Goal: Information Seeking & Learning: Learn about a topic

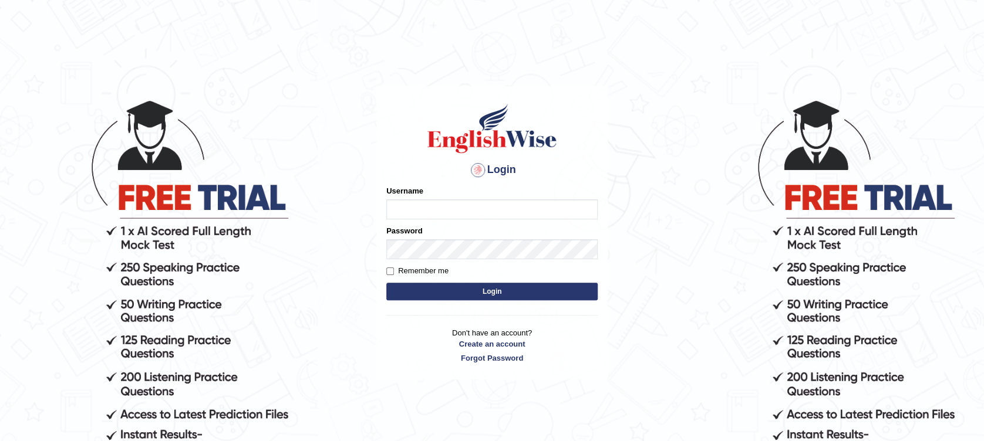
type input "Muhammadshahrukhamjad"
click at [488, 289] on button "Login" at bounding box center [491, 292] width 211 height 18
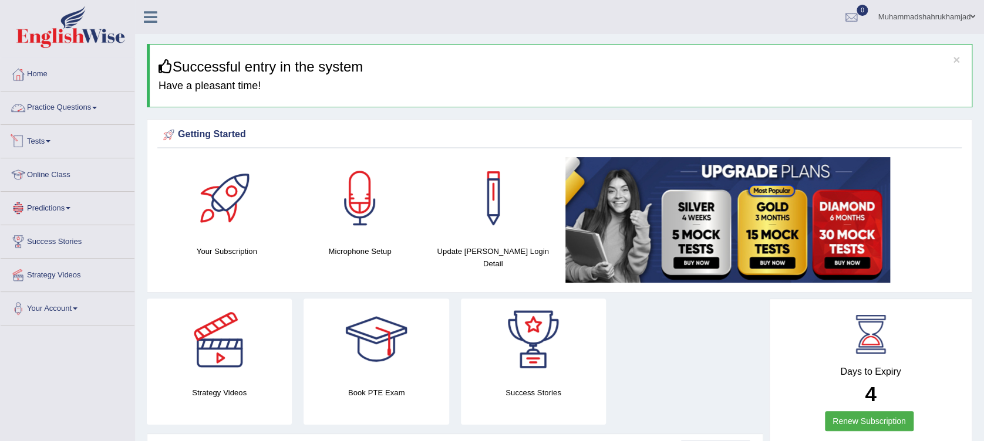
click at [78, 108] on link "Practice Questions" at bounding box center [68, 106] width 134 height 29
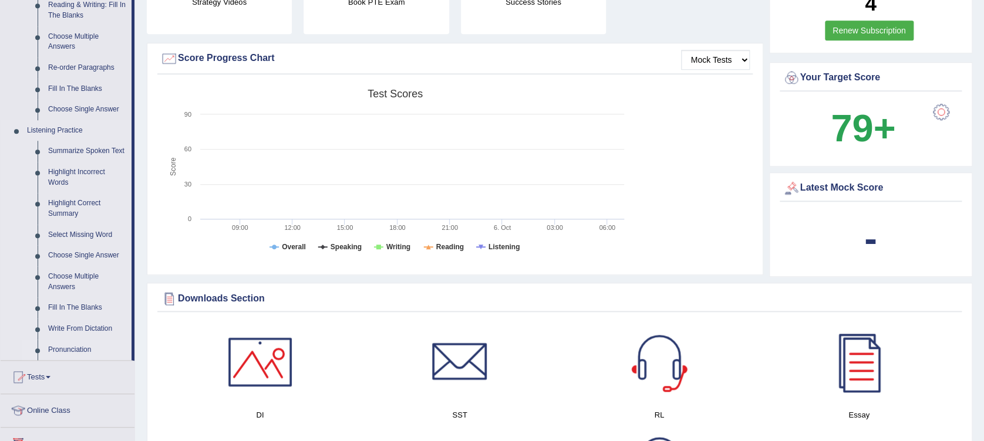
scroll to position [235, 0]
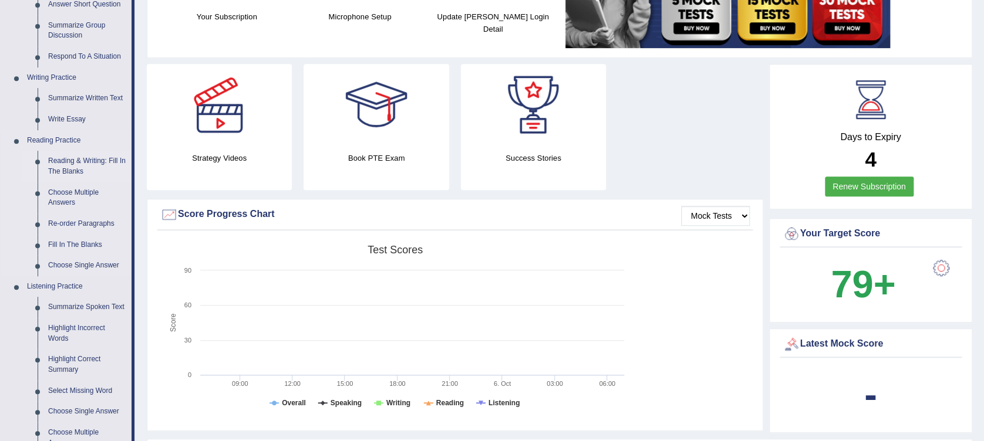
click at [61, 160] on link "Reading & Writing: Fill In The Blanks" at bounding box center [87, 166] width 89 height 31
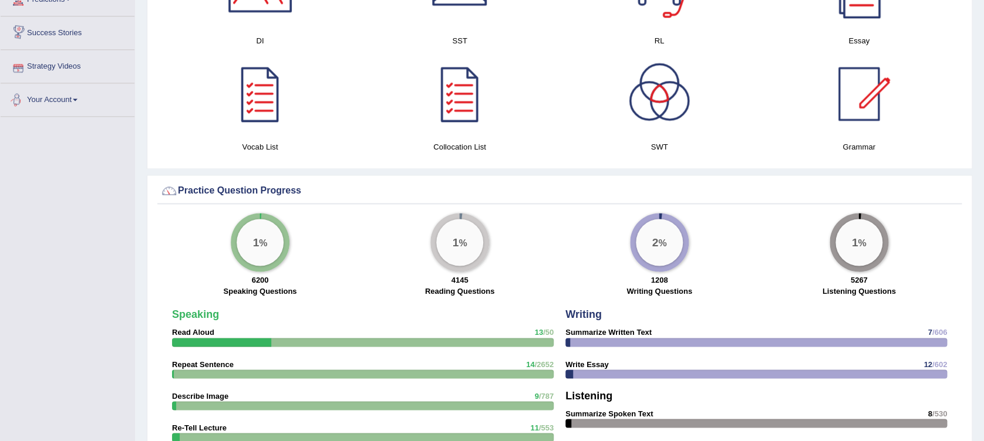
scroll to position [734, 0]
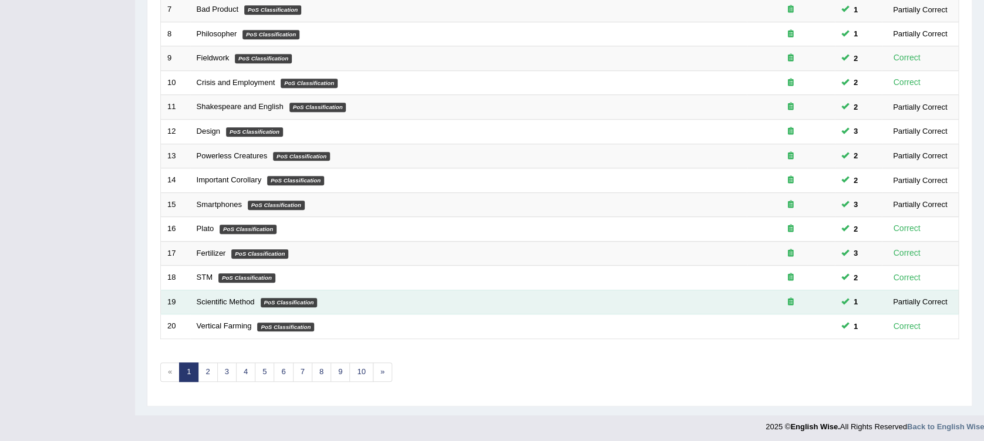
scroll to position [334, 0]
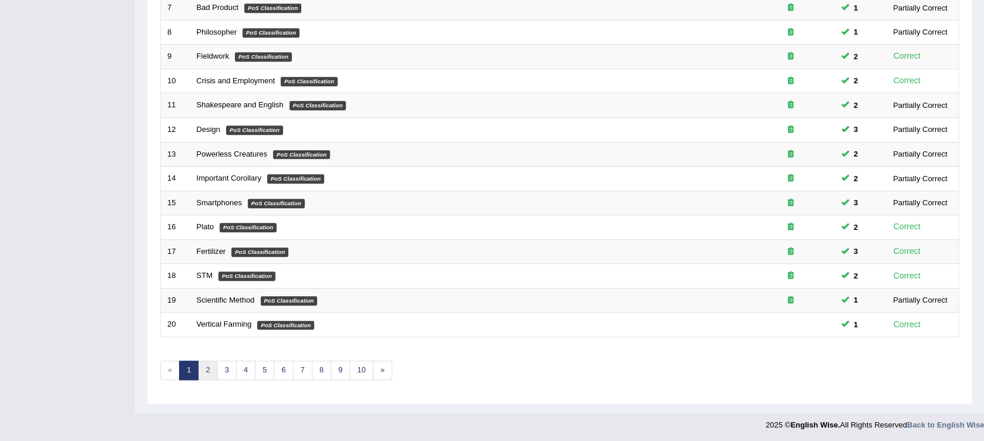
click at [201, 375] on link "2" at bounding box center [207, 370] width 19 height 19
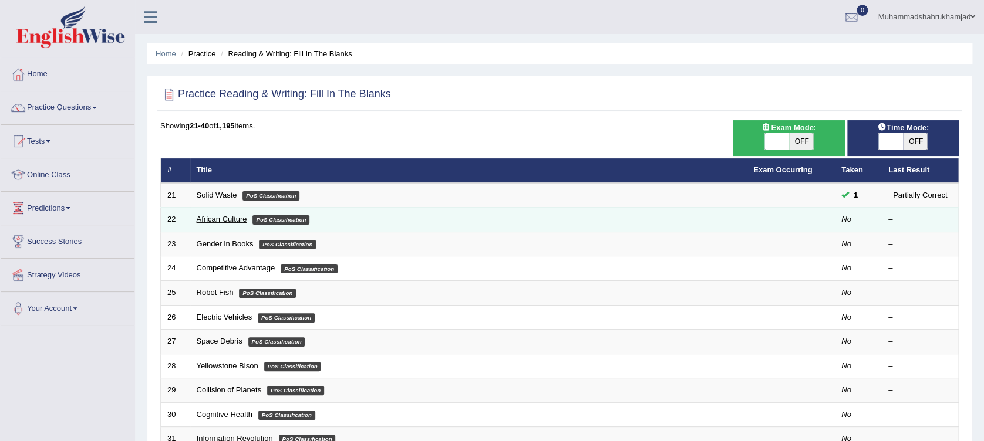
click at [208, 221] on link "African Culture" at bounding box center [222, 219] width 50 height 9
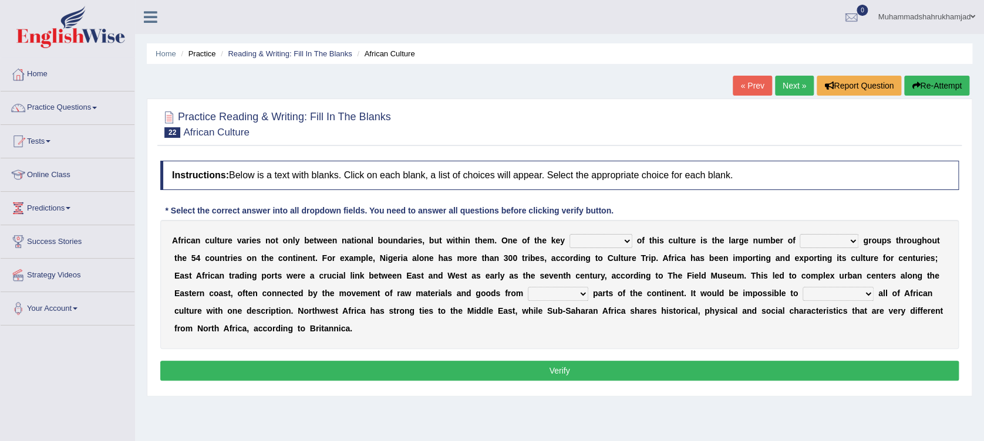
click at [569, 242] on select "conjectures features issues doubts" at bounding box center [600, 241] width 63 height 14
select select "features"
click at [569, 234] on select "conjectures features issues doubts" at bounding box center [600, 241] width 63 height 14
click at [800, 242] on select "ethic ethnic eugenic epic" at bounding box center [829, 241] width 59 height 14
select select "ethnic"
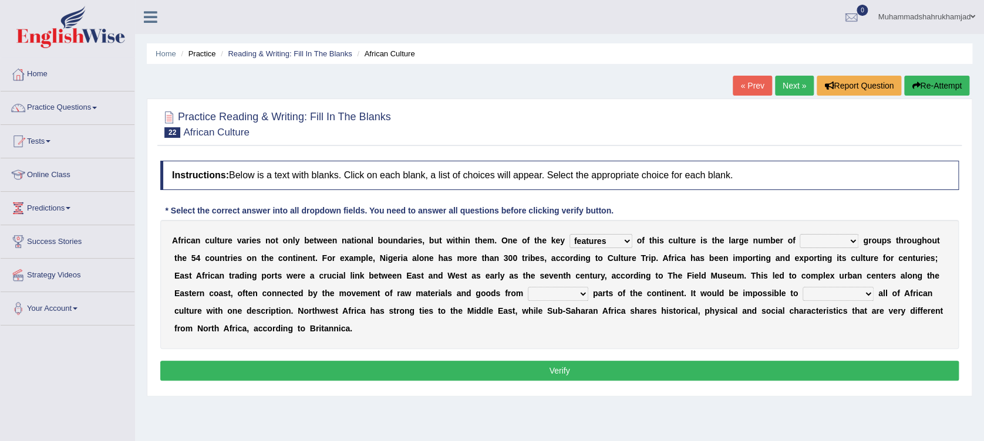
click at [800, 234] on select "ethic ethnic eugenic epic" at bounding box center [829, 241] width 59 height 14
click at [528, 289] on select "forelocked interlocked unlocked landlocked" at bounding box center [558, 294] width 60 height 14
select select "landlocked"
click at [528, 287] on select "forelocked interlocked unlocked landlocked" at bounding box center [558, 294] width 60 height 14
click at [803, 291] on select "characterize conceptualize symbolize synthesize" at bounding box center [838, 294] width 71 height 14
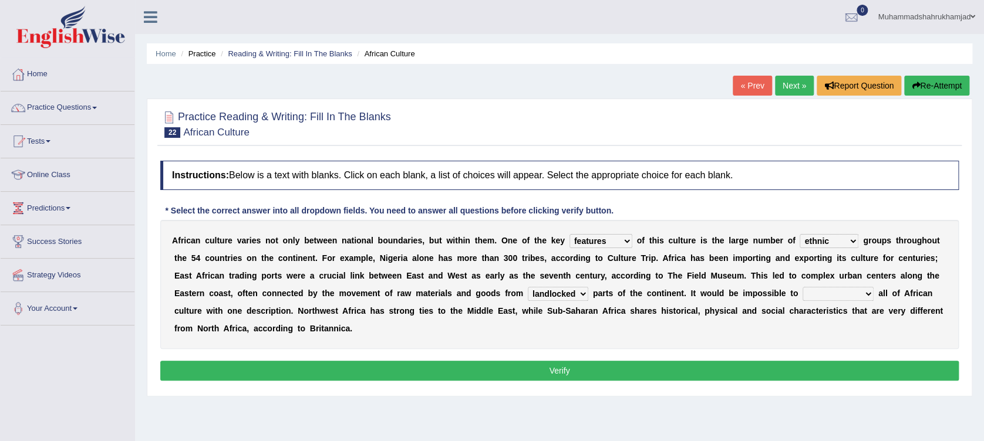
click at [803, 287] on select "characterize conceptualize symbolize synthesize" at bounding box center [838, 294] width 71 height 14
click at [803, 289] on select "characterize conceptualize symbolize synthesize" at bounding box center [838, 294] width 71 height 14
select select "characterize"
click at [803, 287] on select "characterize conceptualize symbolize synthesize" at bounding box center [838, 294] width 71 height 14
click at [716, 361] on button "Verify" at bounding box center [559, 371] width 798 height 20
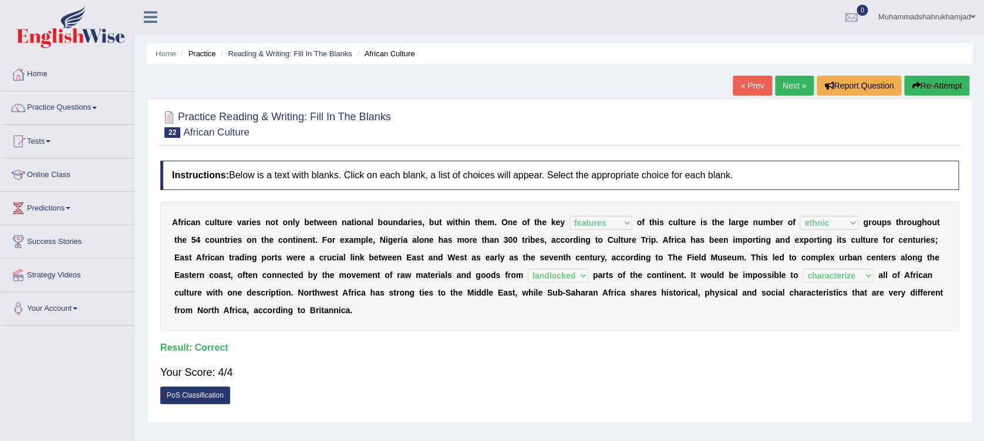
click at [190, 387] on link "PoS Classification" at bounding box center [195, 396] width 70 height 18
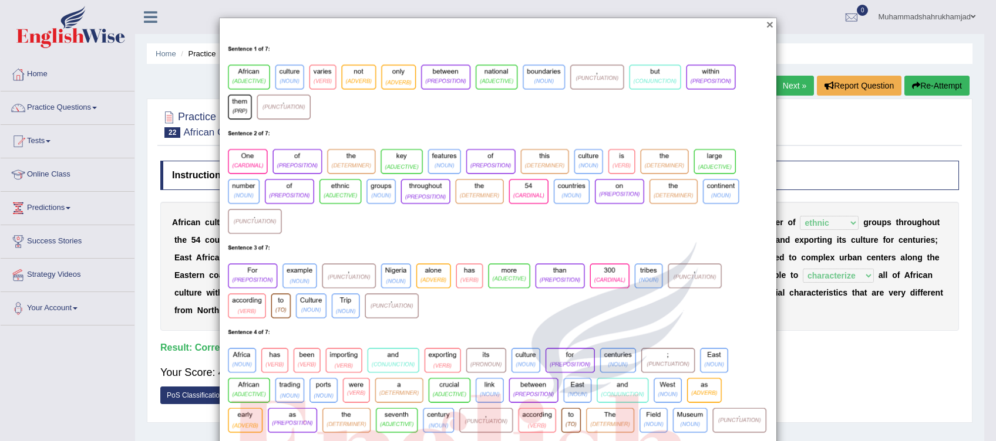
click at [766, 24] on button "×" at bounding box center [769, 24] width 7 height 12
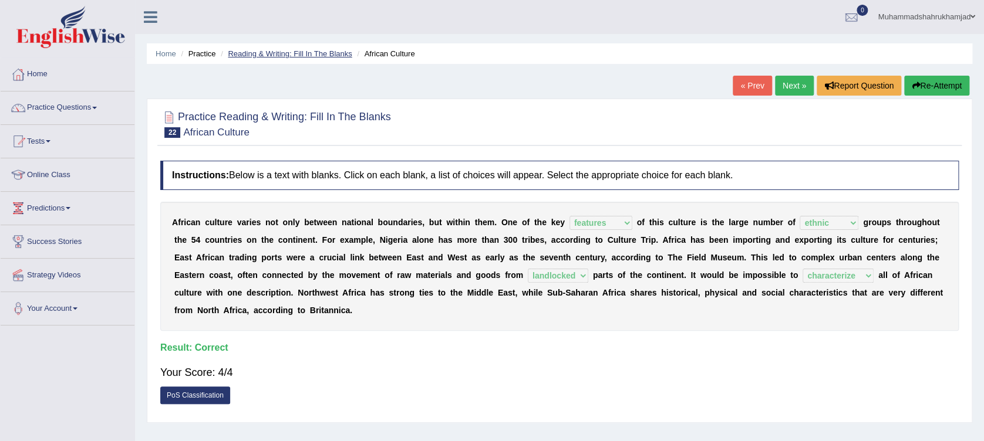
click at [278, 53] on link "Reading & Writing: Fill In The Blanks" at bounding box center [290, 53] width 124 height 9
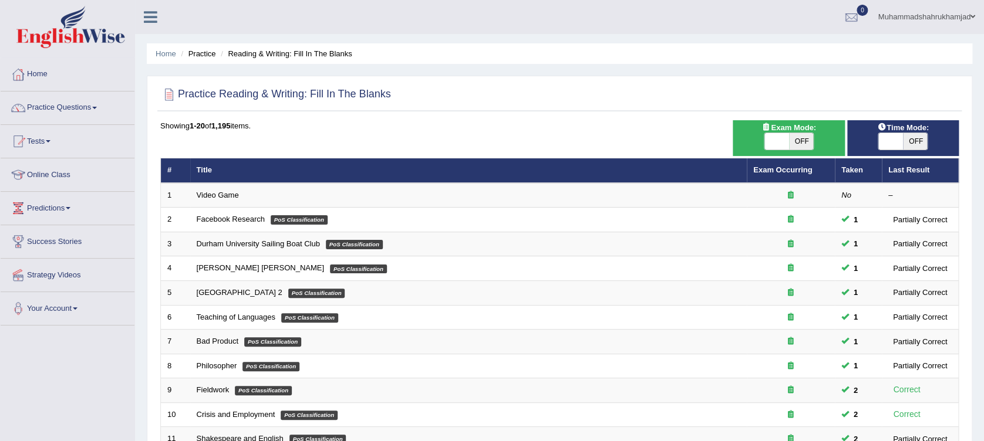
click at [803, 140] on span "OFF" at bounding box center [801, 141] width 25 height 16
checkbox input "true"
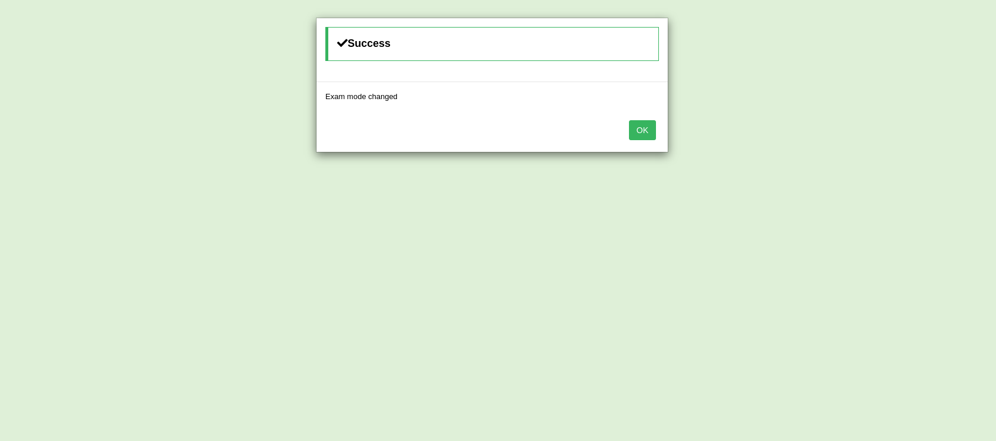
click at [652, 124] on button "OK" at bounding box center [642, 130] width 27 height 20
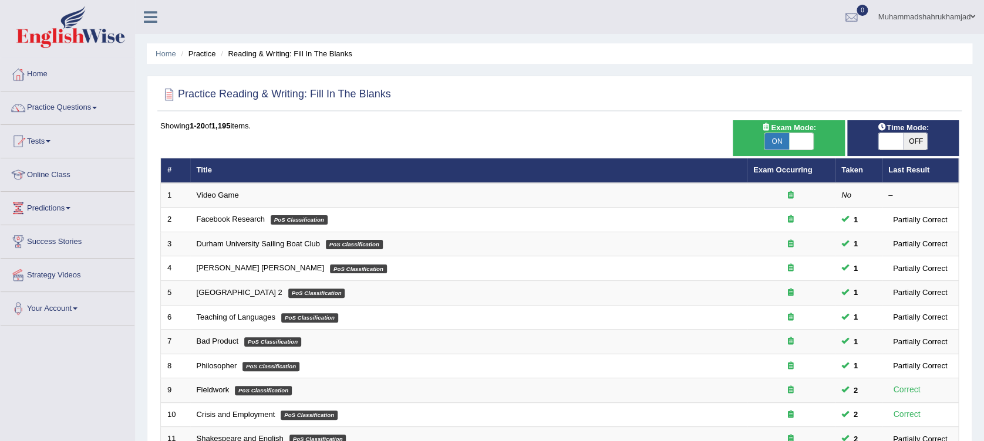
click at [904, 140] on span "OFF" at bounding box center [915, 141] width 25 height 16
checkbox input "true"
click at [897, 145] on span at bounding box center [890, 141] width 25 height 16
checkbox input "true"
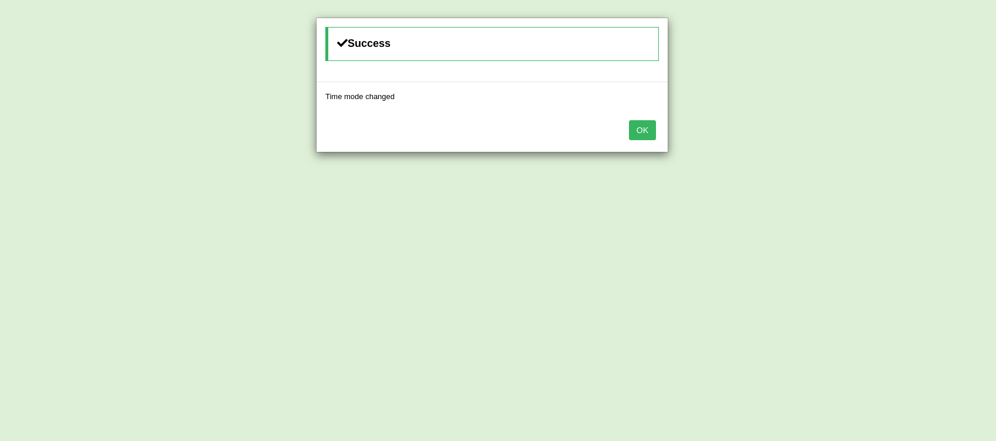
click at [649, 124] on button "OK" at bounding box center [642, 130] width 27 height 20
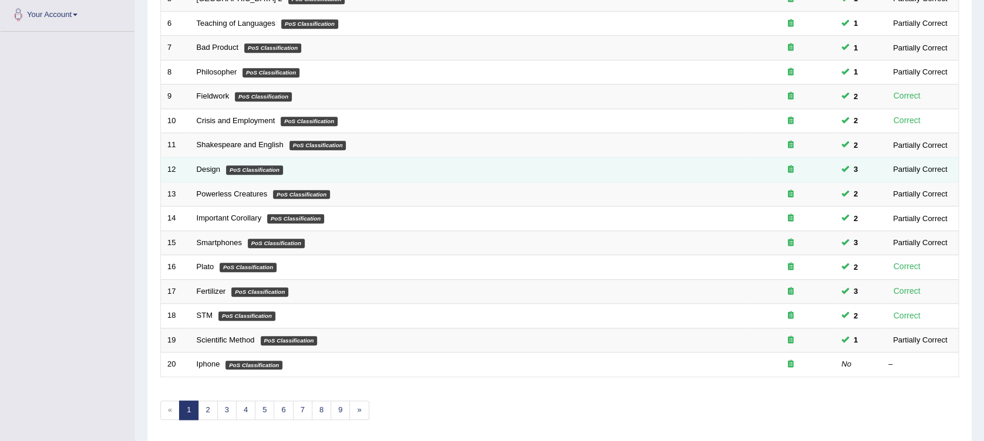
scroll to position [334, 0]
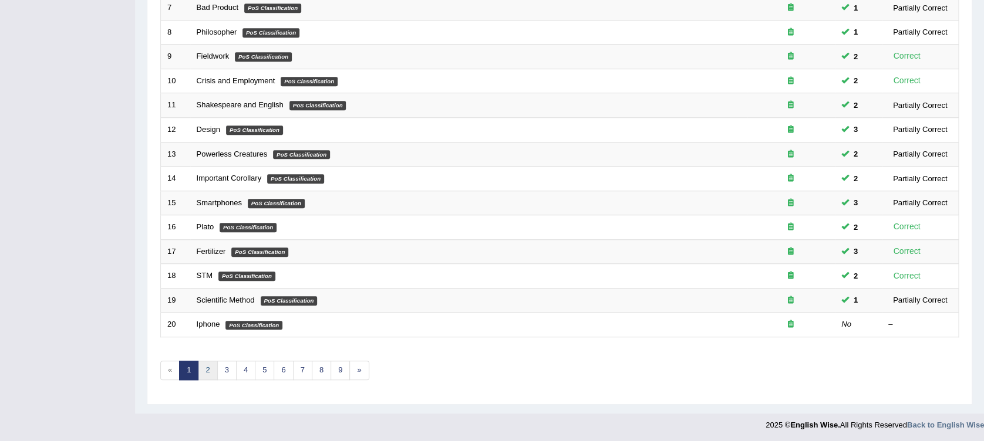
click at [208, 375] on link "2" at bounding box center [207, 370] width 19 height 19
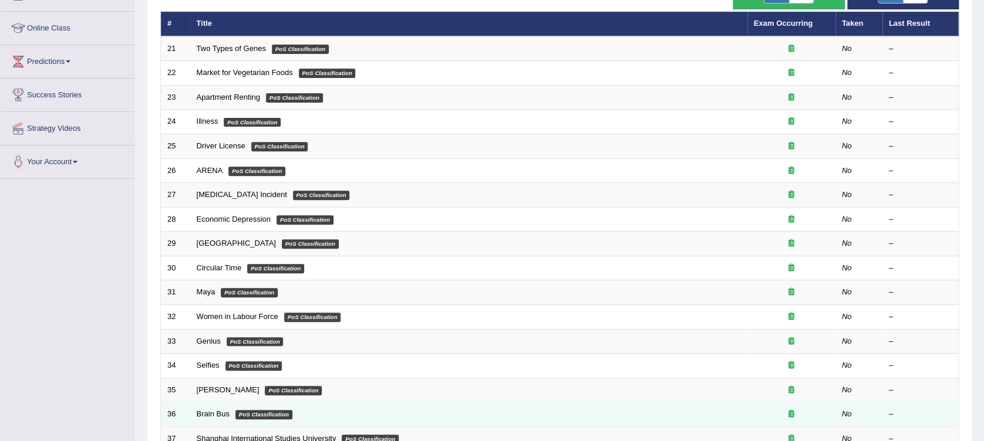
scroll to position [78, 0]
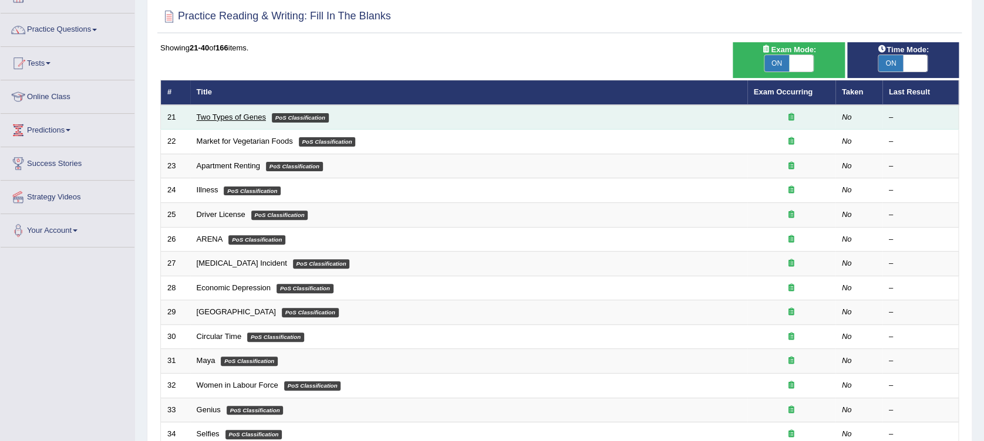
click at [245, 116] on link "Two Types of Genes" at bounding box center [231, 117] width 69 height 9
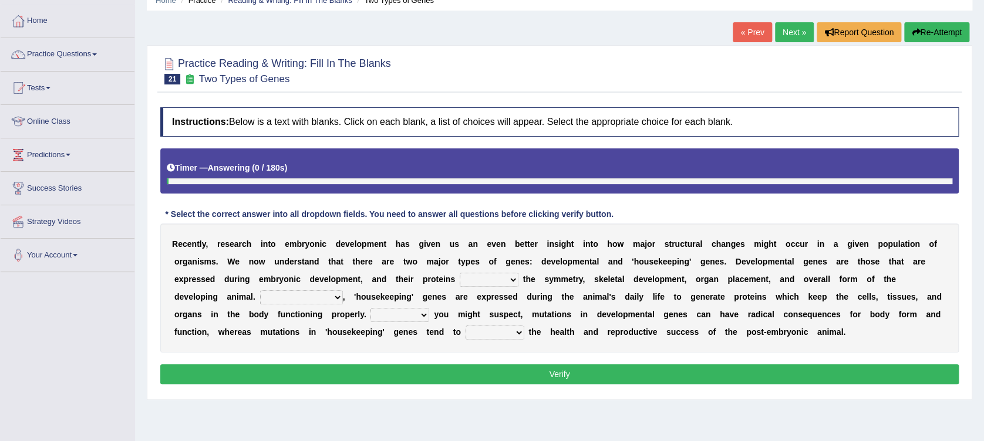
scroll to position [78, 0]
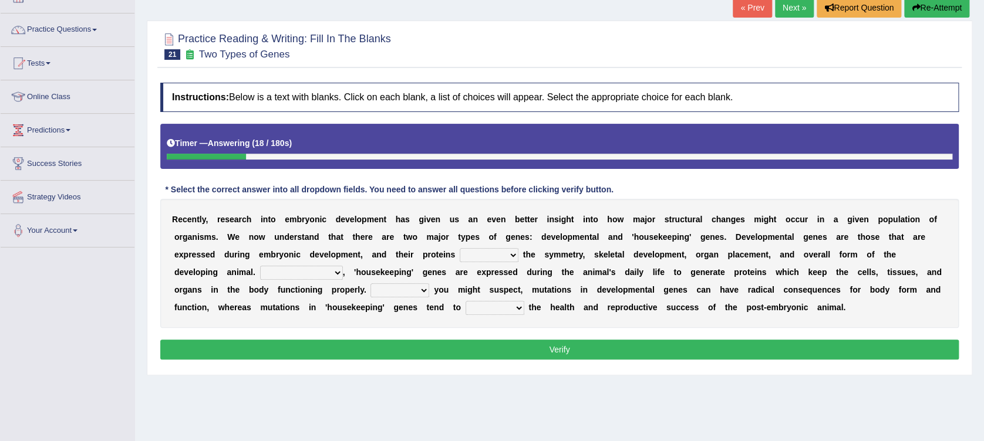
click at [460, 255] on select "push control hold elevate" at bounding box center [489, 255] width 59 height 14
select select "hold"
click at [460, 248] on select "push control hold elevate" at bounding box center [489, 255] width 59 height 14
click at [343, 266] on select "Correspondingly Inclusively Conversely In contrast" at bounding box center [301, 273] width 83 height 14
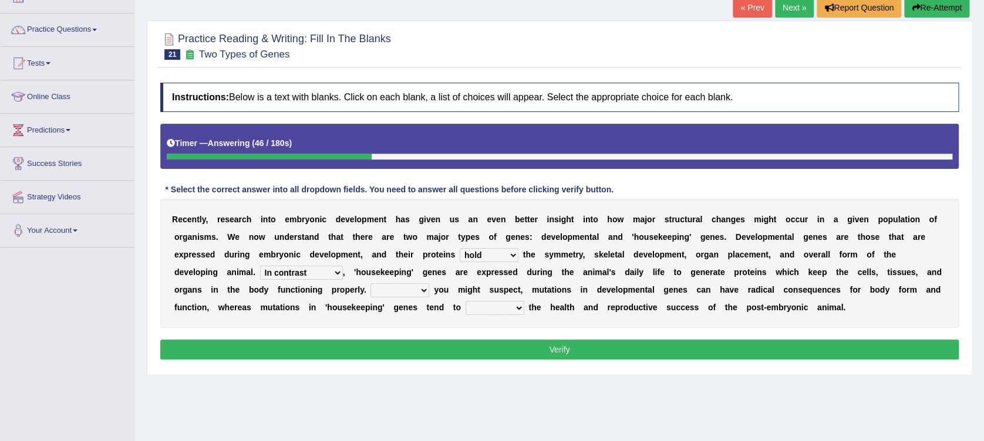
click at [343, 266] on select "Correspondingly Inclusively Conversely In contrast" at bounding box center [301, 273] width 83 height 14
select select "Correspondingly"
click at [343, 266] on select "Correspondingly Inclusively Conversely In contrast" at bounding box center [301, 273] width 83 height 14
click at [460, 254] on select "push control hold elevate" at bounding box center [489, 255] width 59 height 14
click at [460, 248] on select "push control hold elevate" at bounding box center [489, 255] width 59 height 14
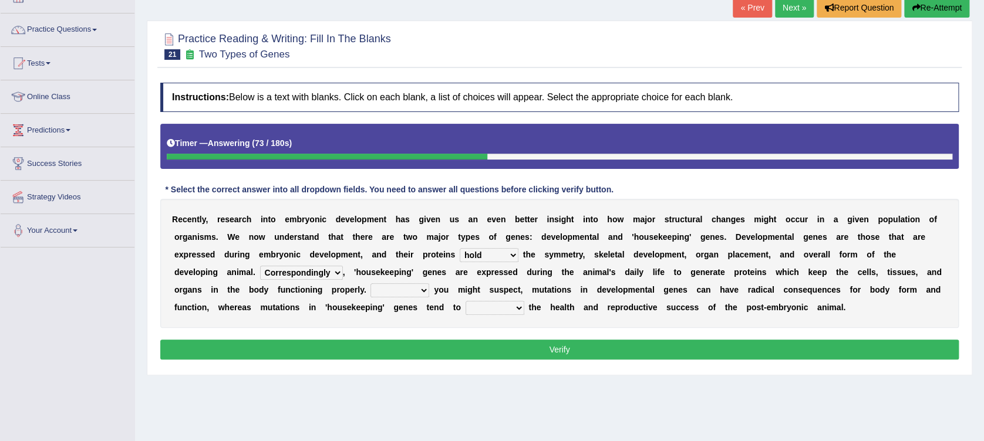
click at [460, 256] on select "push control hold elevate" at bounding box center [489, 255] width 59 height 14
select select "control"
click at [460, 248] on select "push control hold elevate" at bounding box center [489, 255] width 59 height 14
click at [343, 266] on select "Correspondingly Inclusively Conversely In contrast" at bounding box center [301, 273] width 83 height 14
select select "In contrast"
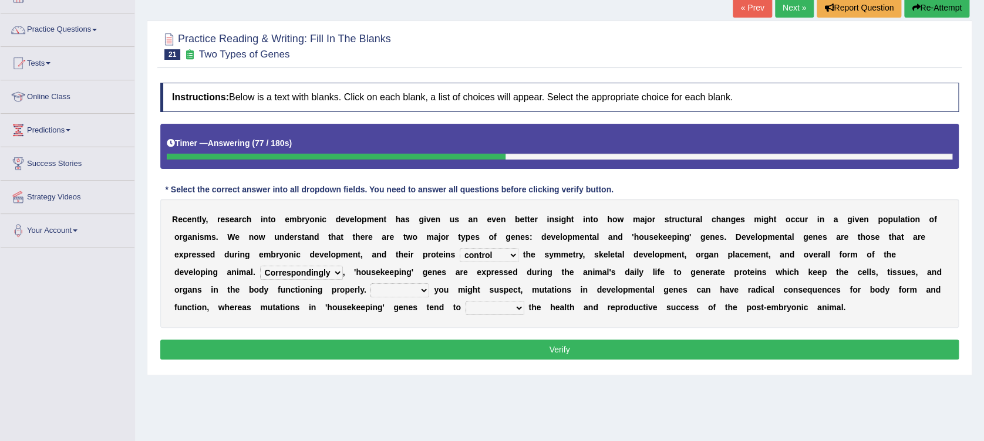
click at [343, 266] on select "Correspondingly Inclusively Conversely In contrast" at bounding box center [301, 273] width 83 height 14
click at [370, 292] on select "For As With Within" at bounding box center [399, 291] width 59 height 14
select select "As"
click at [370, 284] on select "For As With Within" at bounding box center [399, 291] width 59 height 14
click at [466, 310] on select "affect effect interrupt defect" at bounding box center [495, 308] width 59 height 14
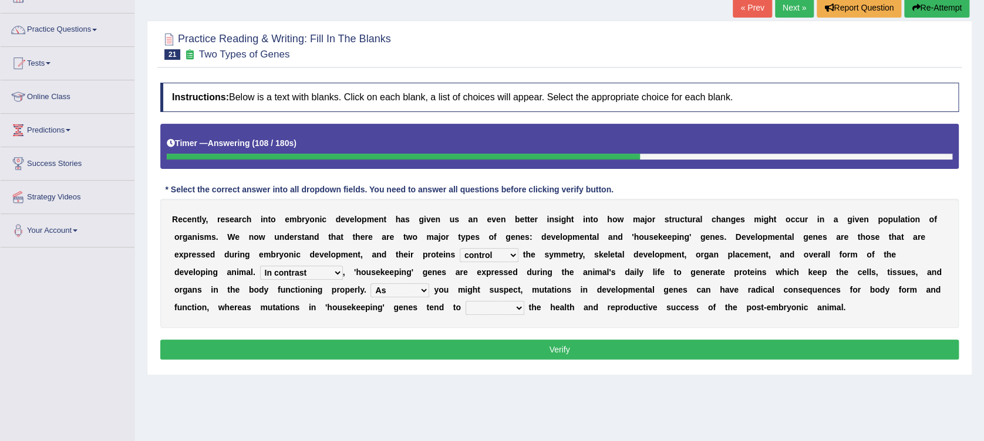
select select "affect"
click at [466, 301] on select "affect effect interrupt defect" at bounding box center [495, 308] width 59 height 14
click at [399, 359] on button "Verify" at bounding box center [559, 350] width 798 height 20
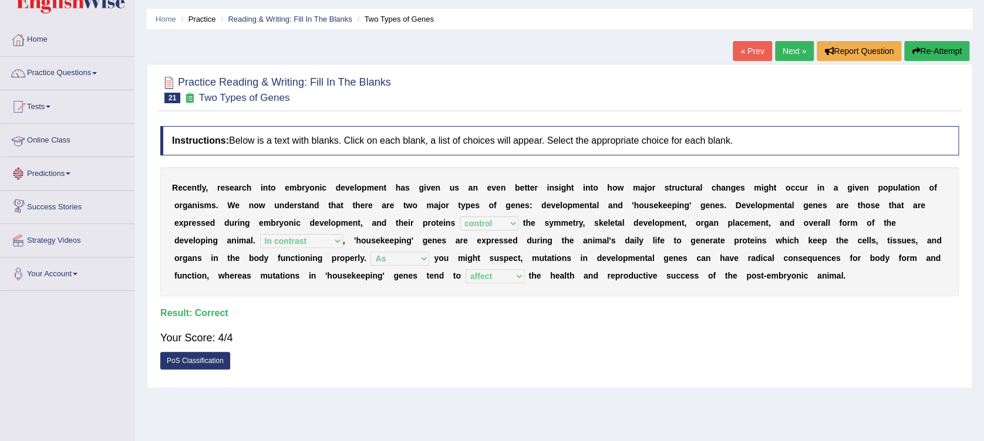
scroll to position [0, 0]
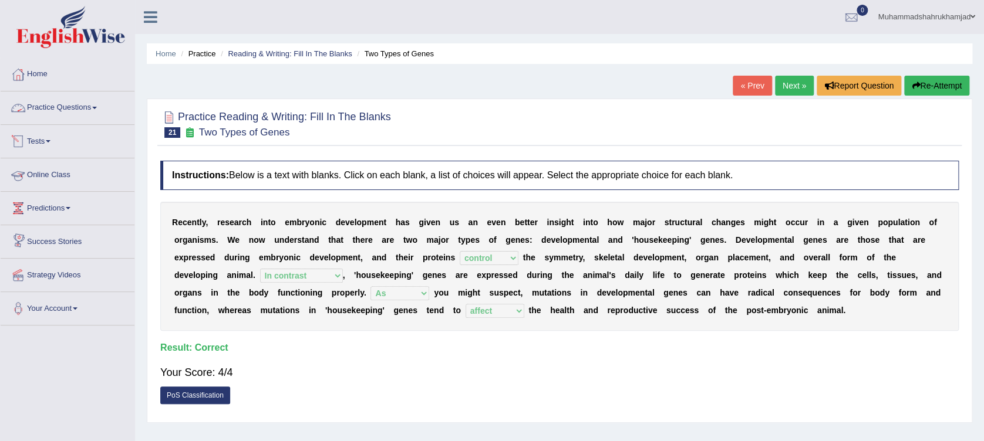
click at [63, 110] on link "Practice Questions" at bounding box center [68, 106] width 134 height 29
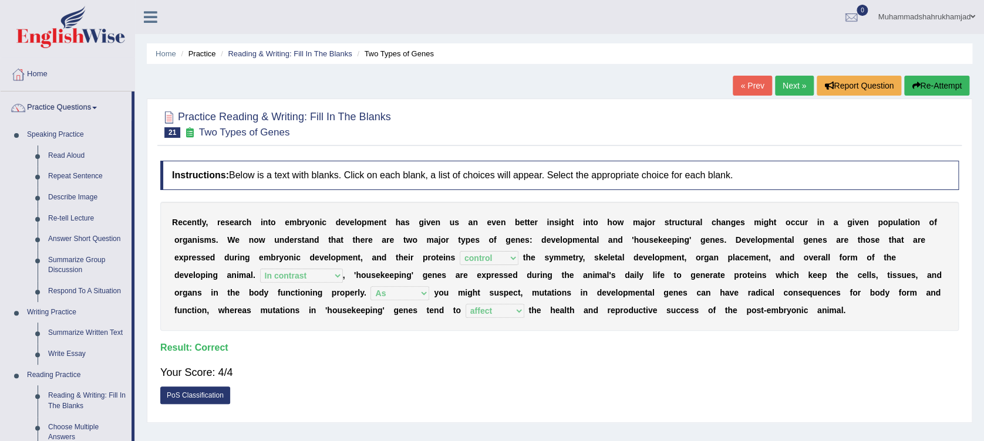
click at [800, 85] on link "Next »" at bounding box center [794, 86] width 39 height 20
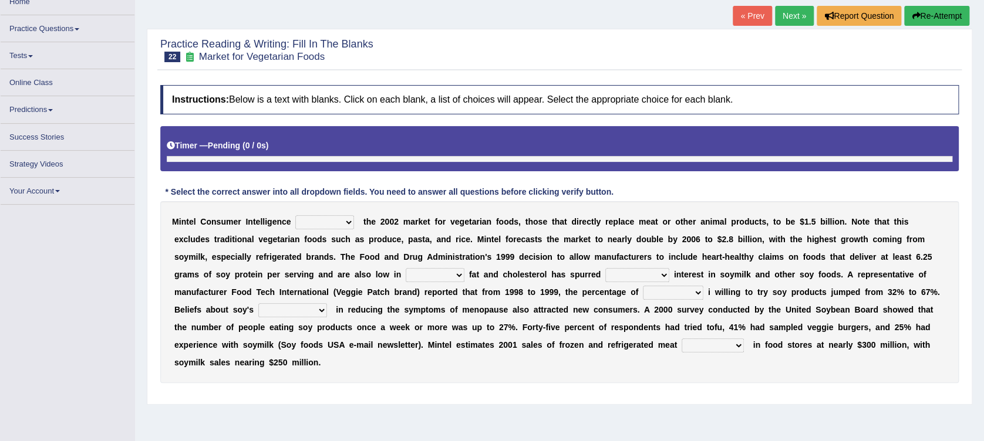
scroll to position [156, 0]
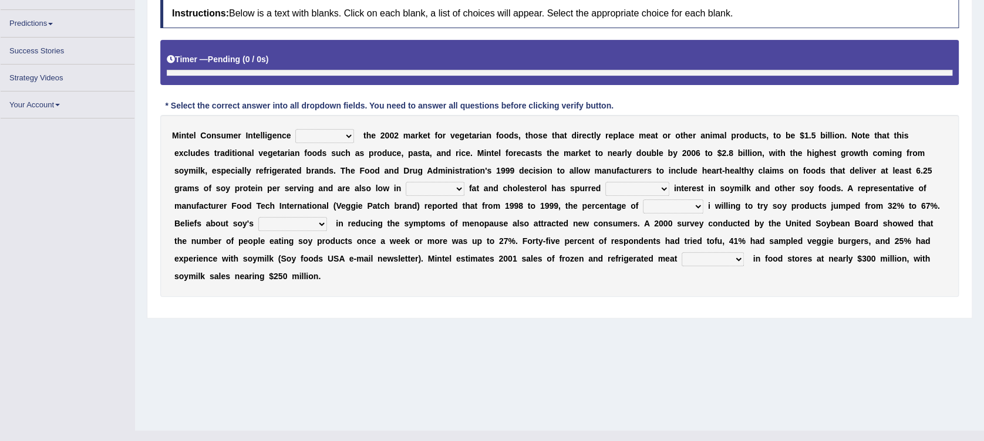
click at [331, 136] on div "M i n t e l C o n s u m e r I n t e l l i g e n c e deals fulfills creates esti…" at bounding box center [559, 206] width 798 height 182
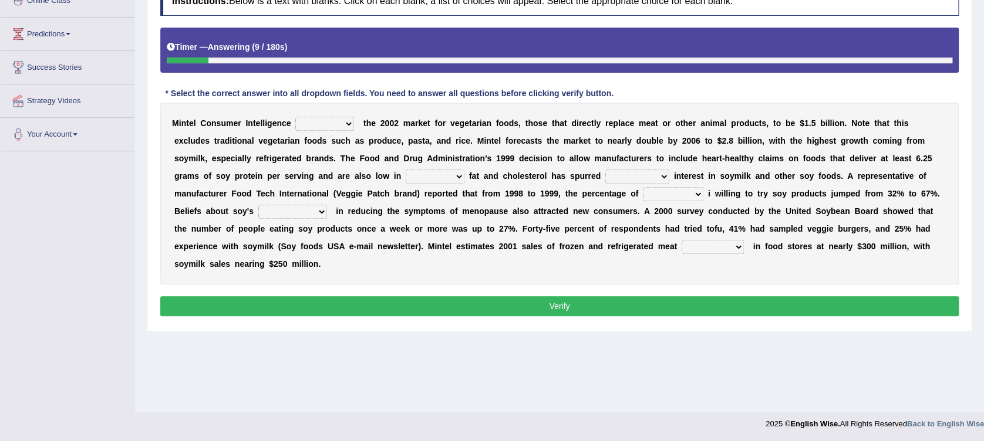
select select "estimates"
click at [295, 117] on select "deals fulfills creates estimates" at bounding box center [324, 124] width 59 height 14
click at [406, 173] on select "saturated solid acid liquid" at bounding box center [435, 177] width 59 height 14
select select "saturated"
click at [406, 170] on select "saturated solid acid liquid" at bounding box center [435, 177] width 59 height 14
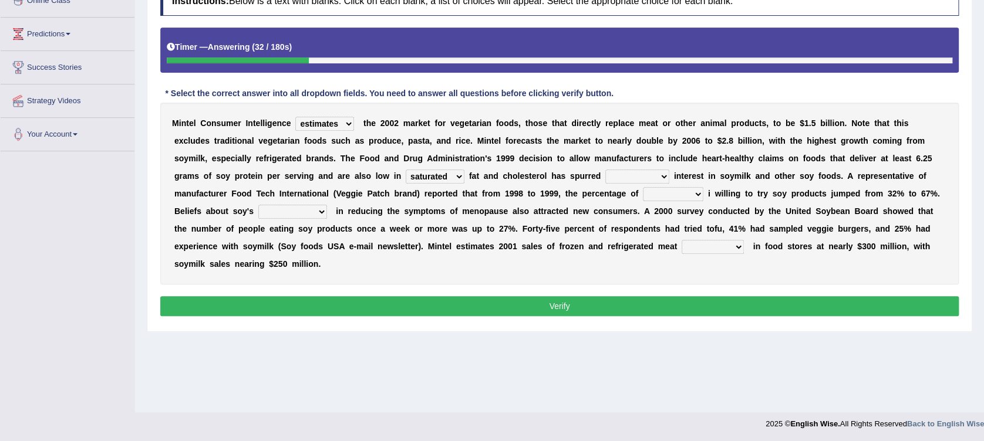
click at [605, 178] on select "good big tremendous extreme" at bounding box center [637, 177] width 64 height 14
click at [605, 170] on select "good big tremendous extreme" at bounding box center [637, 177] width 64 height 14
click at [605, 174] on select "good big tremendous extreme" at bounding box center [637, 177] width 64 height 14
select select "tremendous"
click at [605, 170] on select "good big tremendous extreme" at bounding box center [637, 177] width 64 height 14
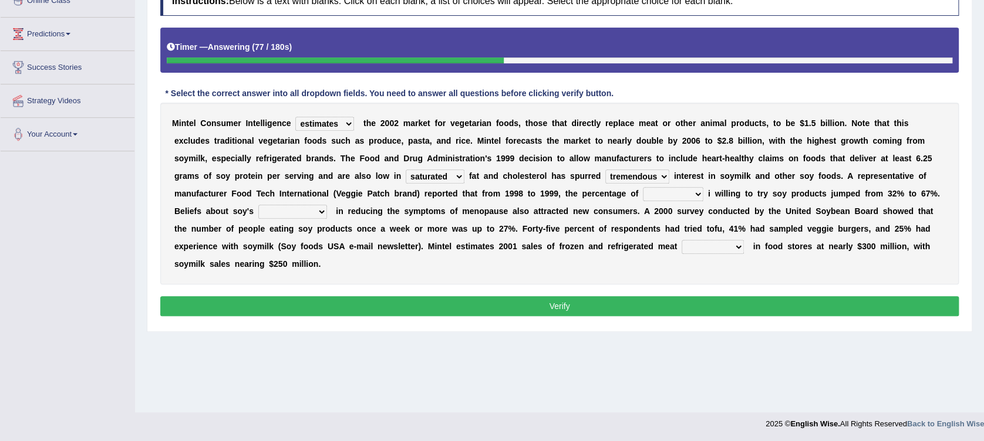
click at [643, 192] on select "guests consumers customers clients" at bounding box center [673, 194] width 60 height 14
click at [643, 187] on select "guests consumers customers clients" at bounding box center [673, 194] width 60 height 14
click at [643, 191] on select "guests consumers customers clients" at bounding box center [673, 194] width 60 height 14
click at [708, 194] on b "i" at bounding box center [709, 193] width 2 height 9
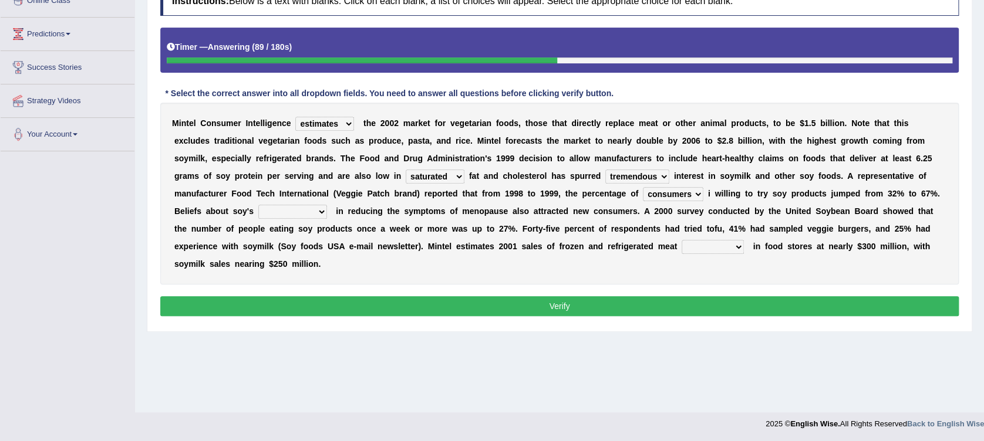
click at [643, 195] on select "guests consumers customers clients" at bounding box center [673, 194] width 60 height 14
click at [543, 345] on div "Home Practice Reading & Writing: Fill In The Blanks Market for Vegetarian Foods…" at bounding box center [559, 119] width 849 height 587
click at [643, 190] on select "guests consumers customers clients" at bounding box center [673, 194] width 60 height 14
select select "customers"
click at [643, 187] on select "guests consumers customers clients" at bounding box center [673, 194] width 60 height 14
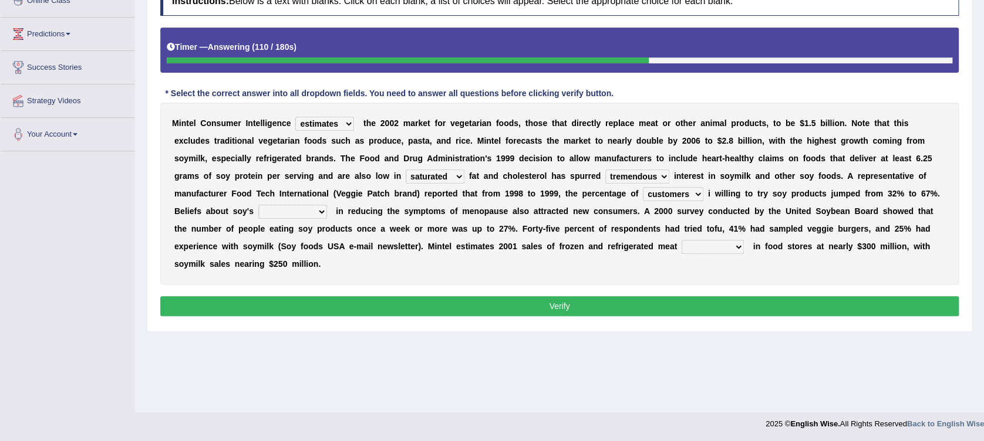
click at [327, 205] on select "effectiveness timeliness efficiency goodness" at bounding box center [292, 212] width 69 height 14
select select "effectiveness"
click at [327, 205] on select "effectiveness timeliness efficiency goodness" at bounding box center [292, 212] width 69 height 14
click at [682, 242] on select "foods choices staffs alternatives" at bounding box center [713, 247] width 62 height 14
select select "alternatives"
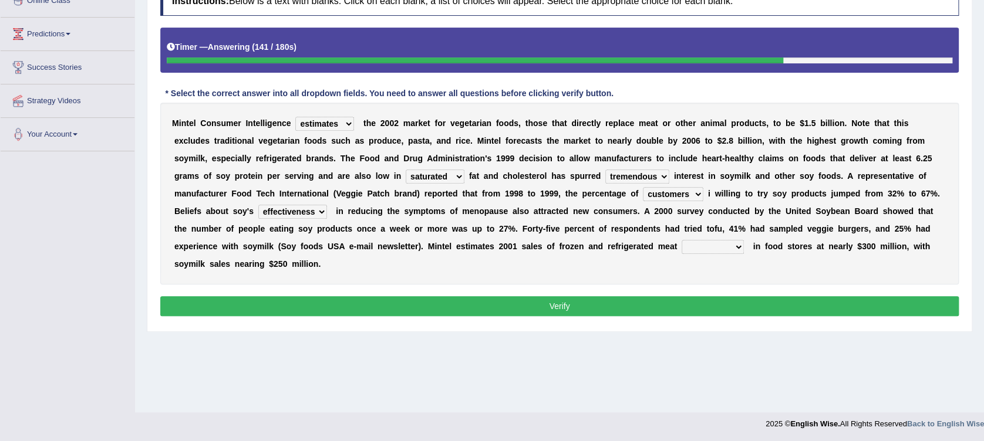
click at [682, 240] on select "foods choices staffs alternatives" at bounding box center [713, 247] width 62 height 14
click at [527, 296] on button "Verify" at bounding box center [559, 306] width 798 height 20
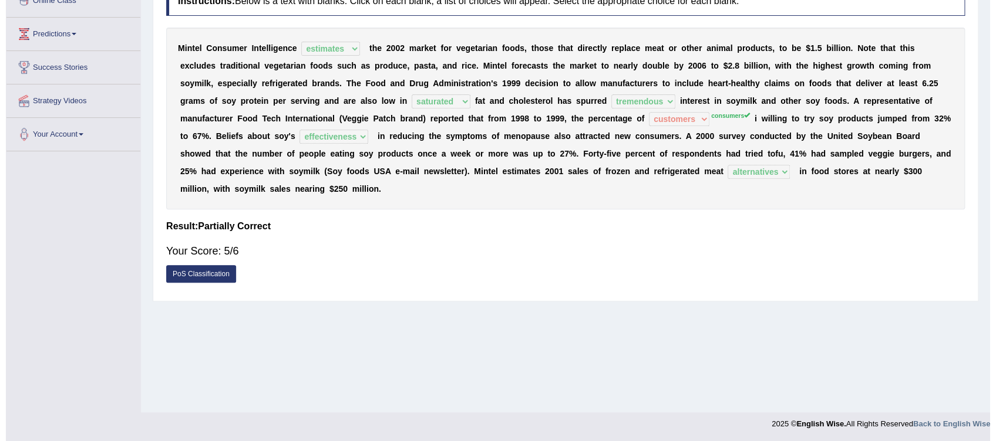
scroll to position [96, 0]
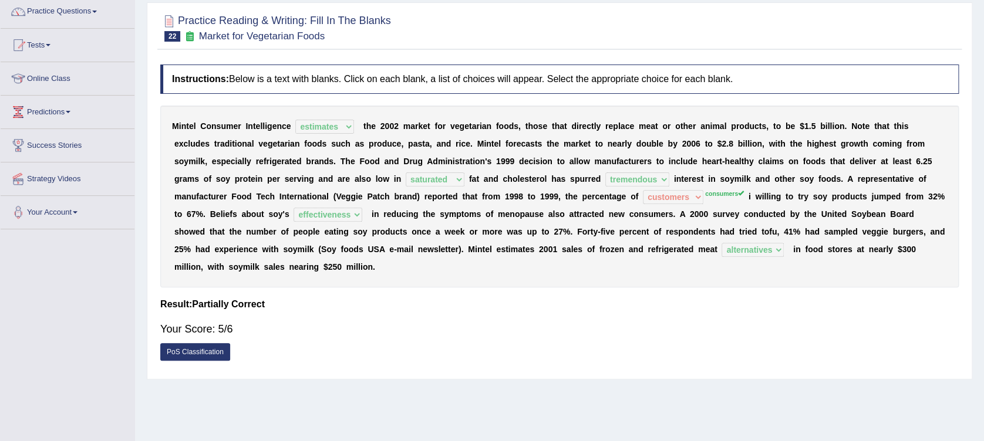
click at [190, 343] on link "PoS Classification" at bounding box center [195, 352] width 70 height 18
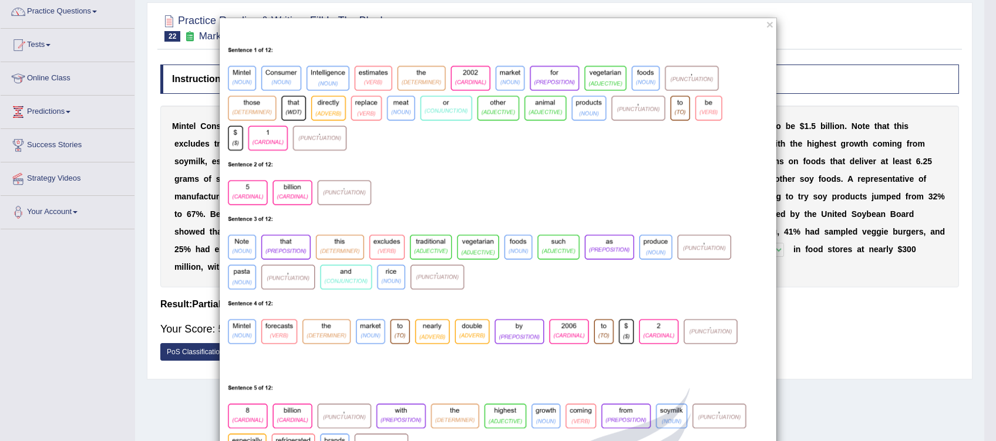
scroll to position [78, 0]
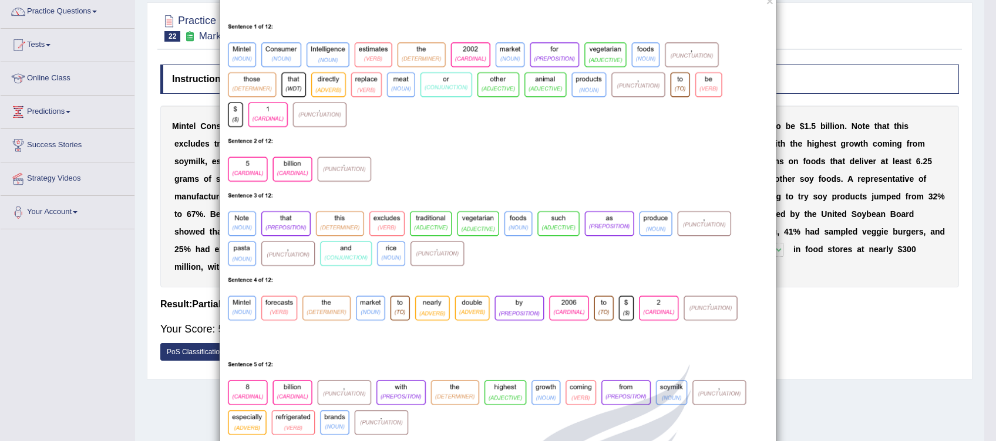
scroll to position [0, 0]
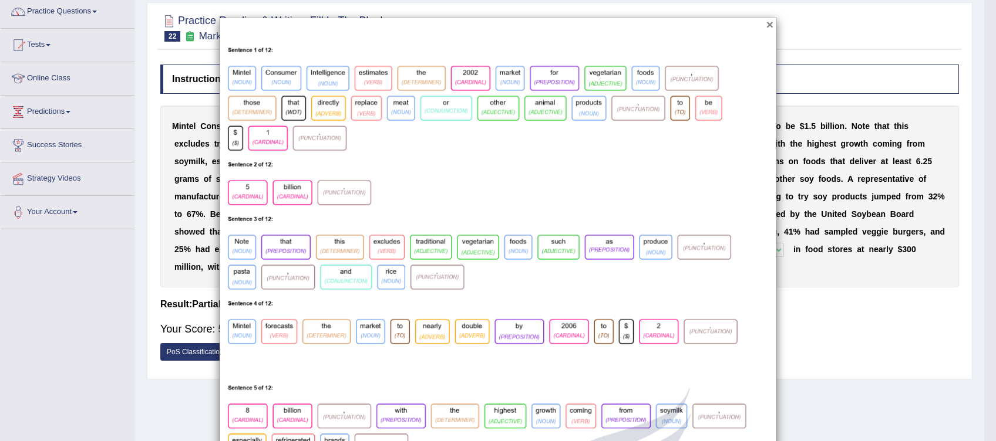
click at [766, 26] on button "×" at bounding box center [769, 24] width 7 height 12
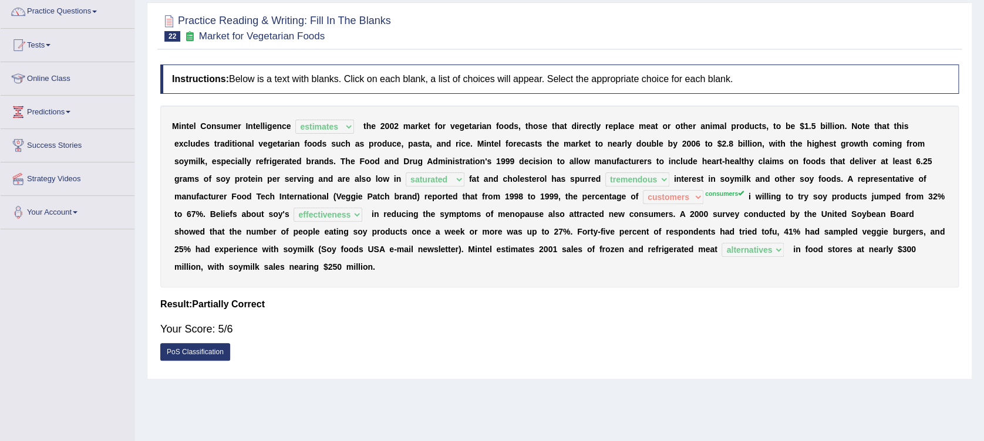
click at [212, 343] on link "PoS Classification" at bounding box center [195, 352] width 70 height 18
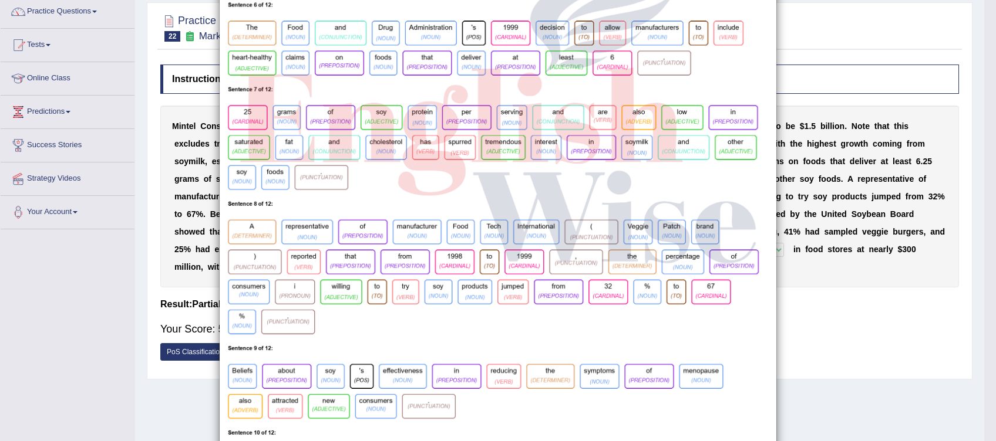
scroll to position [470, 0]
click at [293, 294] on img at bounding box center [498, 111] width 557 height 1095
click at [255, 292] on img at bounding box center [498, 111] width 557 height 1095
click at [282, 290] on img at bounding box center [498, 111] width 557 height 1095
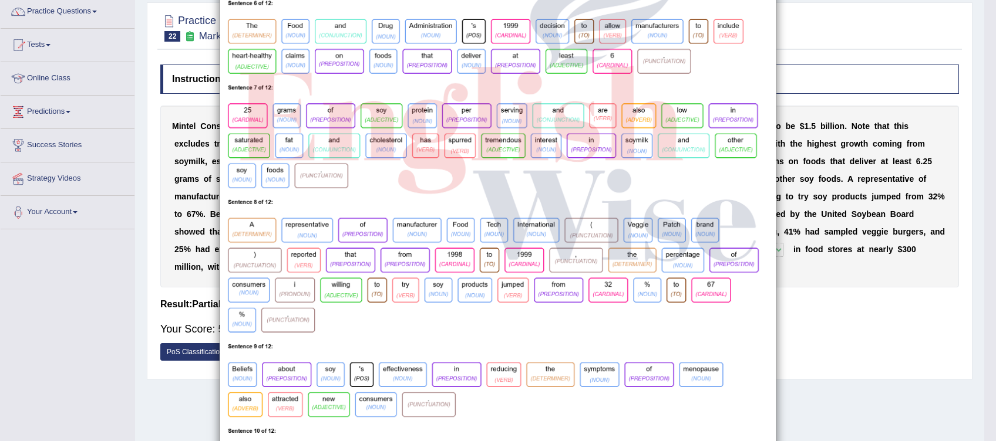
click at [282, 290] on img at bounding box center [498, 111] width 557 height 1095
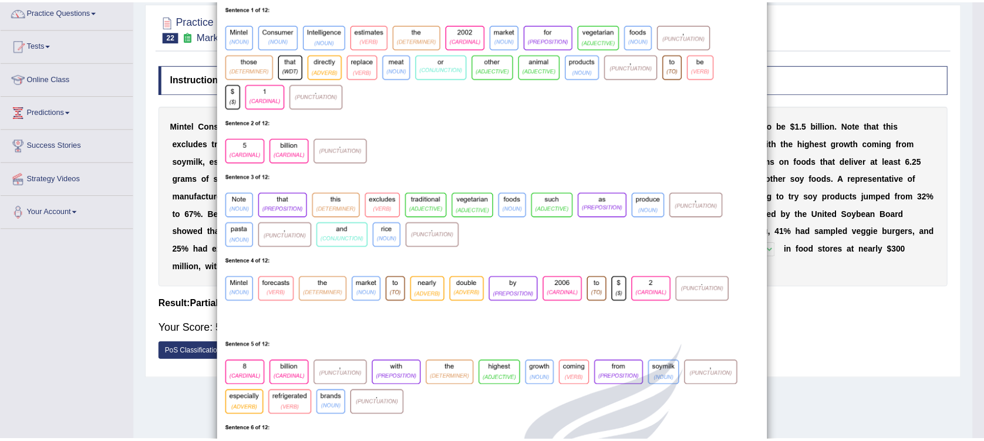
scroll to position [0, 0]
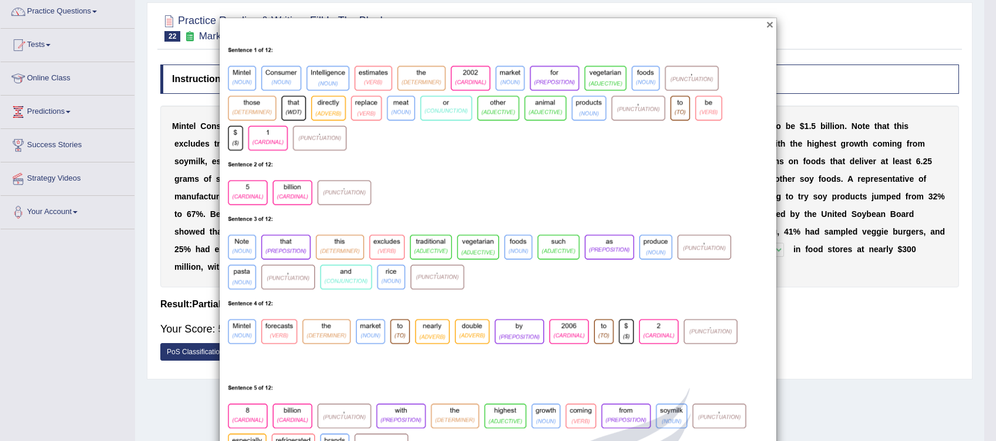
click at [766, 23] on button "×" at bounding box center [769, 24] width 7 height 12
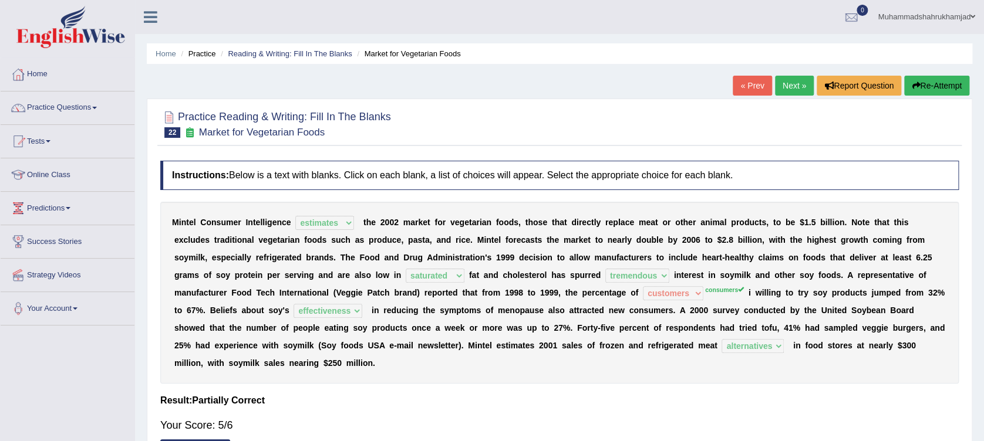
click at [796, 86] on link "Next »" at bounding box center [794, 86] width 39 height 20
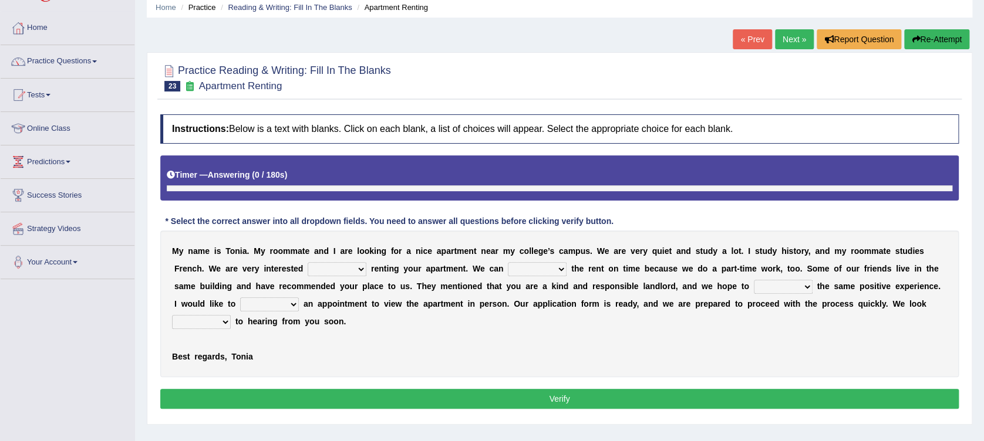
scroll to position [78, 0]
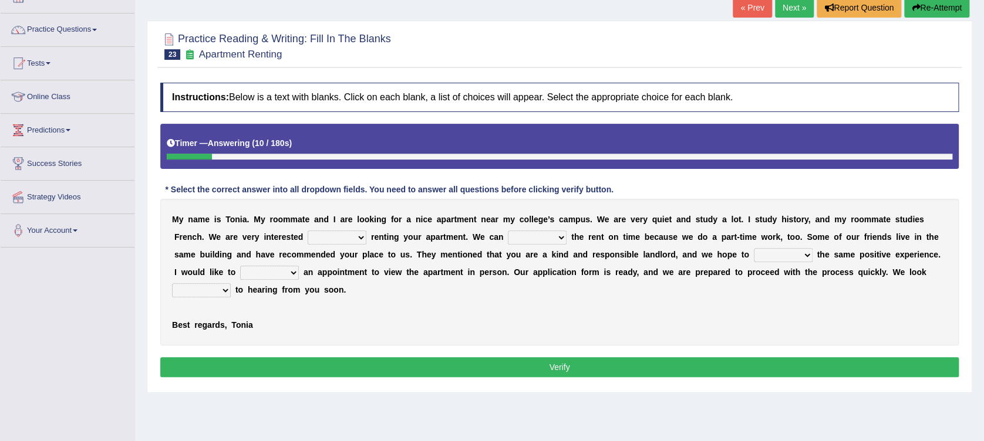
click at [308, 235] on select "for about at in" at bounding box center [337, 238] width 59 height 14
select select "for"
click at [308, 231] on select "for about at in" at bounding box center [337, 238] width 59 height 14
click at [508, 237] on select "afford get pay bring" at bounding box center [537, 238] width 59 height 14
click at [508, 231] on select "afford get pay bring" at bounding box center [537, 238] width 59 height 14
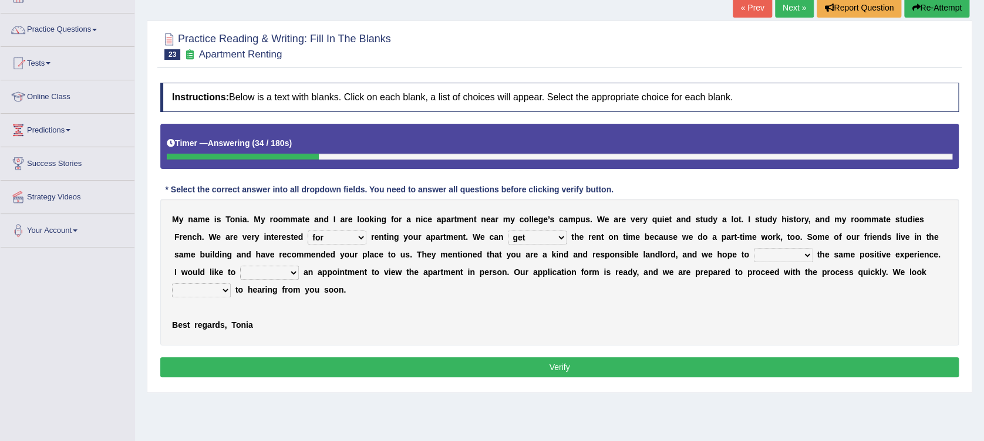
click at [508, 231] on select "afford get pay bring" at bounding box center [537, 238] width 59 height 14
select select "pay"
click at [508, 231] on select "afford get pay bring" at bounding box center [537, 238] width 59 height 14
click at [754, 258] on select "form meet have decide" at bounding box center [783, 255] width 59 height 14
select select "have"
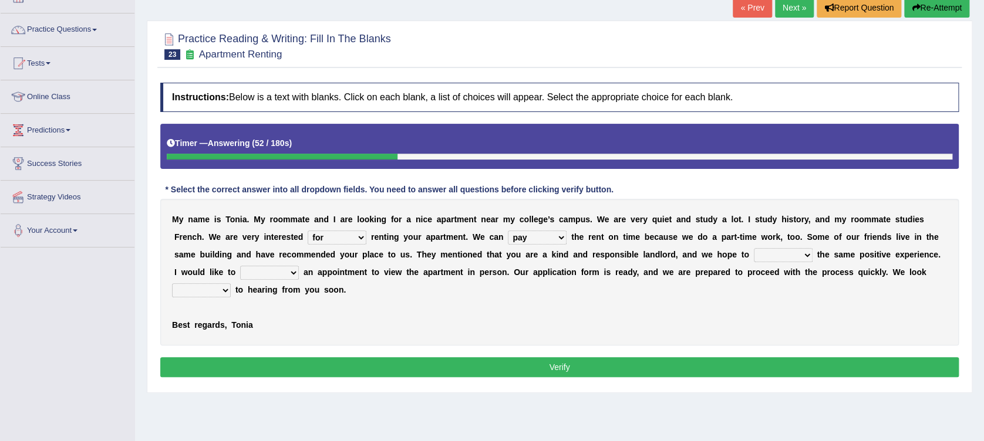
click at [754, 248] on select "form meet have decide" at bounding box center [783, 255] width 59 height 14
click at [299, 266] on select "own recall revise make" at bounding box center [269, 273] width 59 height 14
select select "make"
click at [299, 266] on select "own recall revise make" at bounding box center [269, 273] width 59 height 14
click at [231, 284] on select "around out in forward" at bounding box center [201, 291] width 59 height 14
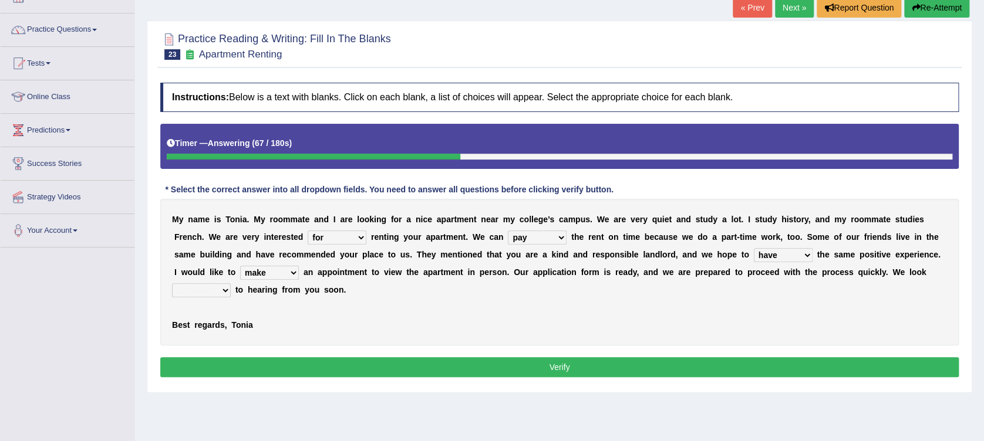
select select "forward"
click at [231, 284] on select "around out in forward" at bounding box center [201, 291] width 59 height 14
click at [709, 358] on button "Verify" at bounding box center [559, 368] width 798 height 20
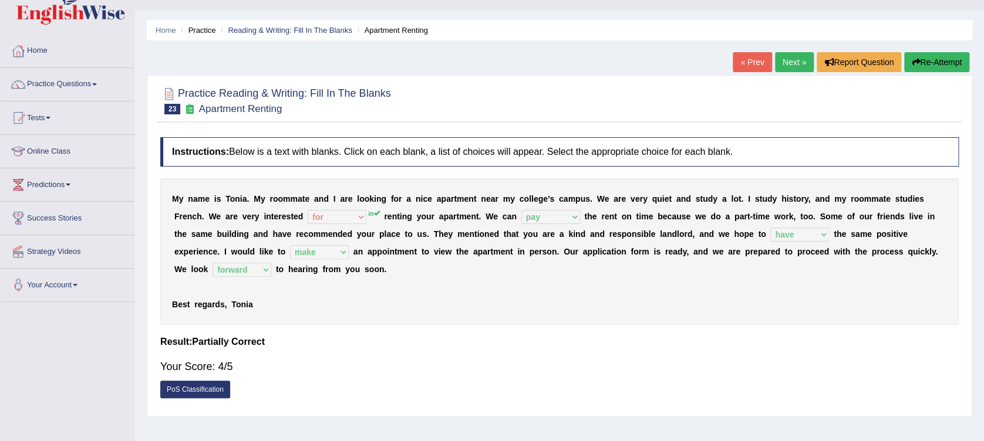
scroll to position [0, 0]
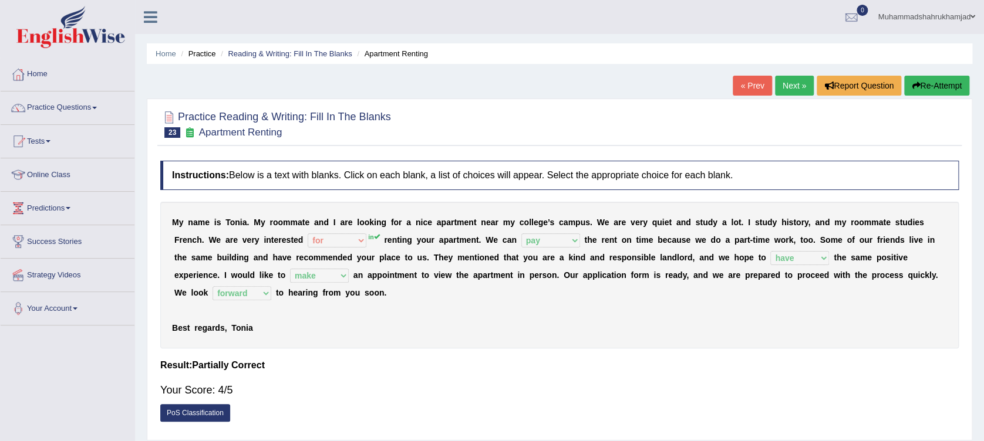
click at [791, 89] on link "Next »" at bounding box center [794, 86] width 39 height 20
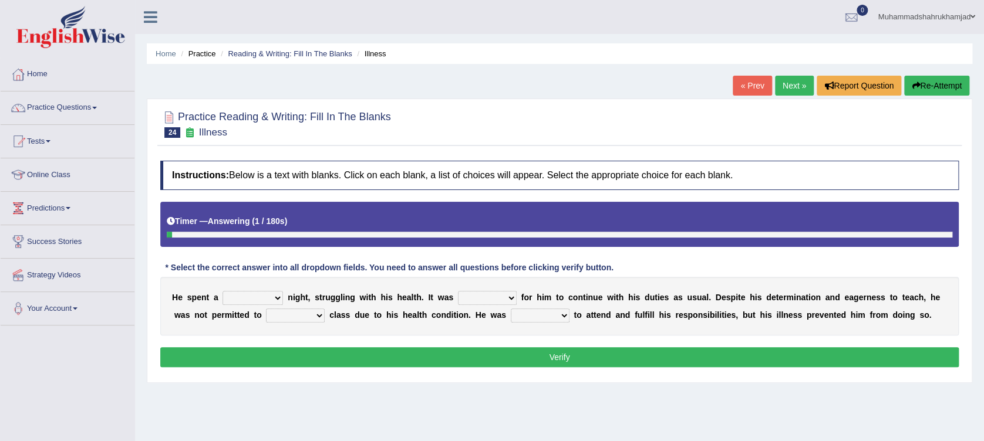
click at [245, 301] on select "cheerful restful meaningful painful" at bounding box center [253, 298] width 60 height 14
select select "painful"
click at [223, 291] on select "cheerful restful meaningful painful" at bounding box center [253, 298] width 60 height 14
click at [464, 298] on select "enjoyable simple difficult natural" at bounding box center [487, 298] width 59 height 14
select select "difficult"
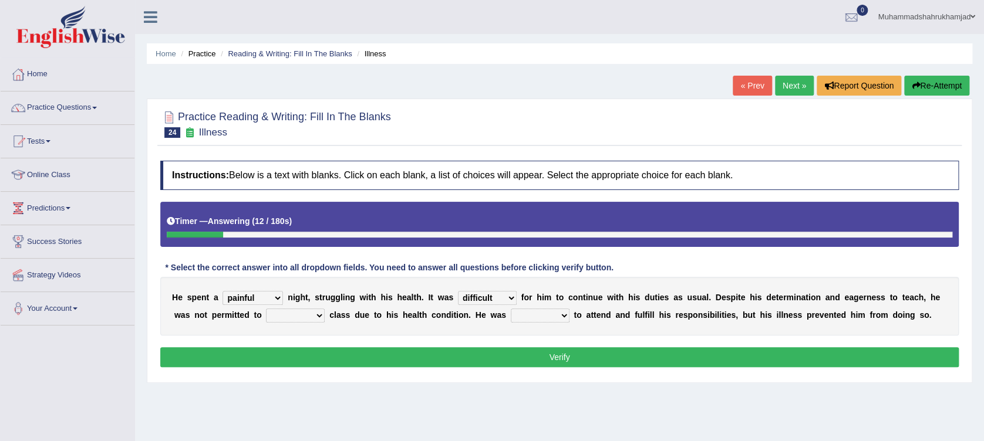
click at [458, 291] on select "enjoyable simple difficult natural" at bounding box center [487, 298] width 59 height 14
click at [476, 286] on div "H e s p e n t a cheerful restful meaningful painful n i g h t , s t r u g g l i…" at bounding box center [559, 306] width 798 height 59
click at [476, 295] on select "enjoyable simple difficult natural" at bounding box center [487, 298] width 59 height 14
click at [266, 314] on select "teach leave cancel attend" at bounding box center [295, 316] width 59 height 14
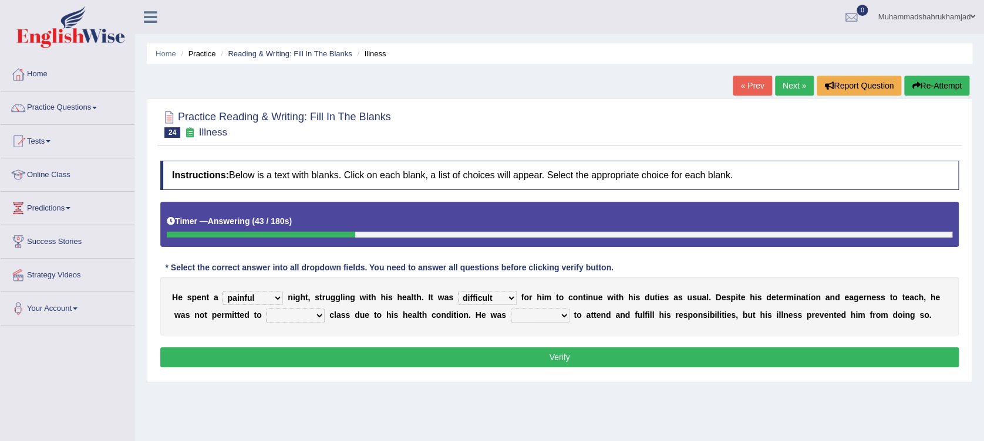
select select "teach"
click at [266, 309] on select "teach leave cancel attend" at bounding box center [295, 316] width 59 height 14
click at [511, 315] on select "anxious forced lazy happy" at bounding box center [540, 316] width 59 height 14
click at [511, 309] on select "anxious forced lazy happy" at bounding box center [540, 316] width 59 height 14
click at [511, 315] on select "anxious forced lazy happy" at bounding box center [540, 316] width 59 height 14
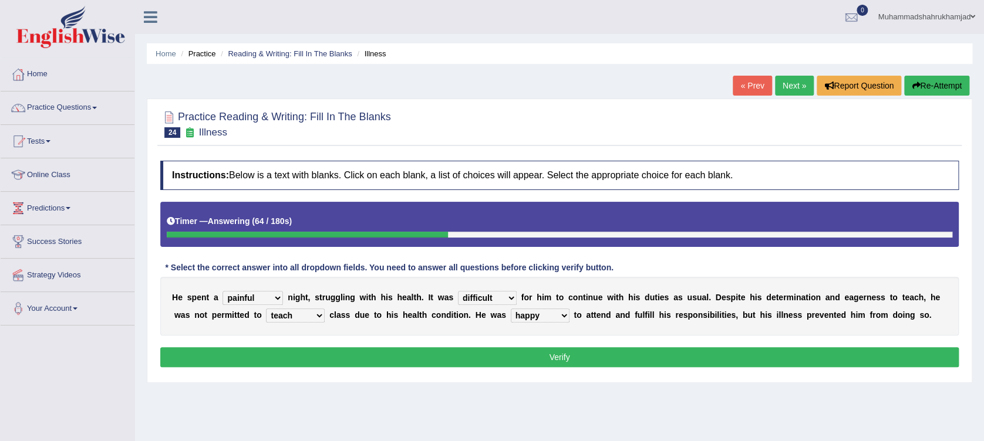
select select "anxious"
click at [511, 309] on select "anxious forced lazy happy" at bounding box center [540, 316] width 59 height 14
click at [476, 351] on button "Verify" at bounding box center [559, 358] width 798 height 20
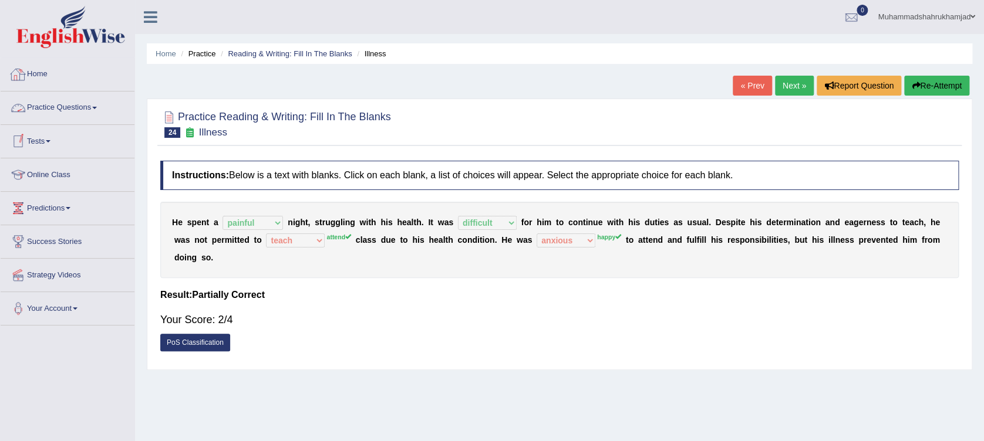
click at [151, 14] on icon at bounding box center [151, 16] width 14 height 15
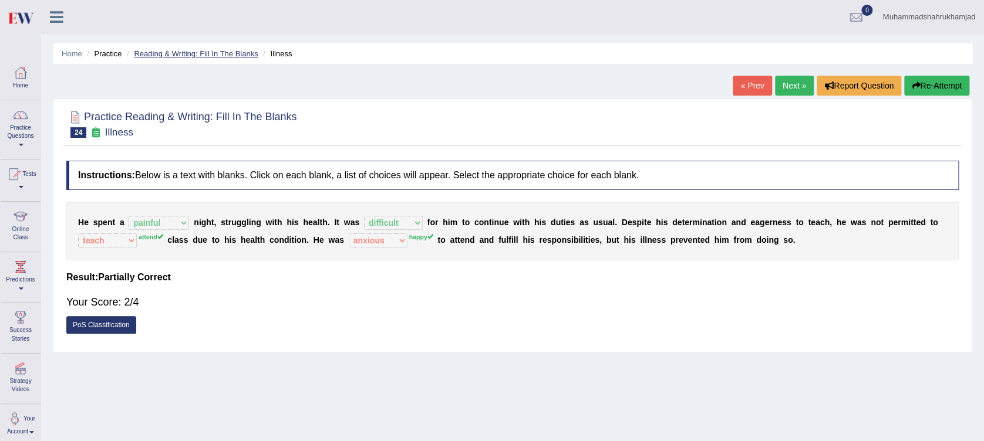
click at [173, 49] on link "Reading & Writing: Fill In The Blanks" at bounding box center [196, 53] width 124 height 9
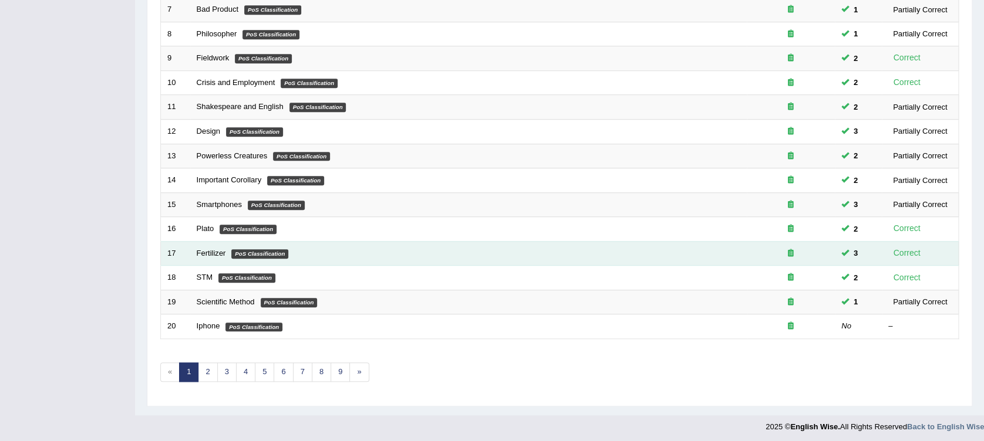
scroll to position [334, 0]
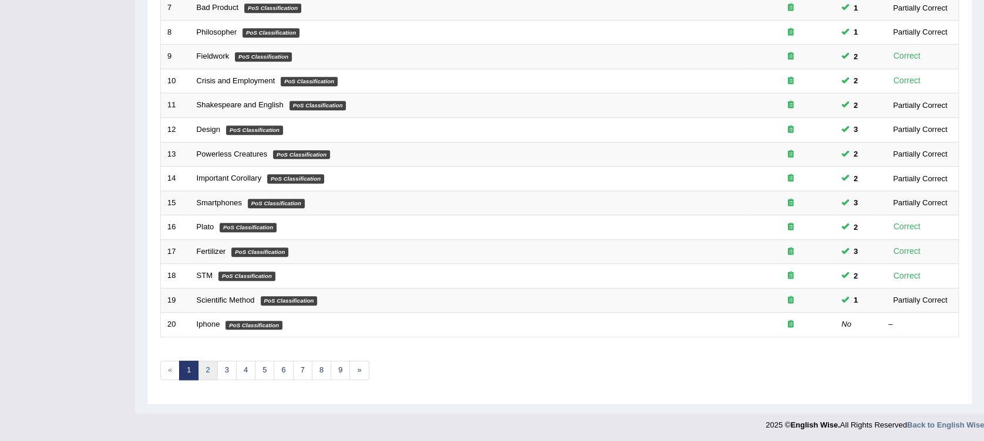
click at [210, 368] on link "2" at bounding box center [207, 370] width 19 height 19
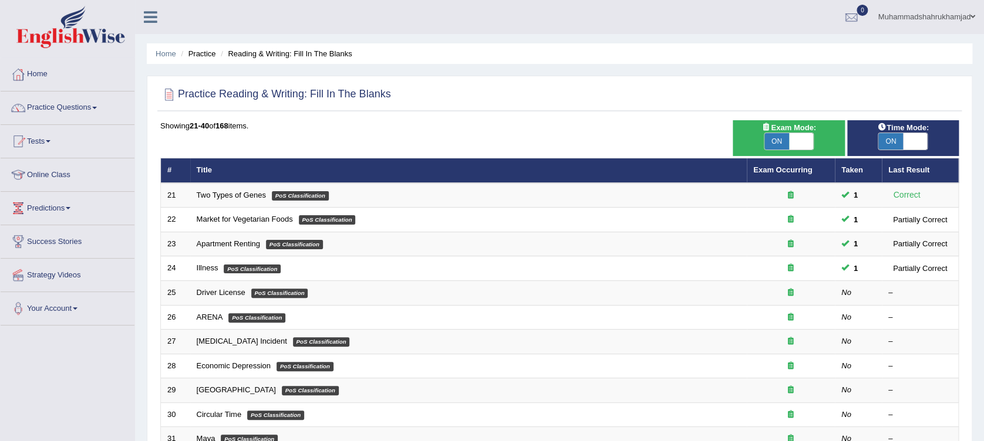
click at [52, 177] on link "Online Class" at bounding box center [68, 173] width 134 height 29
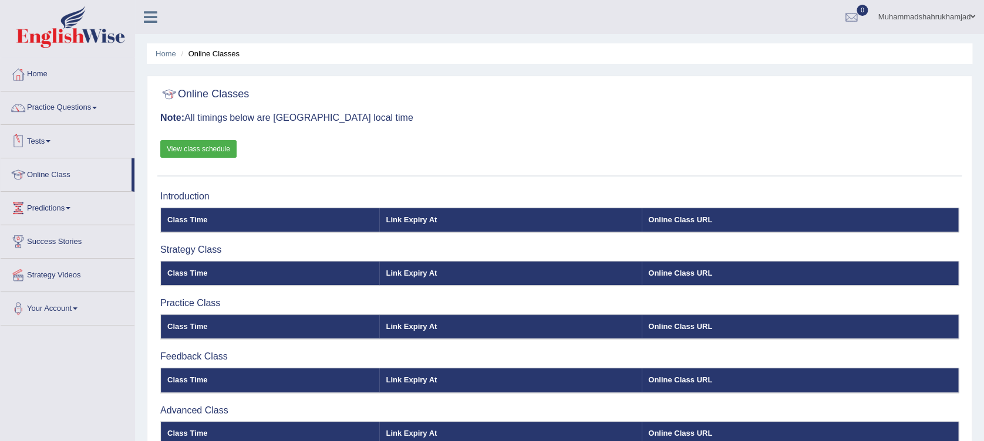
click at [46, 141] on link "Tests" at bounding box center [68, 139] width 134 height 29
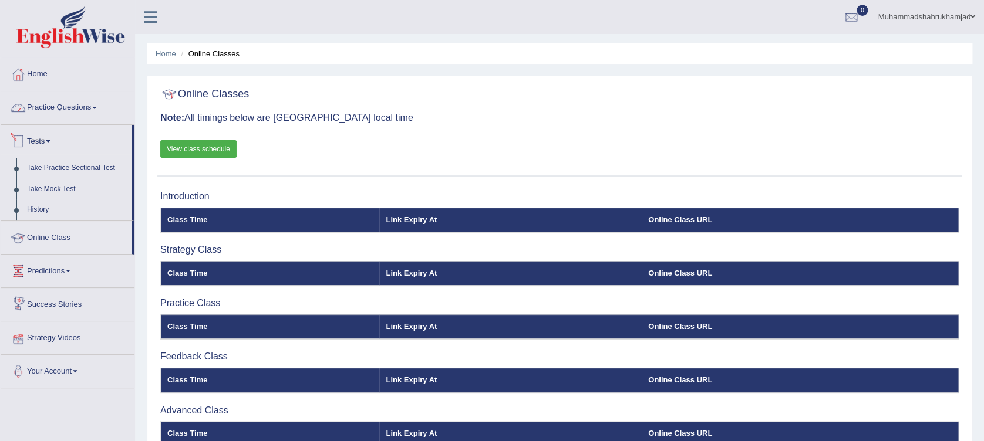
click at [43, 110] on link "Practice Questions" at bounding box center [68, 106] width 134 height 29
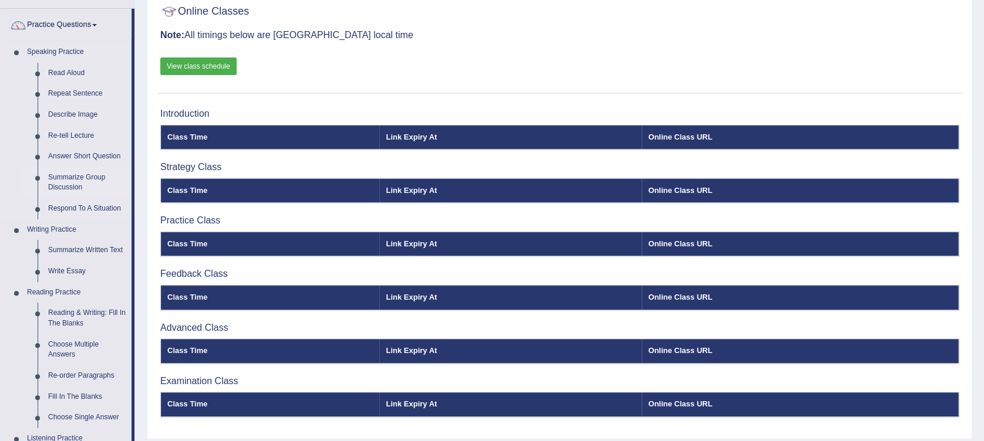
scroll to position [156, 0]
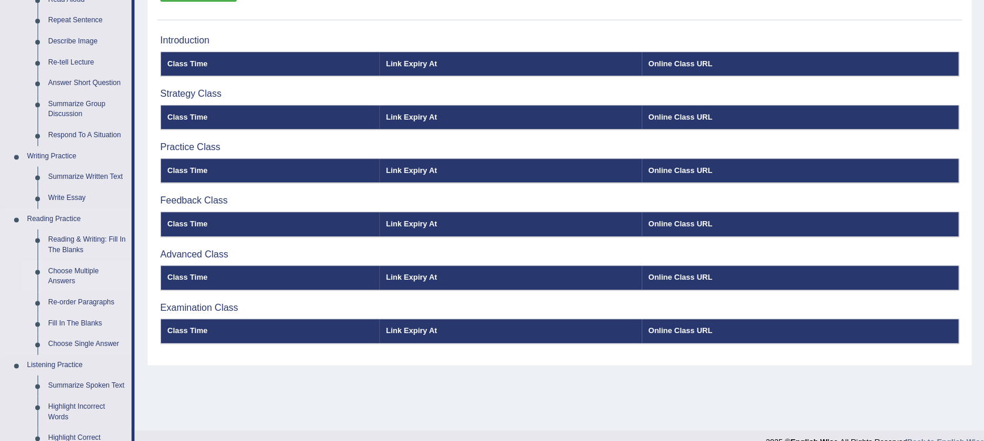
click at [82, 269] on link "Choose Multiple Answers" at bounding box center [87, 276] width 89 height 31
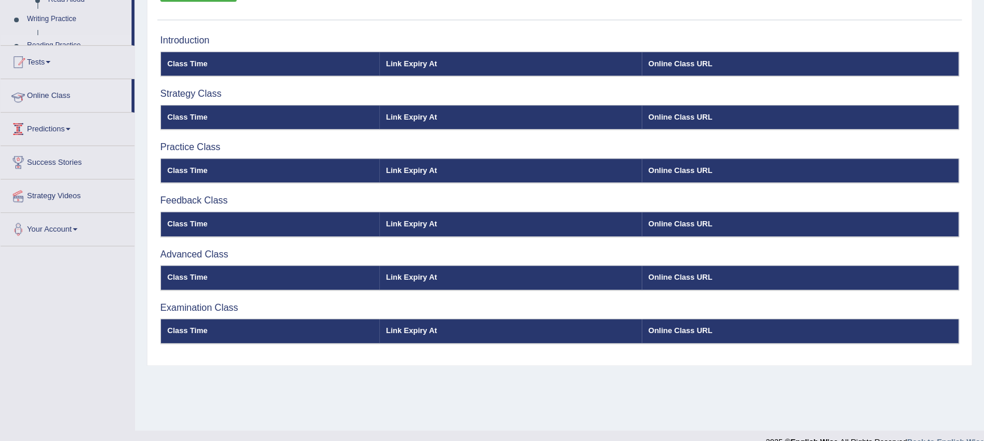
scroll to position [174, 0]
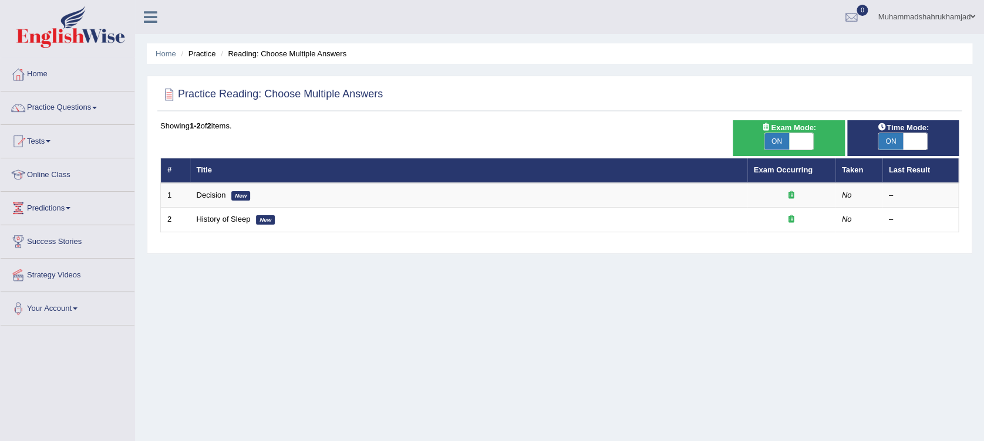
click at [801, 143] on span at bounding box center [801, 141] width 25 height 16
checkbox input "false"
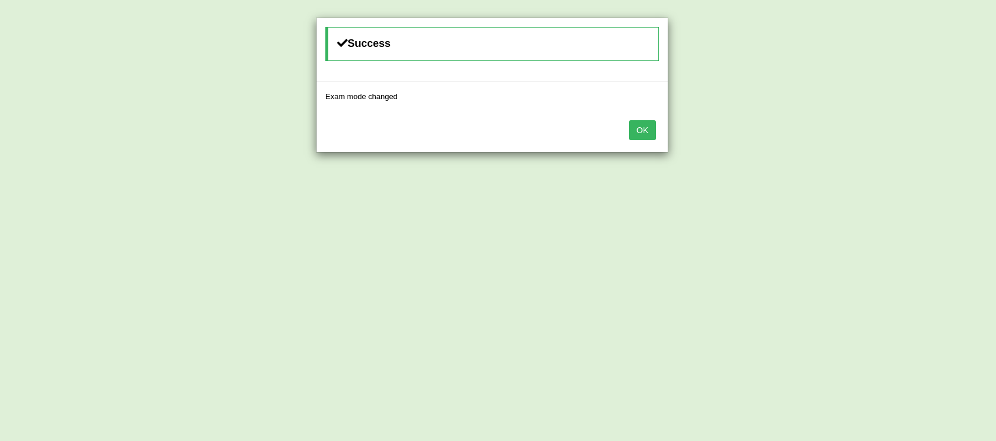
click at [650, 125] on button "OK" at bounding box center [642, 130] width 27 height 20
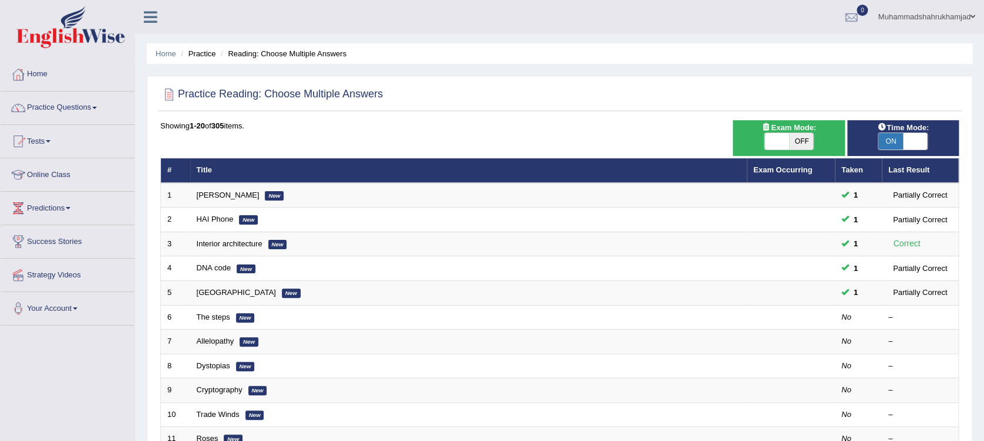
click at [911, 144] on span at bounding box center [915, 141] width 25 height 16
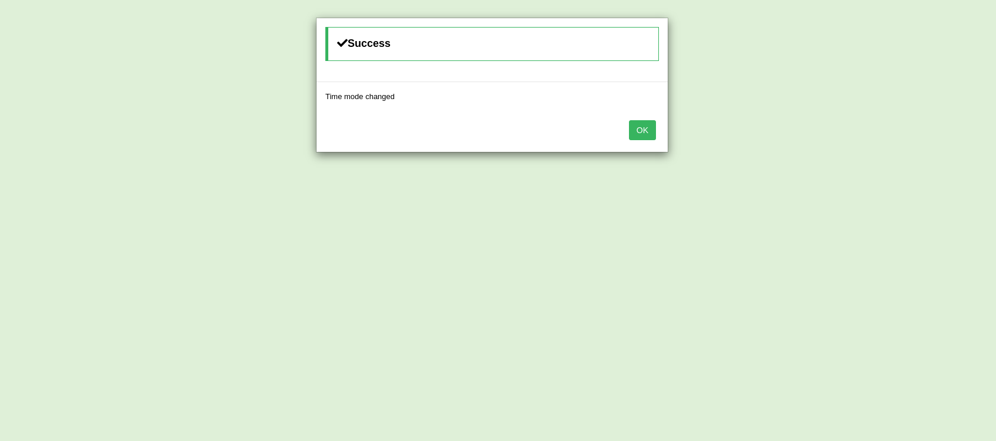
click at [642, 136] on button "OK" at bounding box center [642, 130] width 27 height 20
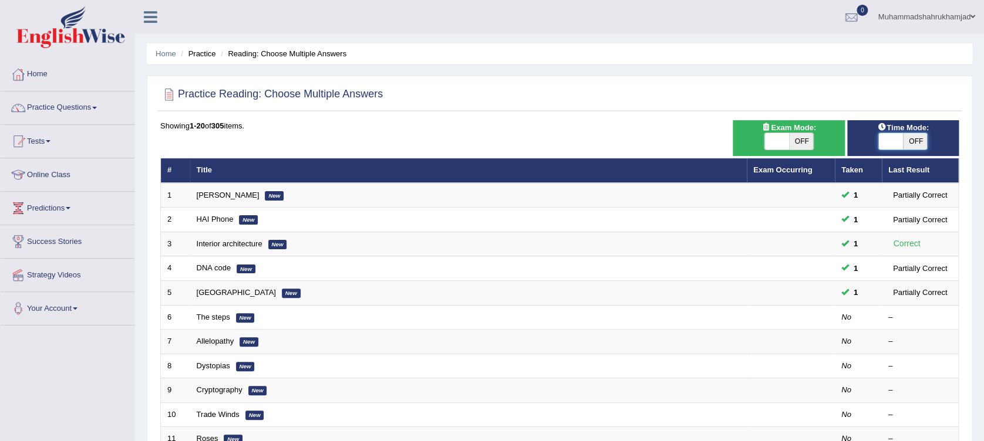
click at [896, 141] on span at bounding box center [890, 141] width 25 height 16
checkbox input "true"
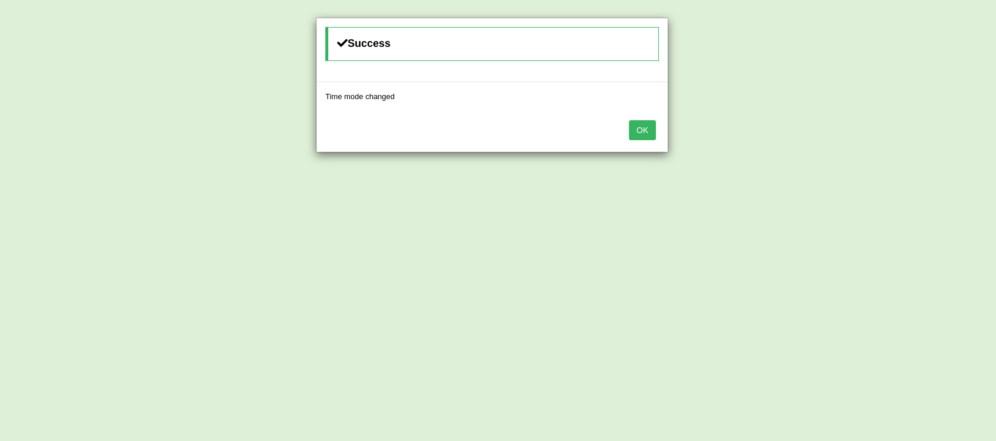
click at [657, 129] on div "OK" at bounding box center [491, 131] width 351 height 41
drag, startPoint x: 652, startPoint y: 129, endPoint x: 644, endPoint y: 132, distance: 8.2
click at [648, 130] on button "OK" at bounding box center [642, 130] width 27 height 20
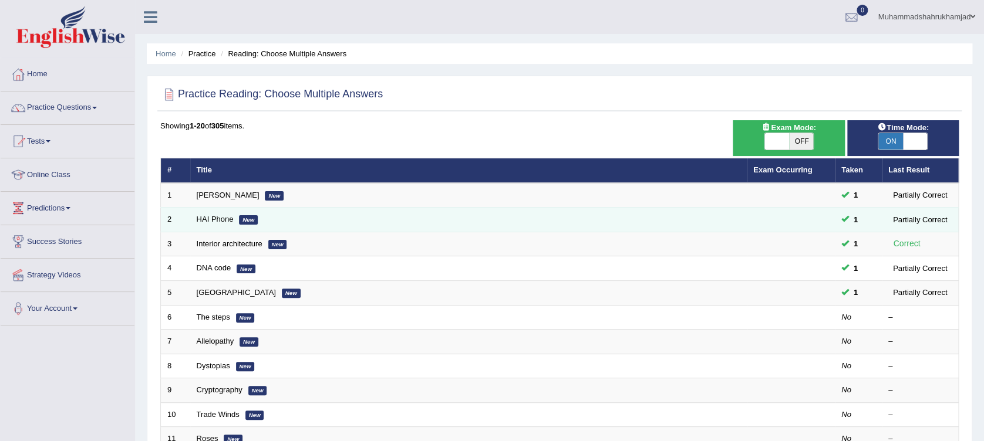
scroll to position [156, 0]
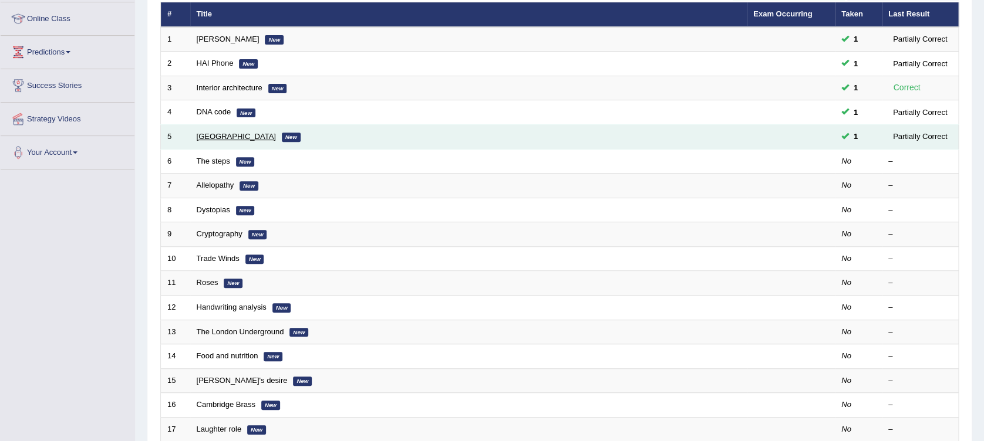
click at [209, 136] on link "[GEOGRAPHIC_DATA]" at bounding box center [236, 136] width 79 height 9
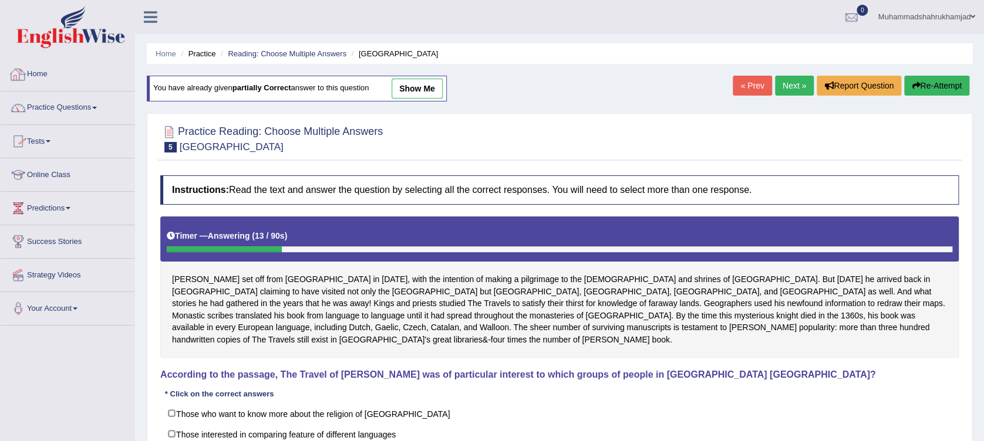
click at [32, 72] on link "Home" at bounding box center [68, 72] width 134 height 29
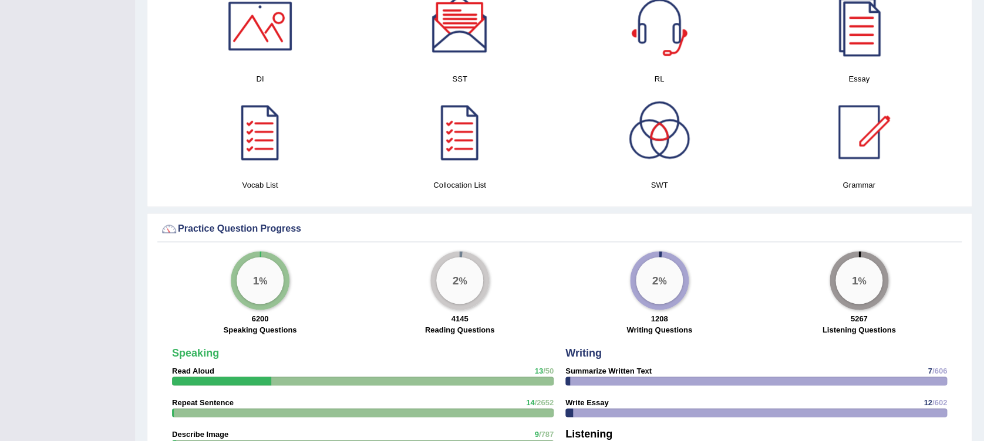
scroll to position [470, 0]
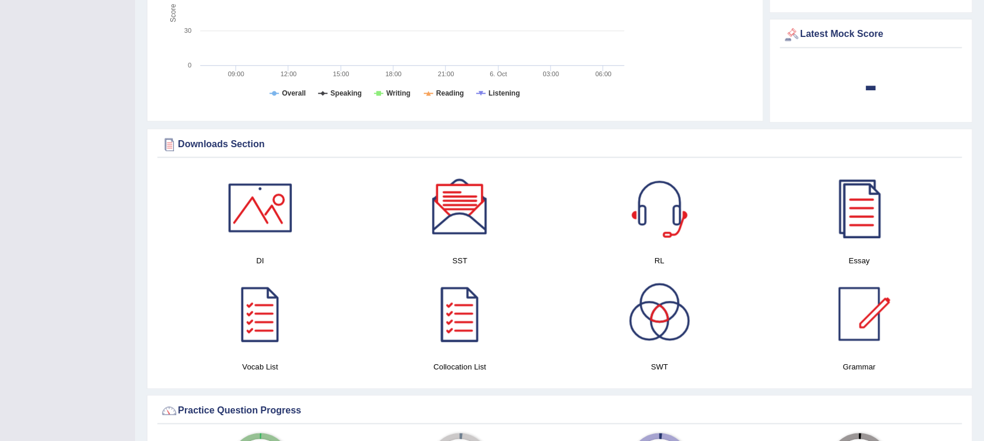
click at [269, 221] on div at bounding box center [260, 208] width 82 height 82
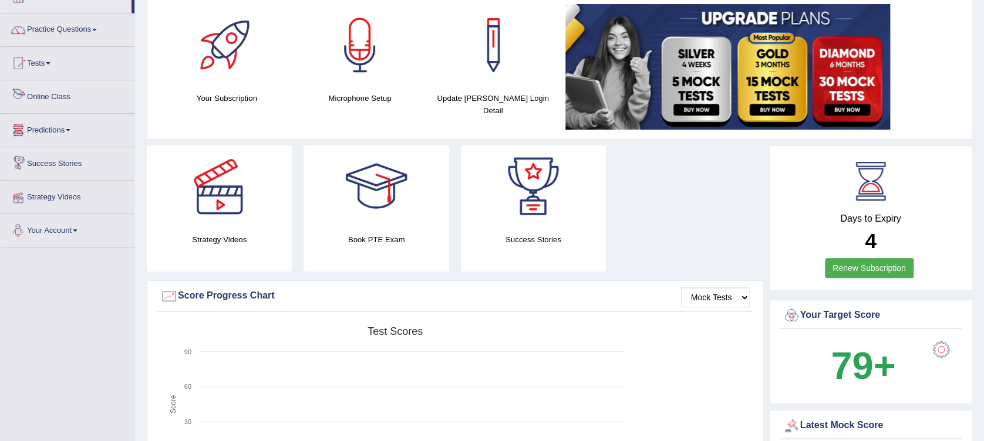
scroll to position [0, 0]
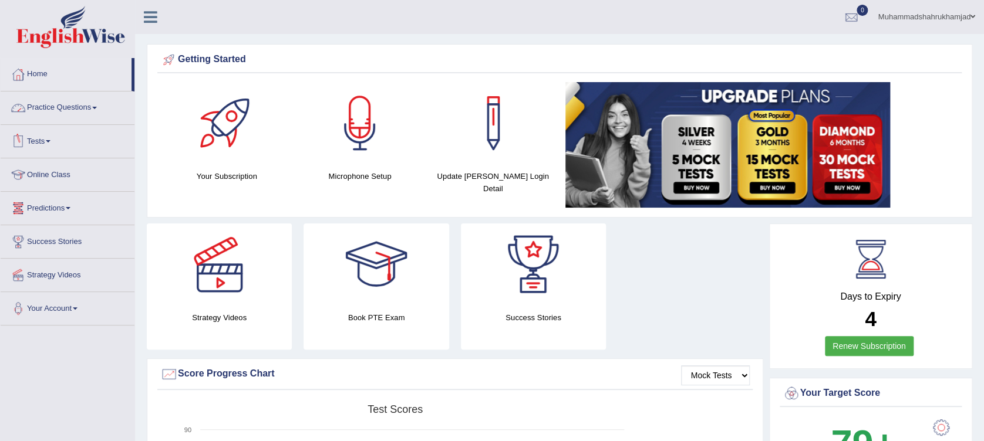
click at [58, 107] on link "Practice Questions" at bounding box center [68, 106] width 134 height 29
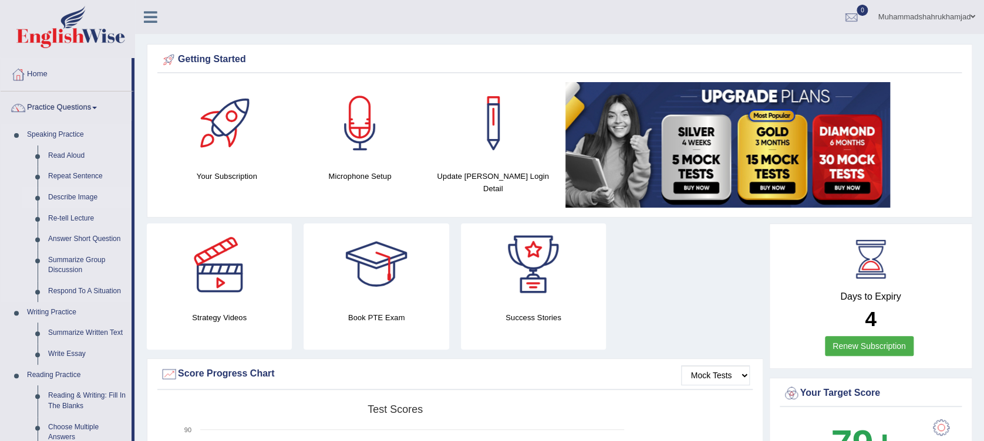
click at [75, 194] on link "Describe Image" at bounding box center [87, 197] width 89 height 21
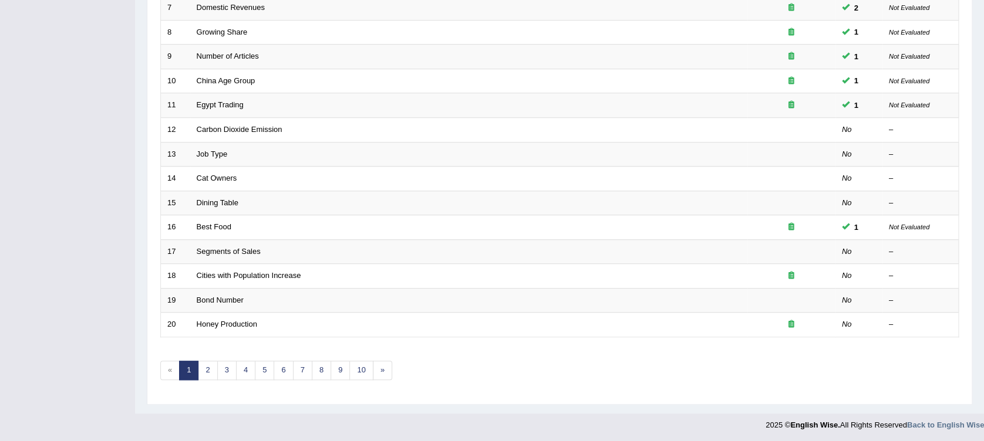
scroll to position [99, 0]
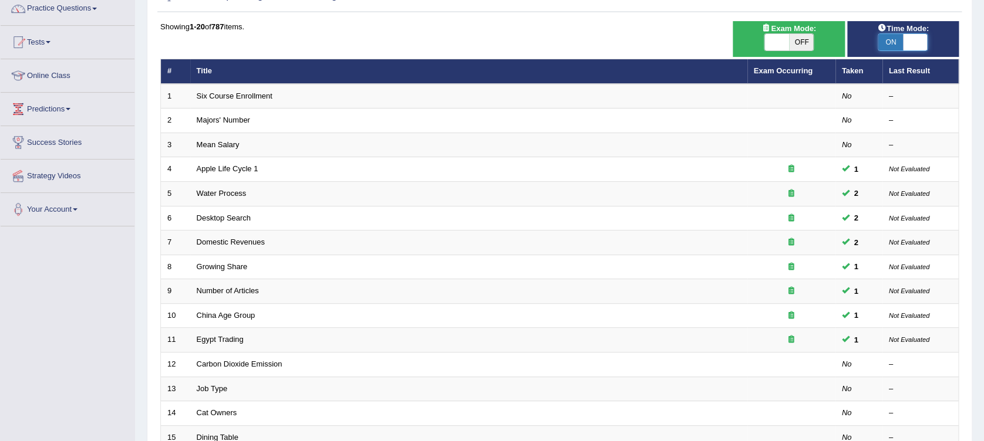
click at [911, 42] on span at bounding box center [915, 42] width 25 height 16
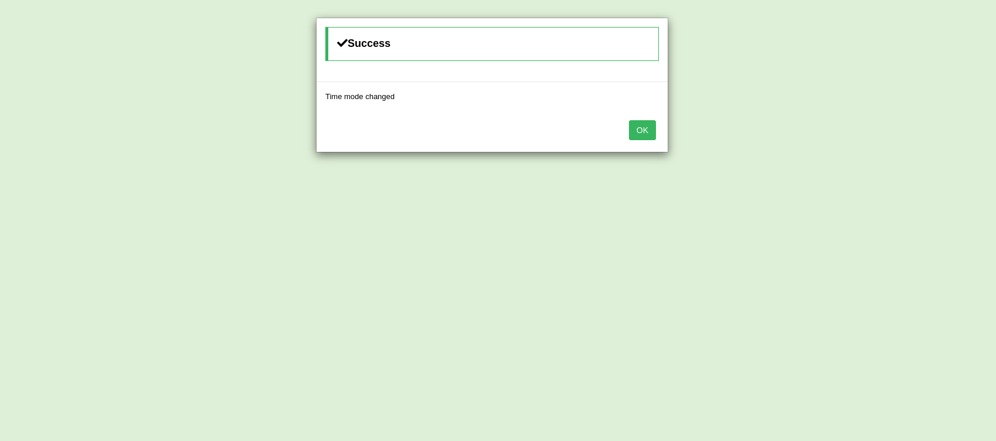
click at [636, 121] on button "OK" at bounding box center [642, 130] width 27 height 20
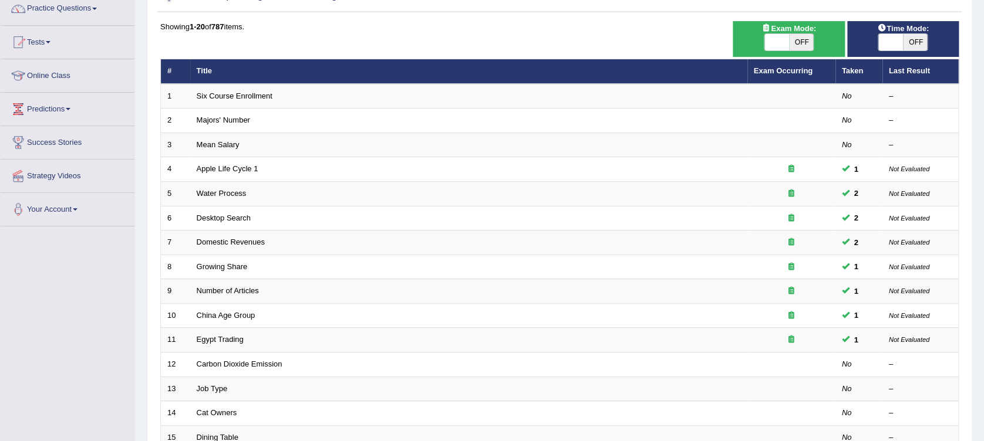
click at [906, 35] on span "OFF" at bounding box center [915, 42] width 25 height 16
checkbox input "true"
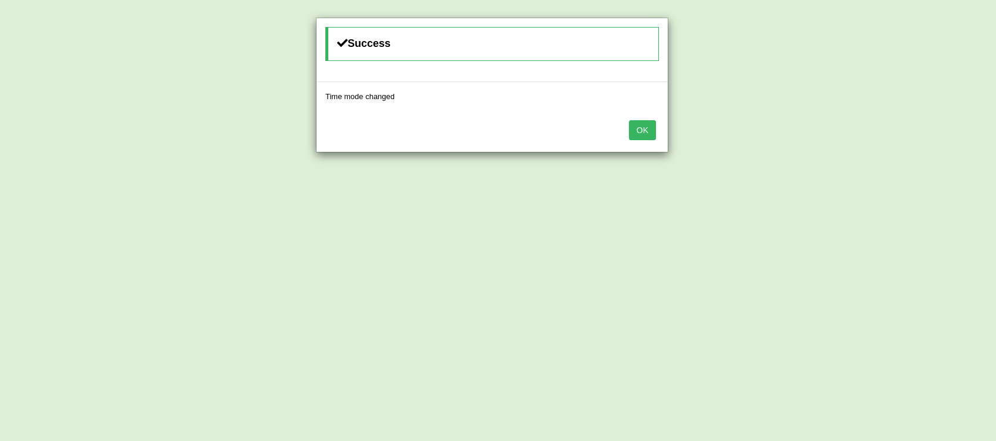
click at [641, 132] on button "OK" at bounding box center [642, 130] width 27 height 20
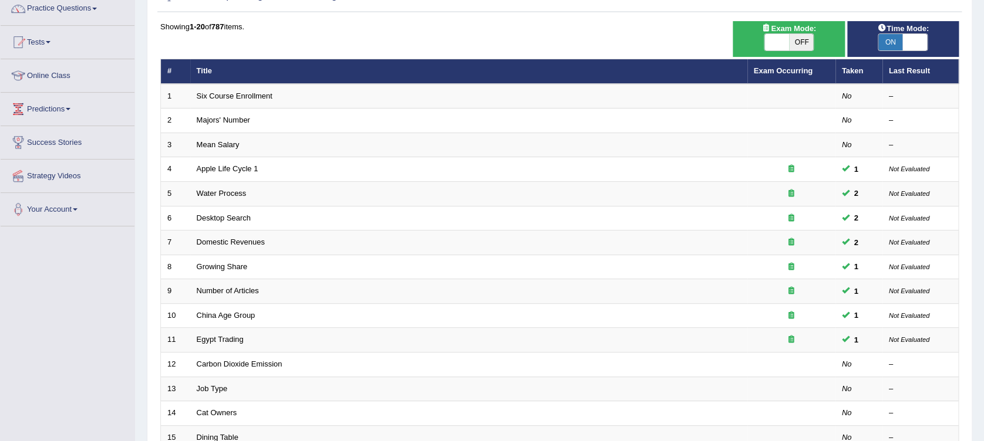
click at [803, 41] on span "OFF" at bounding box center [801, 42] width 25 height 16
checkbox input "true"
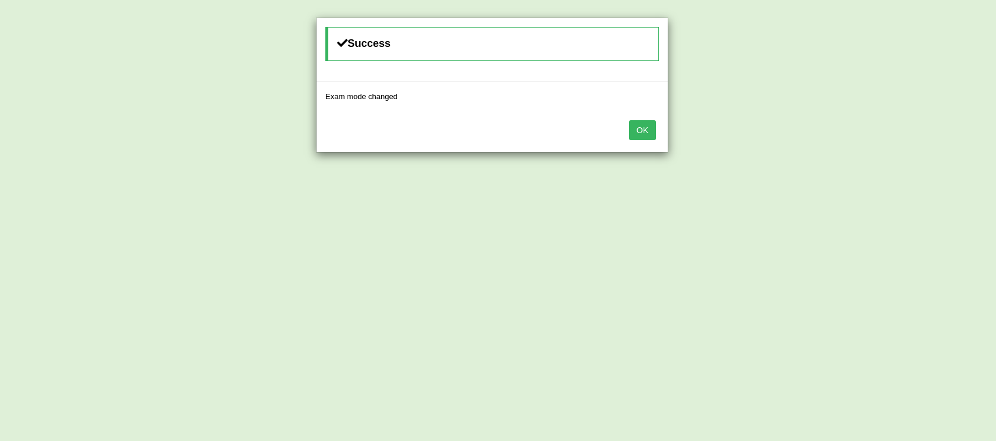
click at [648, 129] on button "OK" at bounding box center [642, 130] width 27 height 20
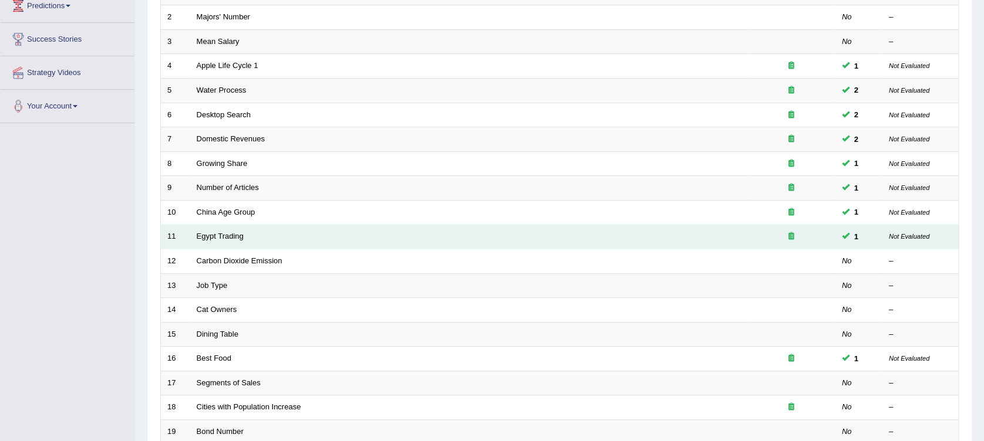
scroll to position [256, 0]
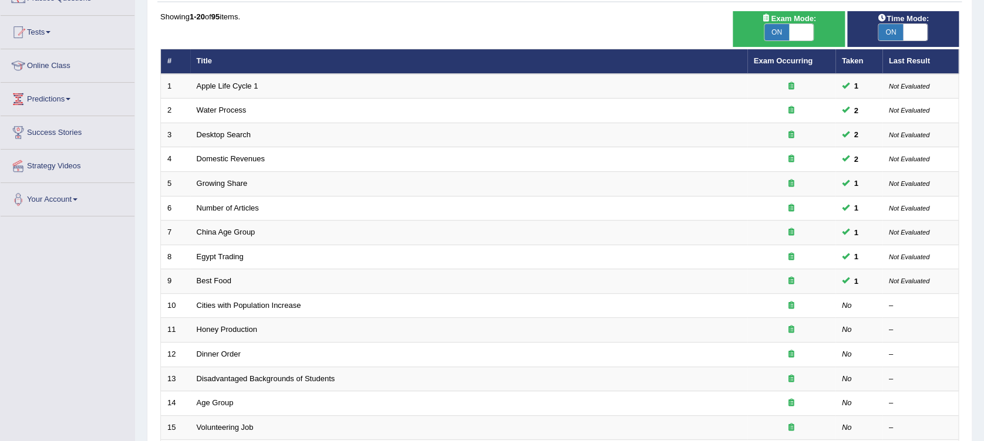
scroll to position [188, 0]
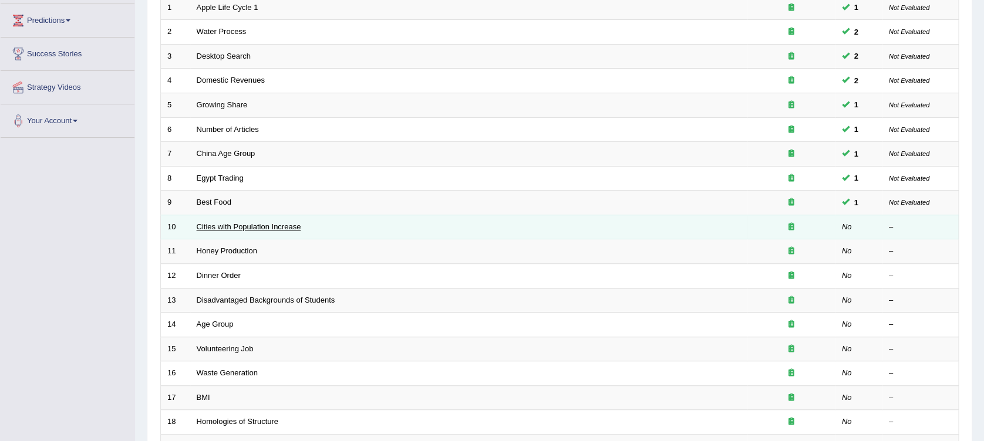
click at [225, 223] on link "Cities with Population Increase" at bounding box center [249, 227] width 105 height 9
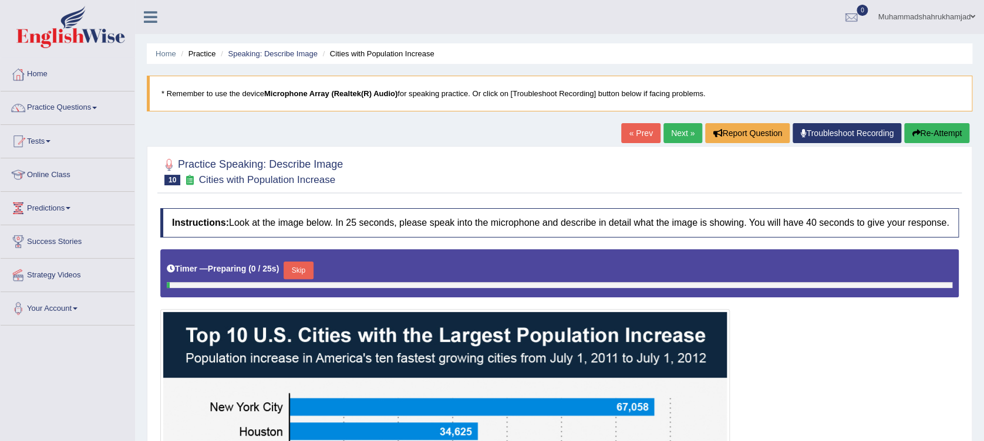
scroll to position [78, 0]
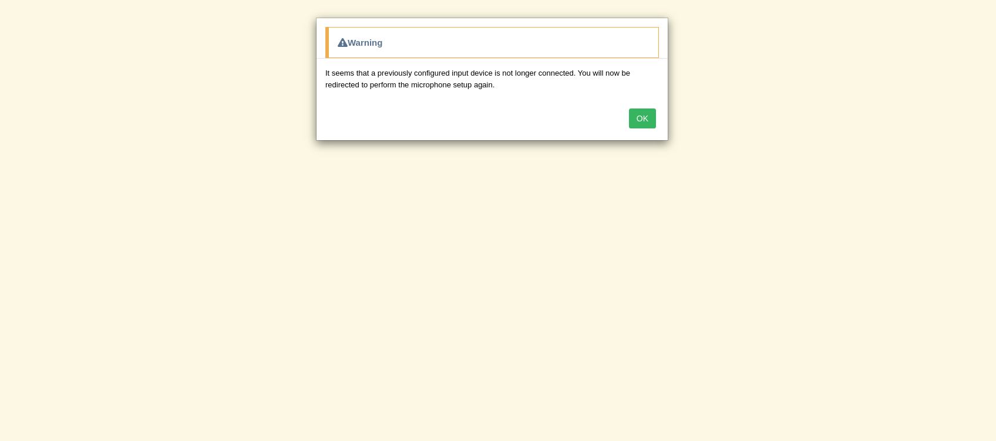
click at [638, 117] on button "OK" at bounding box center [642, 119] width 27 height 20
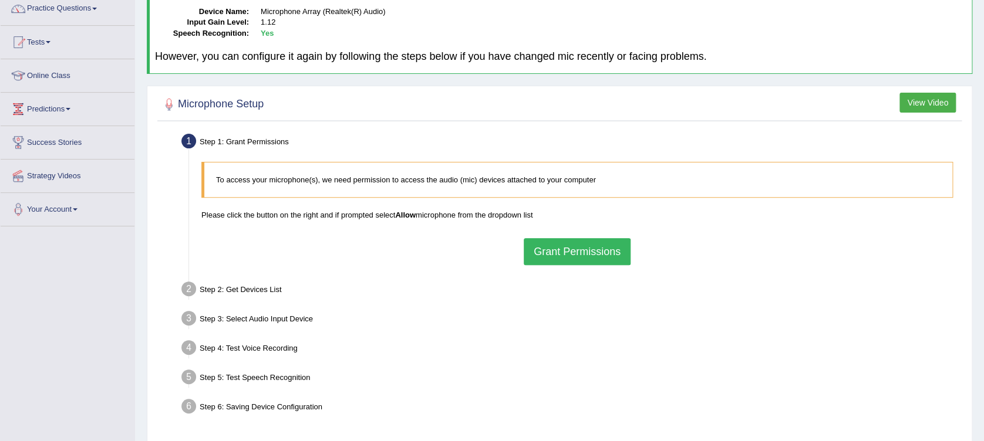
scroll to position [156, 0]
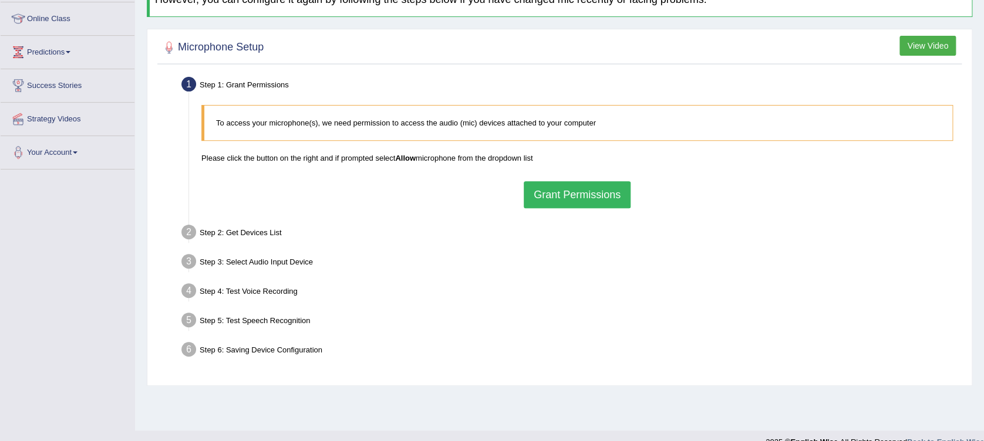
click at [597, 197] on button "Grant Permissions" at bounding box center [577, 194] width 107 height 27
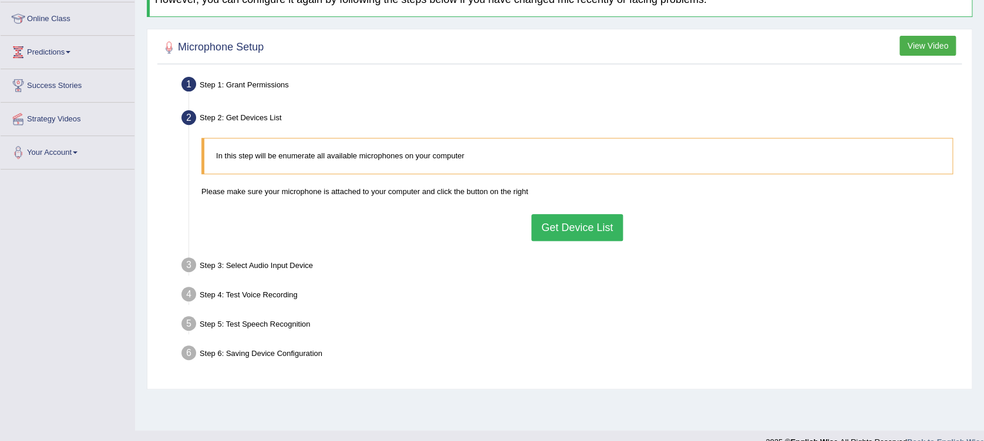
click at [548, 221] on button "Get Device List" at bounding box center [577, 227] width 92 height 27
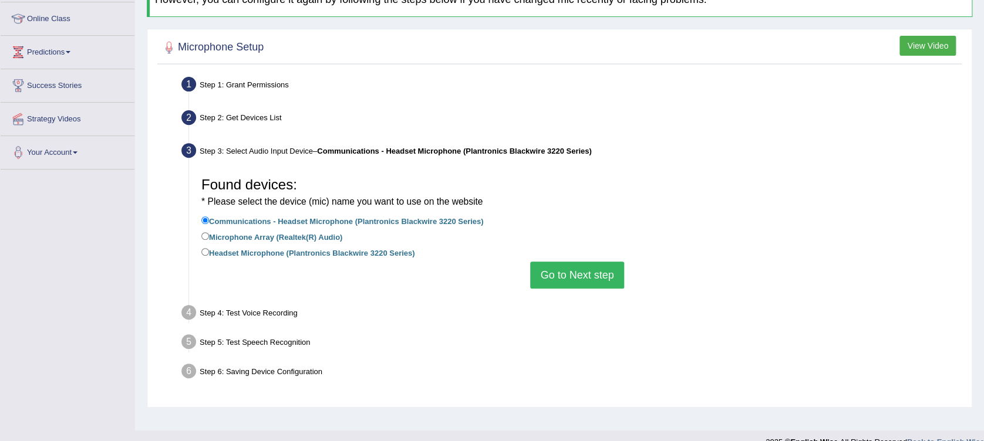
click at [554, 278] on button "Go to Next step" at bounding box center [576, 275] width 93 height 27
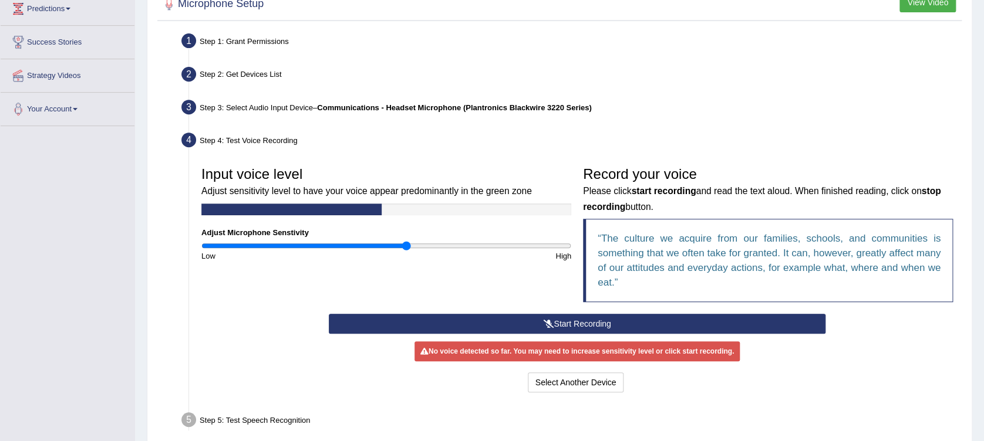
scroll to position [235, 0]
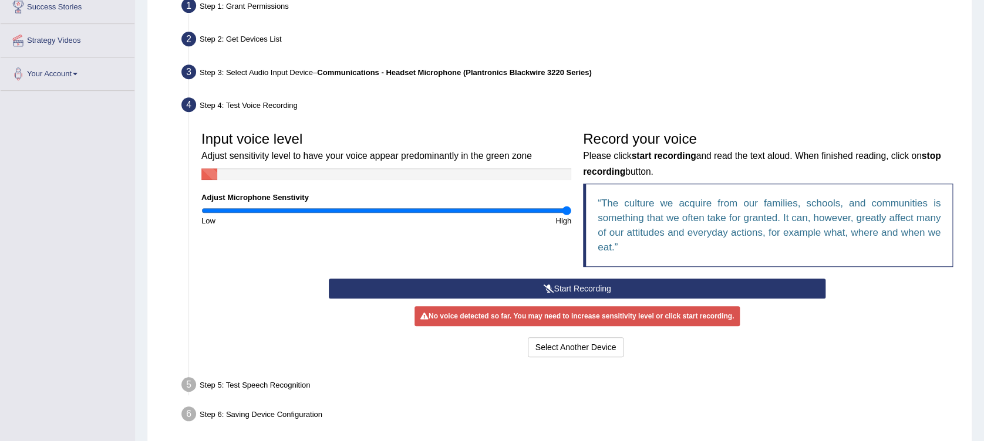
drag, startPoint x: 403, startPoint y: 210, endPoint x: 575, endPoint y: 214, distance: 171.5
click at [571, 214] on input "range" at bounding box center [386, 210] width 370 height 9
click at [577, 288] on button "Start Recording" at bounding box center [577, 289] width 497 height 20
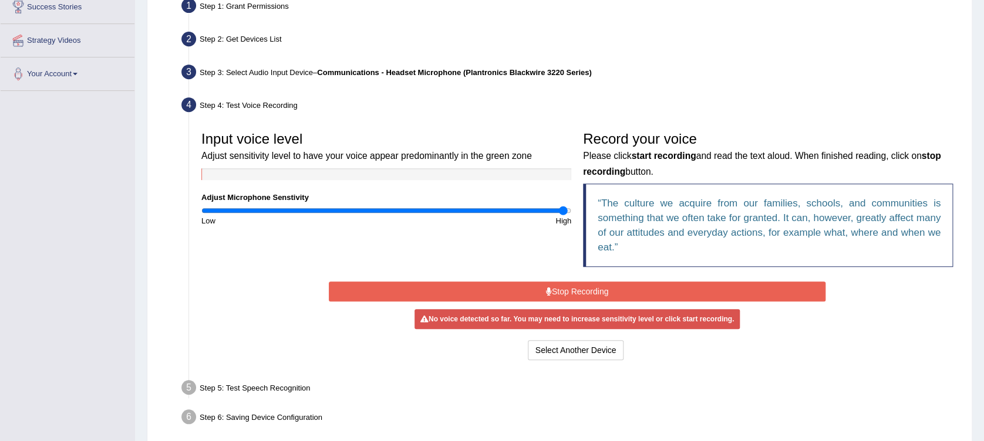
type input "2"
drag, startPoint x: 565, startPoint y: 206, endPoint x: 585, endPoint y: 190, distance: 25.9
click at [571, 206] on input "range" at bounding box center [386, 210] width 370 height 9
click at [544, 286] on button "Stop Recording" at bounding box center [577, 292] width 497 height 20
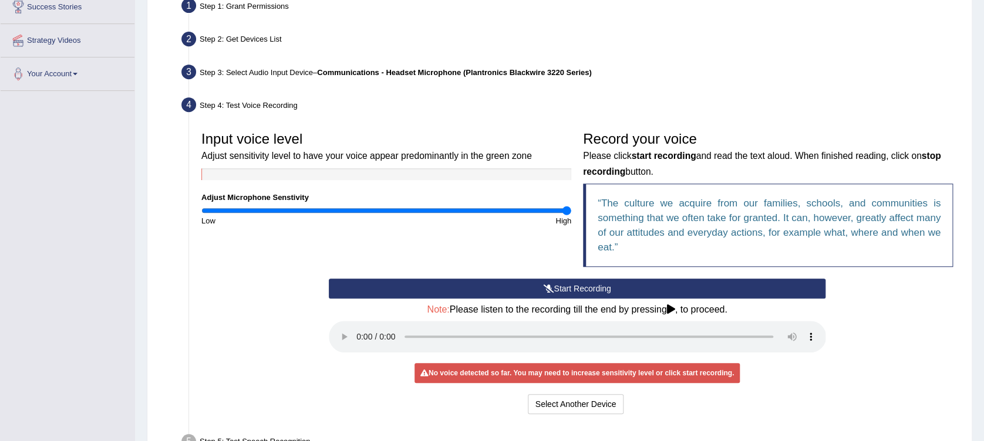
click at [591, 291] on button "Start Recording" at bounding box center [577, 289] width 497 height 20
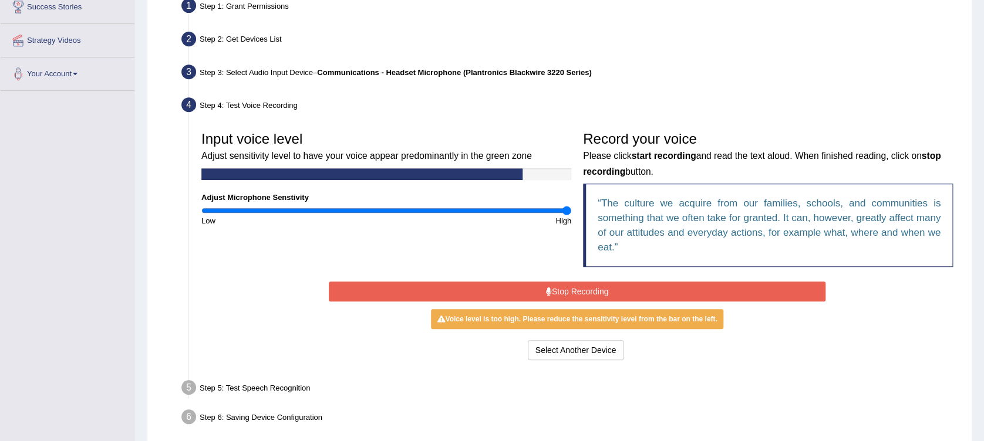
click at [591, 291] on button "Stop Recording" at bounding box center [577, 292] width 497 height 20
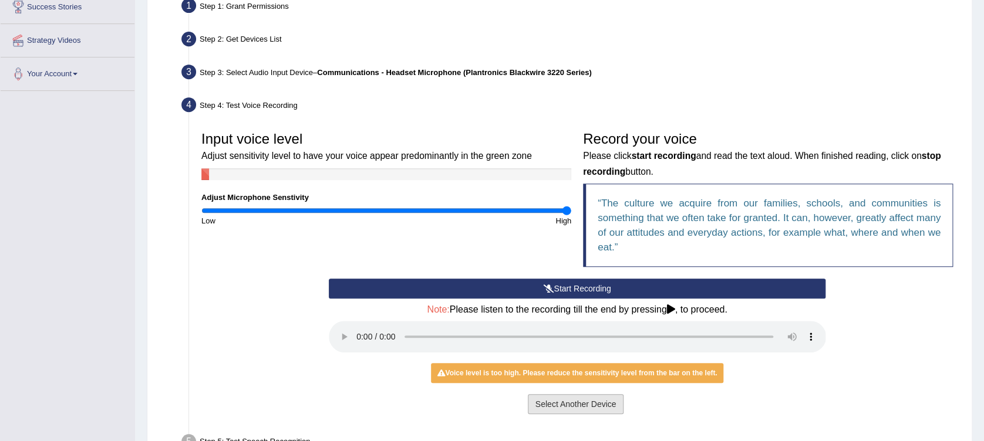
click at [579, 402] on button "Select Another Device" at bounding box center [576, 405] width 96 height 20
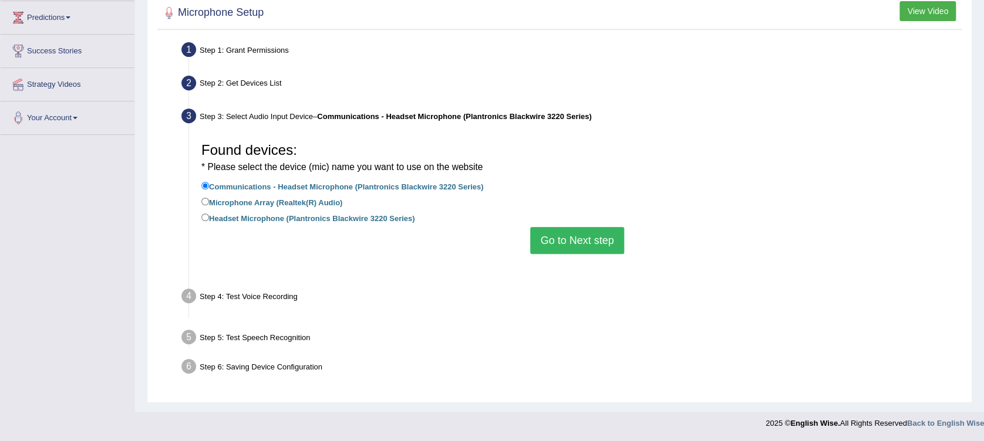
scroll to position [174, 0]
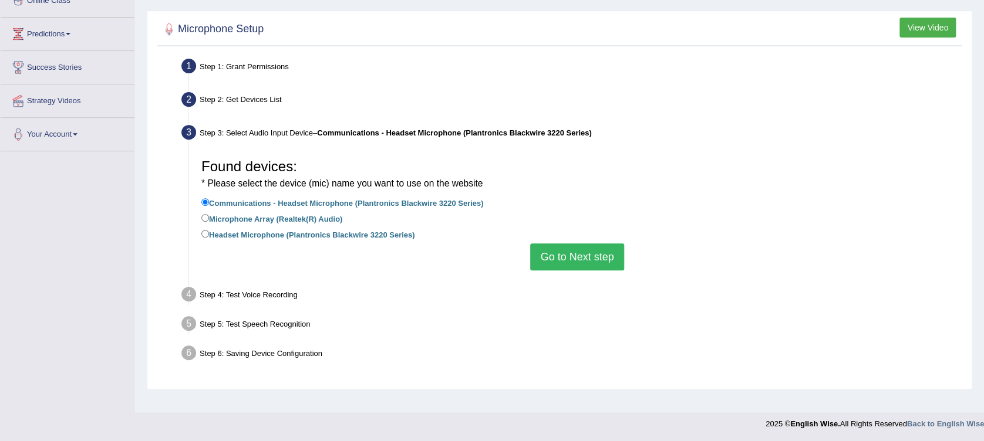
click at [305, 232] on label "Headset Microphone (Plantronics Blackwire 3220 Series)" at bounding box center [307, 234] width 213 height 13
click at [209, 232] on input "Headset Microphone (Plantronics Blackwire 3220 Series)" at bounding box center [205, 234] width 8 height 8
radio input "true"
click at [582, 254] on button "Go to Next step" at bounding box center [576, 257] width 93 height 27
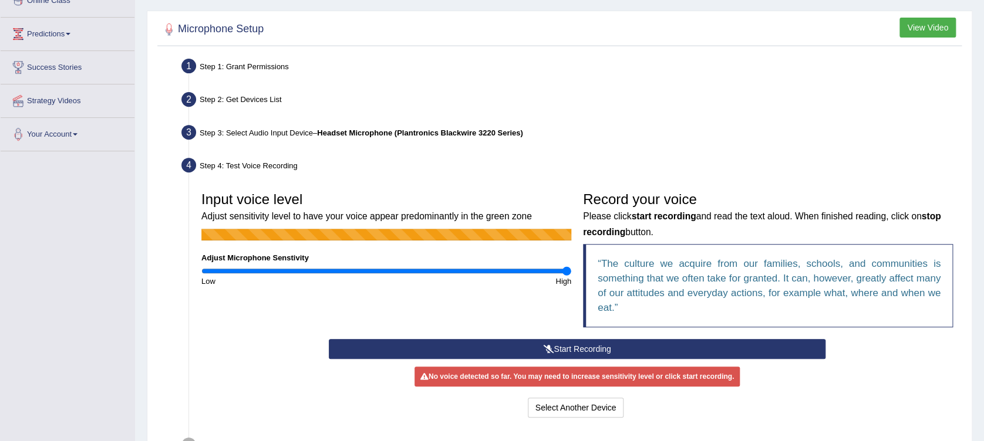
click at [551, 347] on icon at bounding box center [548, 349] width 11 height 8
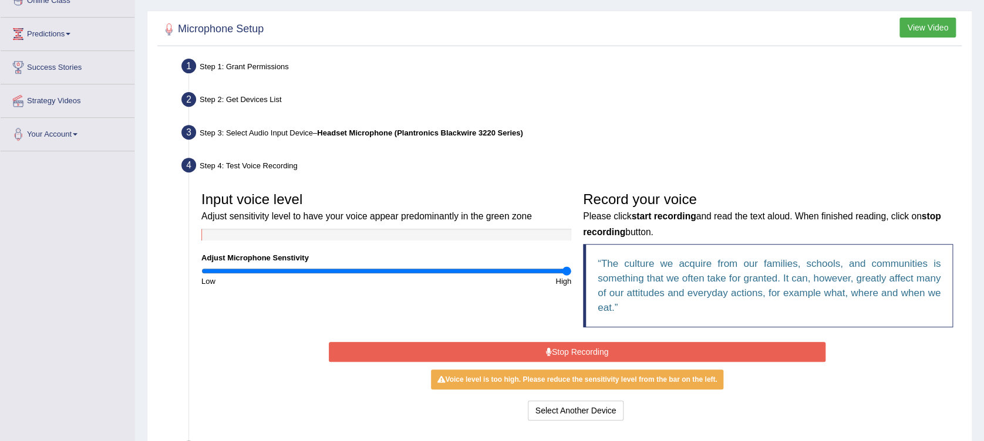
click at [551, 347] on button "Stop Recording" at bounding box center [577, 352] width 497 height 20
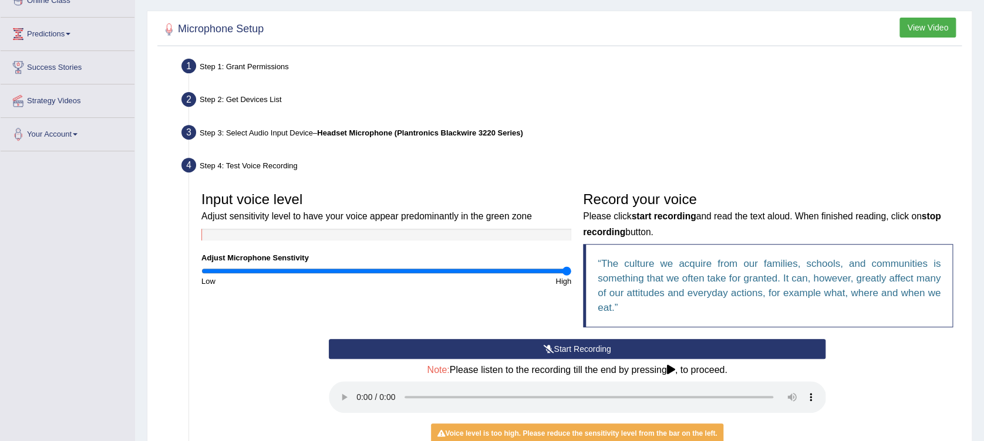
click at [561, 267] on input "range" at bounding box center [386, 271] width 370 height 9
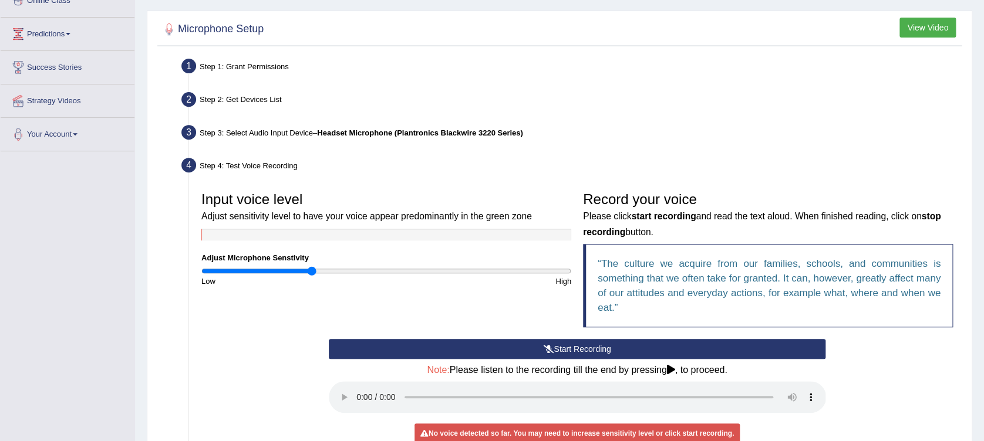
drag, startPoint x: 564, startPoint y: 268, endPoint x: 312, endPoint y: 266, distance: 251.3
click at [312, 267] on input "range" at bounding box center [386, 271] width 370 height 9
drag, startPoint x: 318, startPoint y: 268, endPoint x: 605, endPoint y: 268, distance: 287.7
click at [571, 267] on input "range" at bounding box center [386, 271] width 370 height 9
click at [587, 352] on button "Start Recording" at bounding box center [577, 349] width 497 height 20
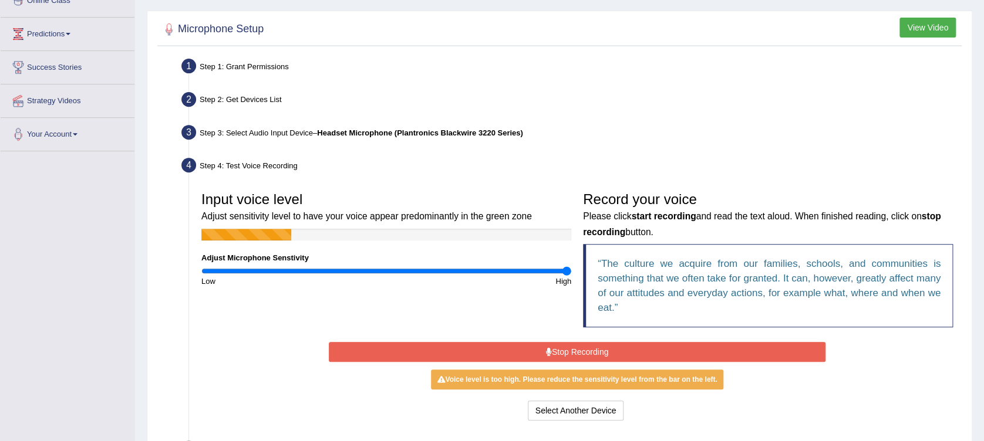
click at [623, 343] on button "Stop Recording" at bounding box center [577, 352] width 497 height 20
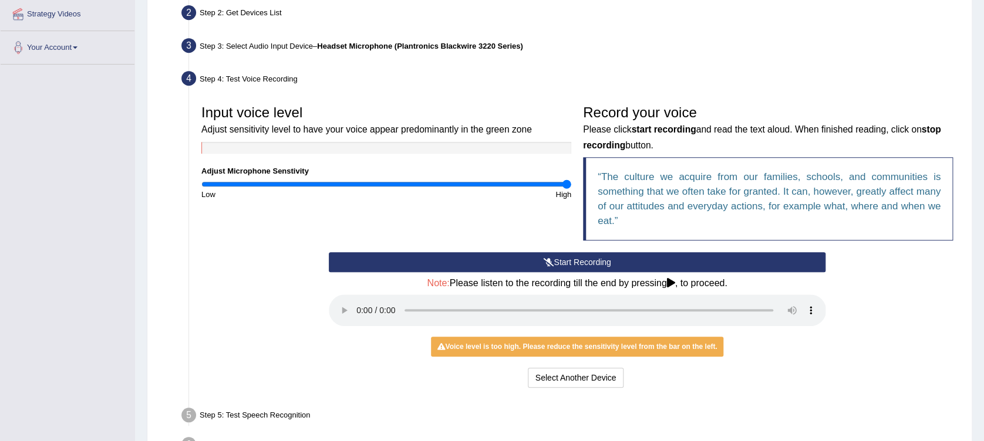
scroll to position [331, 0]
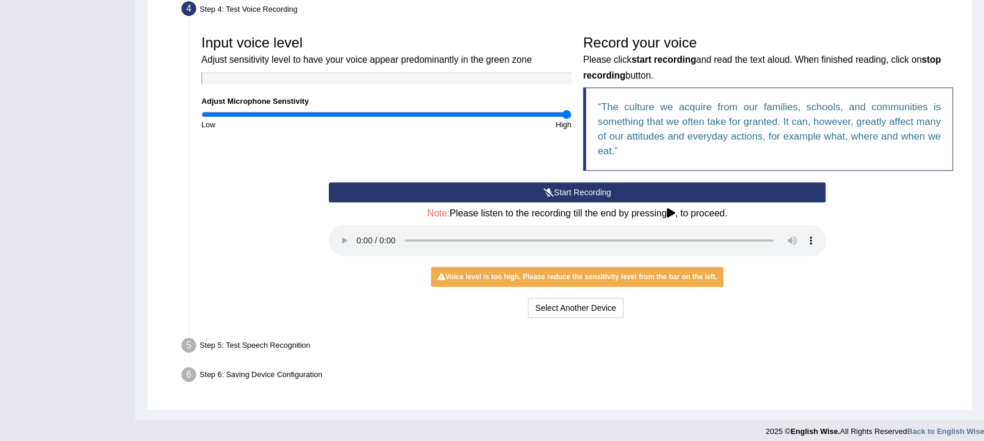
click at [579, 191] on button "Start Recording" at bounding box center [577, 193] width 497 height 20
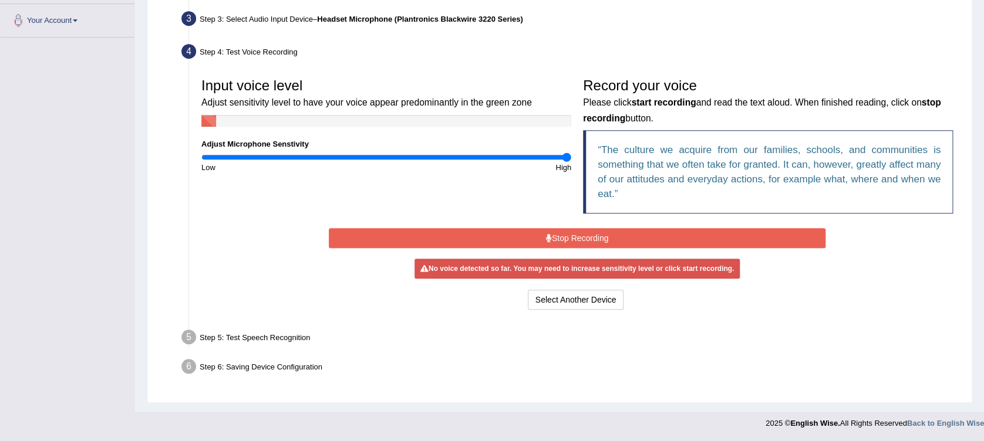
scroll to position [284, 0]
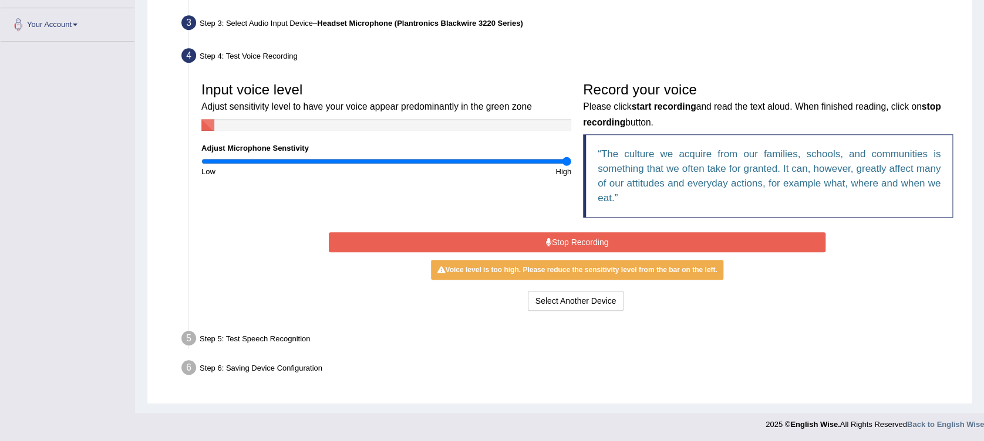
click at [588, 241] on button "Stop Recording" at bounding box center [577, 242] width 497 height 20
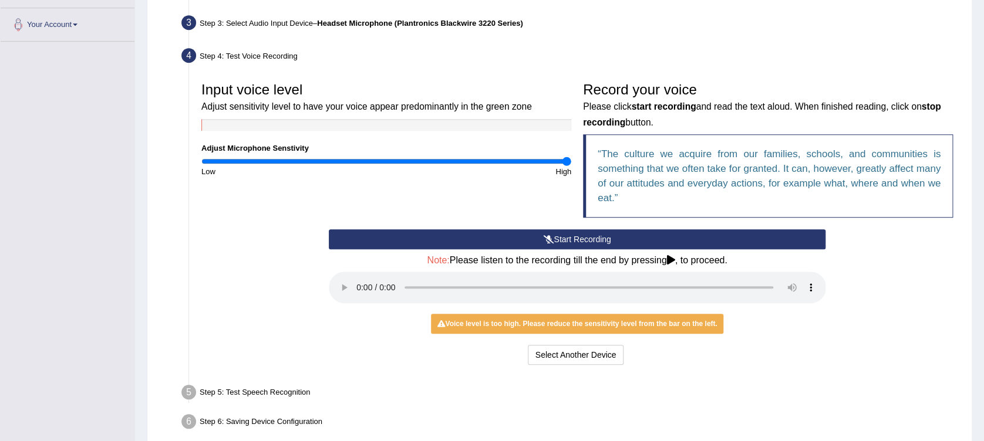
click at [588, 241] on button "Start Recording" at bounding box center [577, 240] width 497 height 20
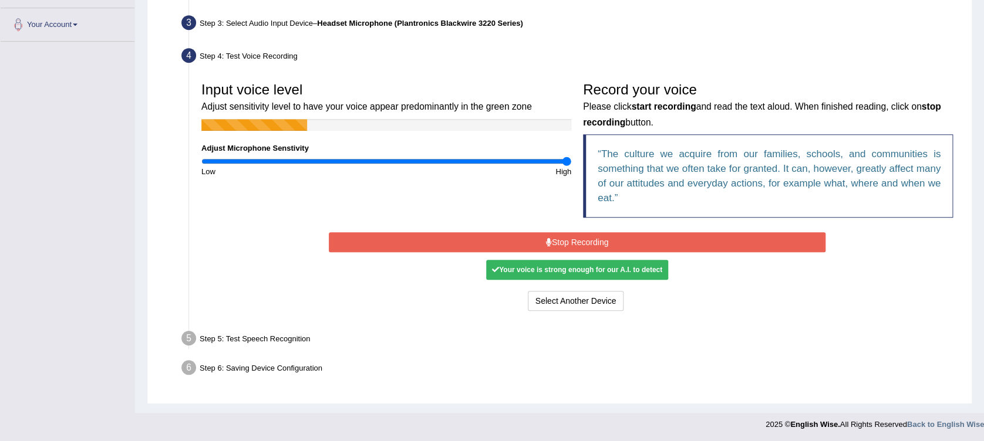
click at [579, 266] on div "Your voice is strong enough for our A.I. to detect" at bounding box center [577, 270] width 182 height 20
click at [580, 244] on button "Stop Recording" at bounding box center [577, 242] width 497 height 20
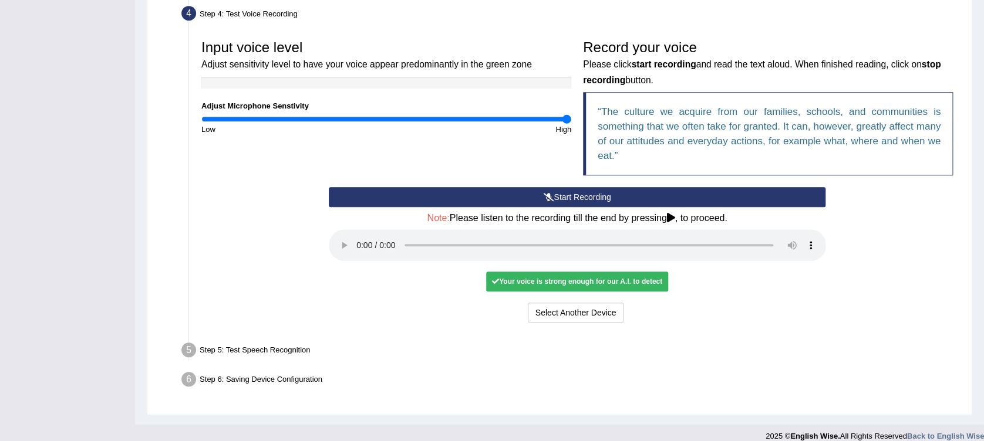
scroll to position [339, 0]
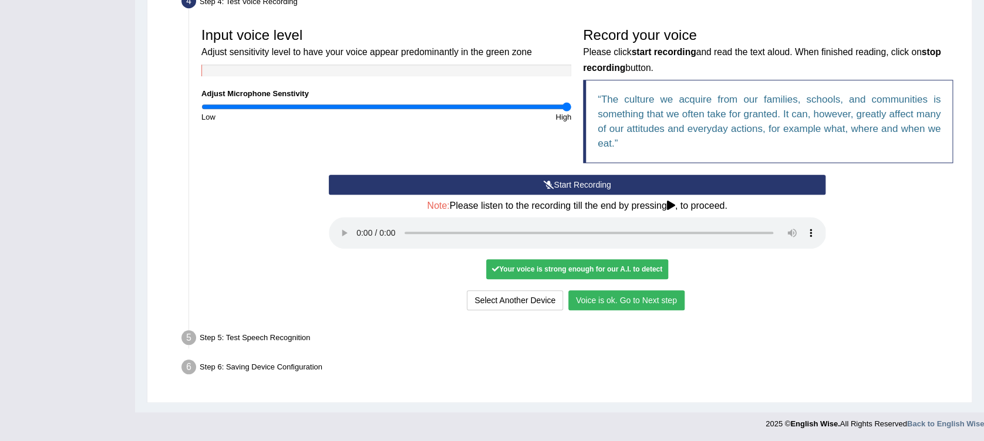
click at [605, 302] on button "Voice is ok. Go to Next step" at bounding box center [626, 301] width 116 height 20
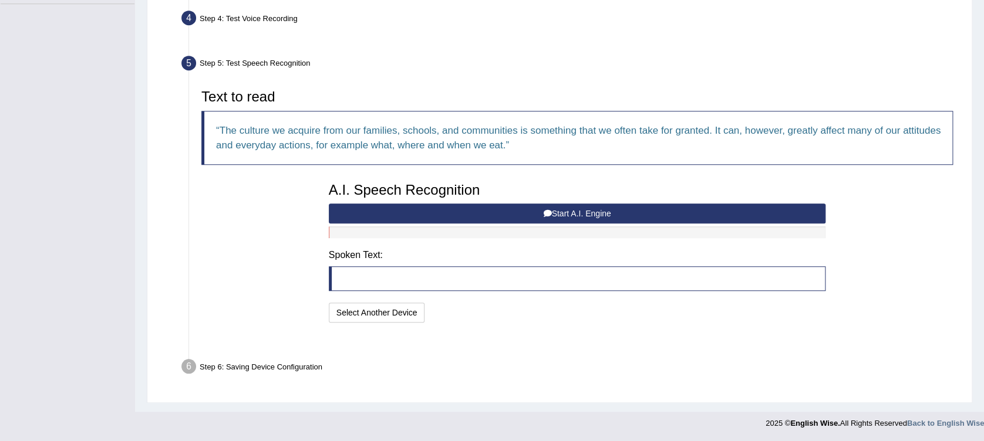
scroll to position [291, 0]
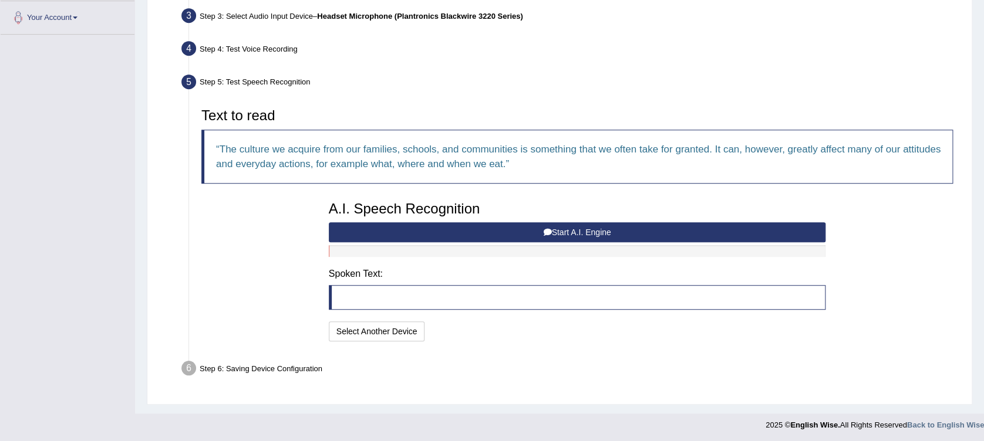
click at [584, 236] on button "Start A.I. Engine" at bounding box center [577, 233] width 497 height 20
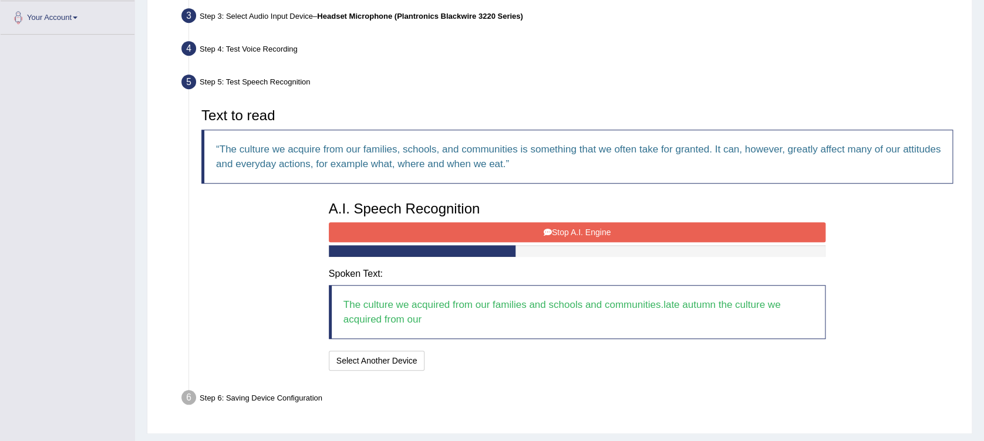
click at [541, 232] on button "Stop A.I. Engine" at bounding box center [577, 233] width 497 height 20
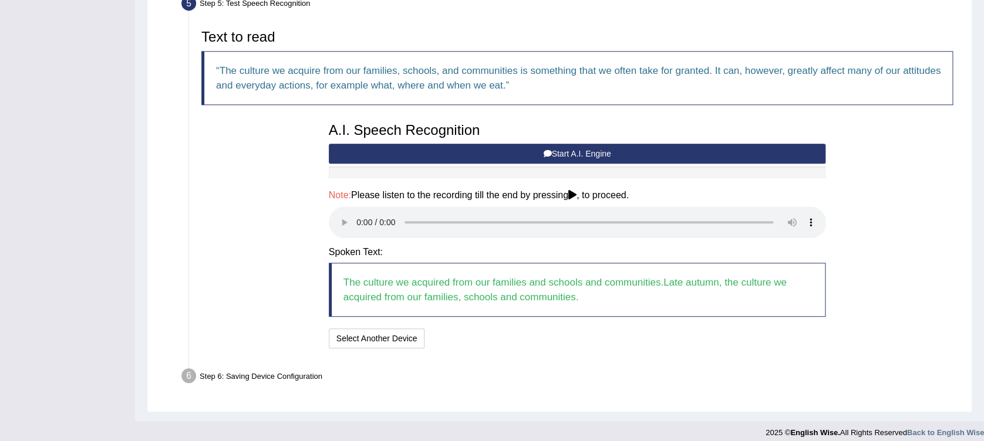
scroll to position [379, 0]
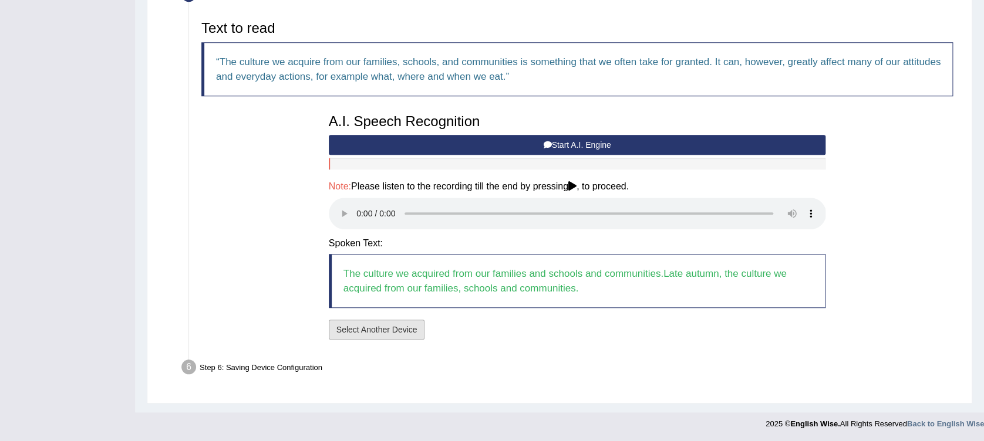
click at [384, 329] on button "Select Another Device" at bounding box center [377, 330] width 96 height 20
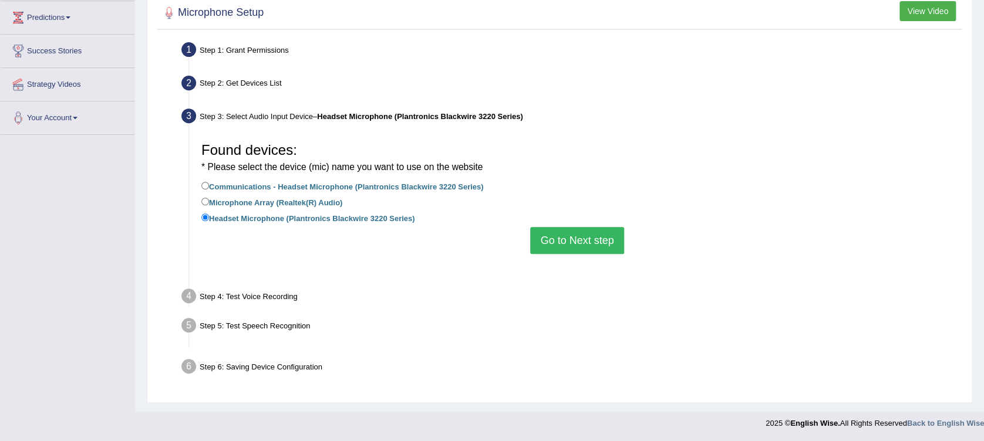
scroll to position [174, 0]
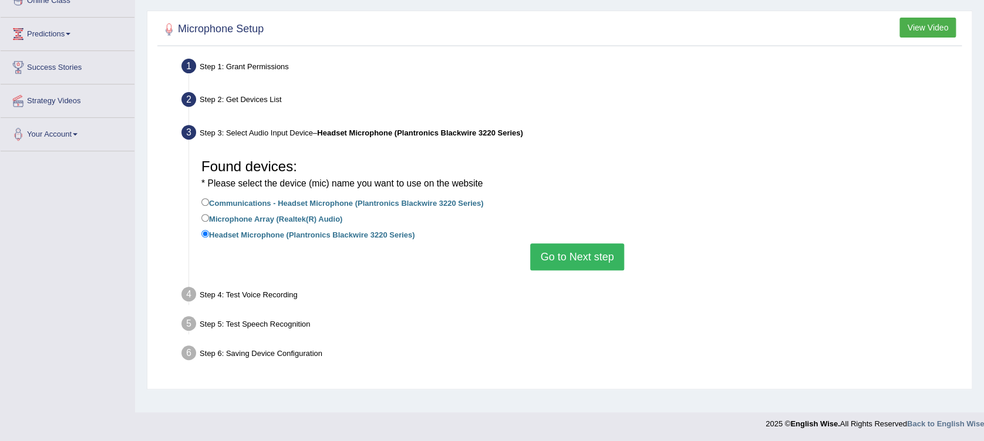
click at [570, 258] on button "Go to Next step" at bounding box center [576, 257] width 93 height 27
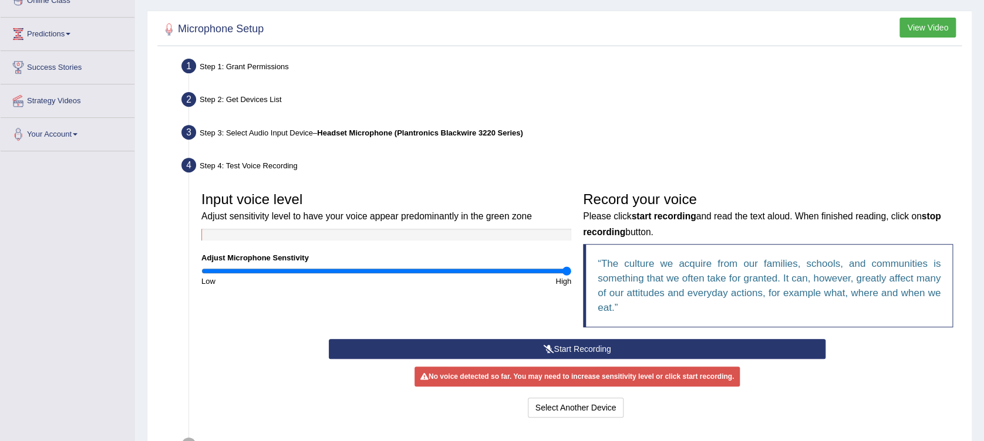
click at [559, 349] on button "Start Recording" at bounding box center [577, 349] width 497 height 20
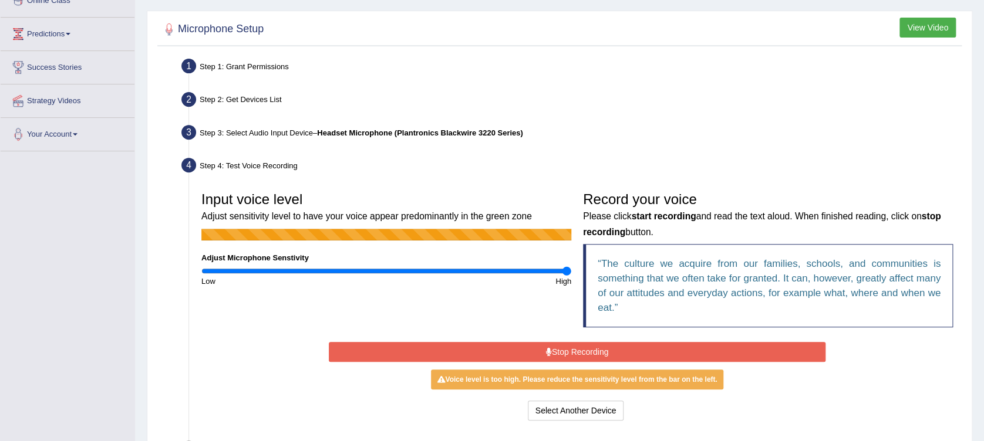
click at [559, 349] on button "Stop Recording" at bounding box center [577, 352] width 497 height 20
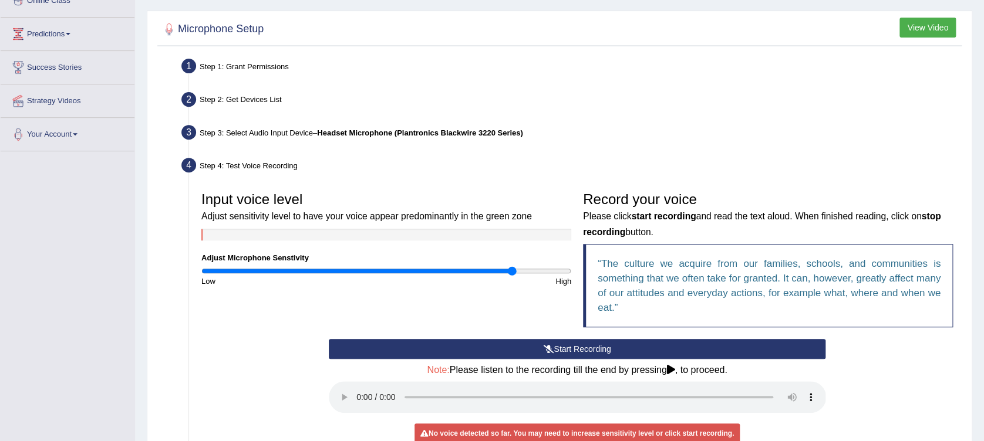
drag, startPoint x: 564, startPoint y: 269, endPoint x: 513, endPoint y: 275, distance: 50.8
type input "1.7"
click at [513, 275] on input "range" at bounding box center [386, 271] width 370 height 9
click at [541, 344] on button "Start Recording" at bounding box center [577, 349] width 497 height 20
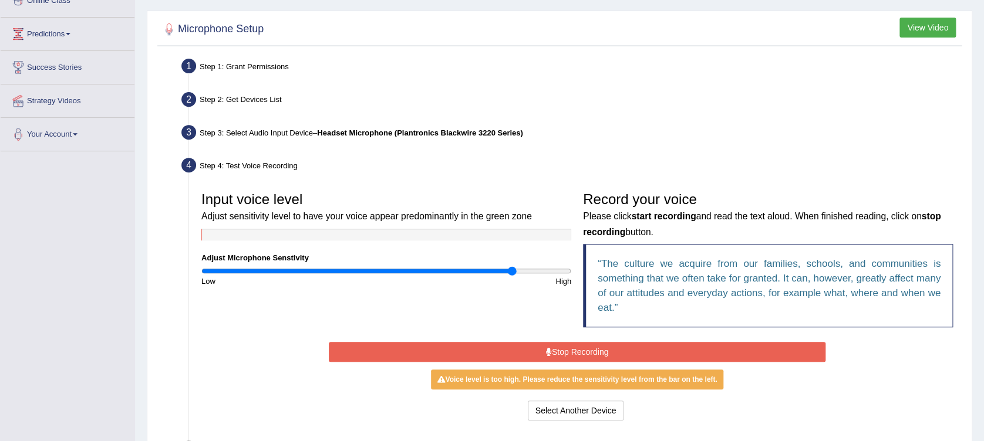
click at [572, 348] on button "Stop Recording" at bounding box center [577, 352] width 497 height 20
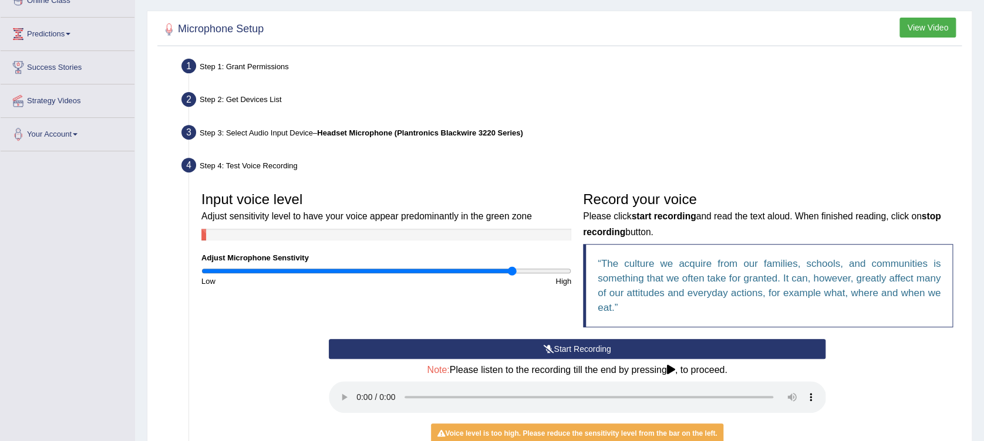
click at [572, 348] on button "Start Recording" at bounding box center [577, 349] width 497 height 20
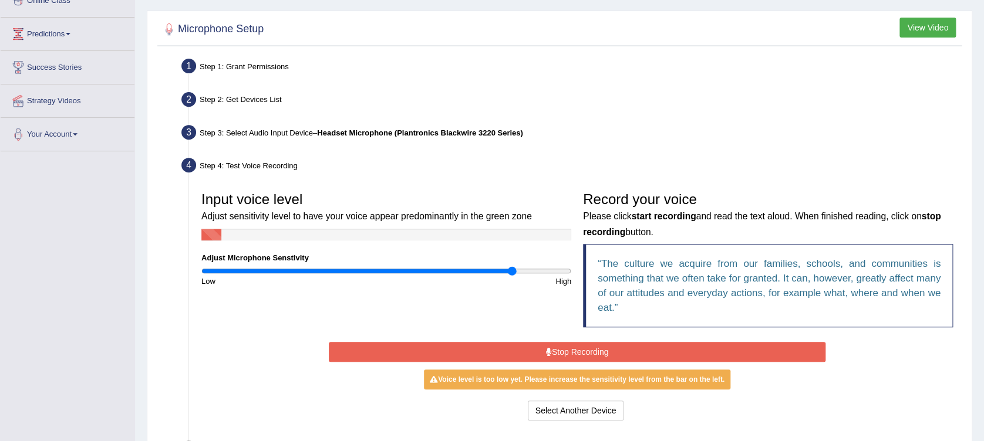
click at [572, 348] on button "Stop Recording" at bounding box center [577, 352] width 497 height 20
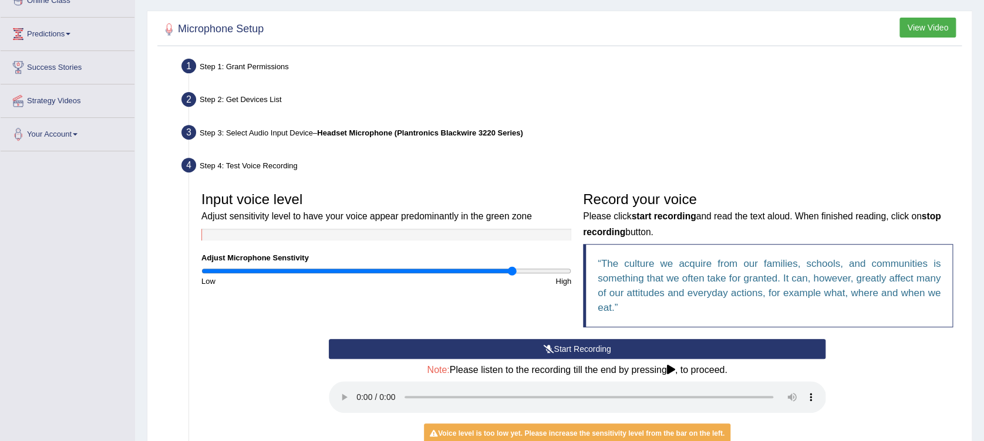
scroll to position [0, 0]
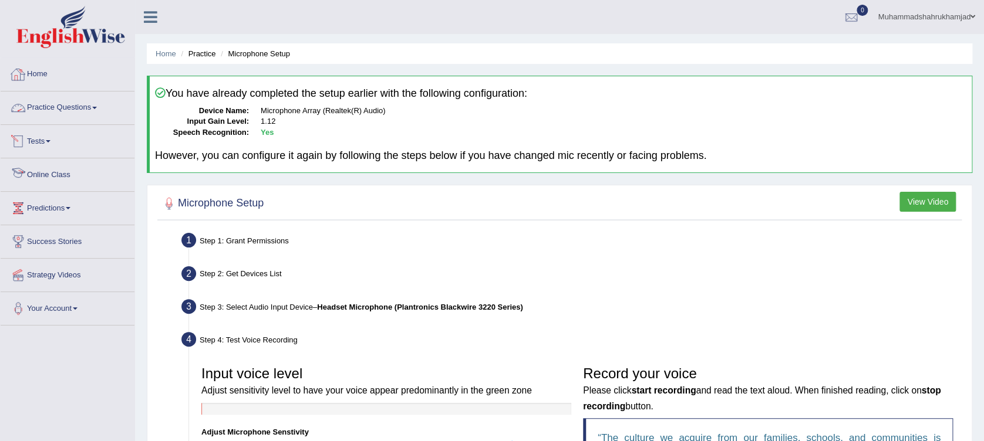
click at [36, 73] on link "Home" at bounding box center [68, 72] width 134 height 29
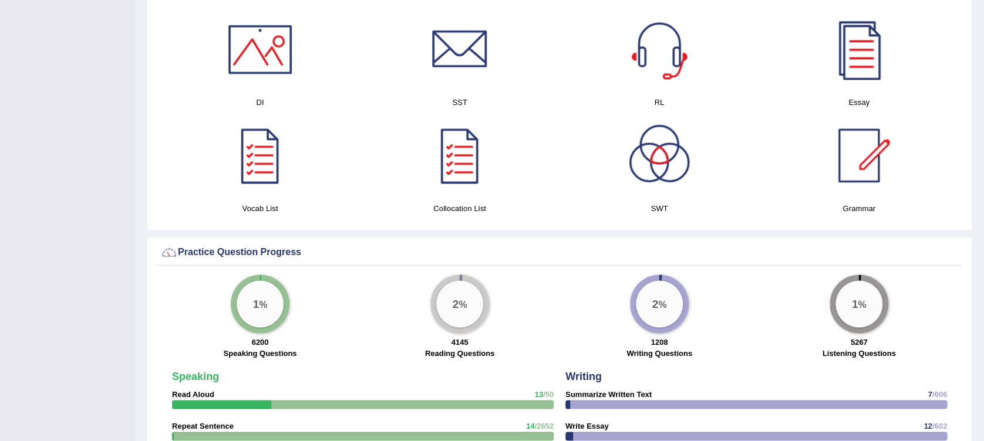
scroll to position [548, 0]
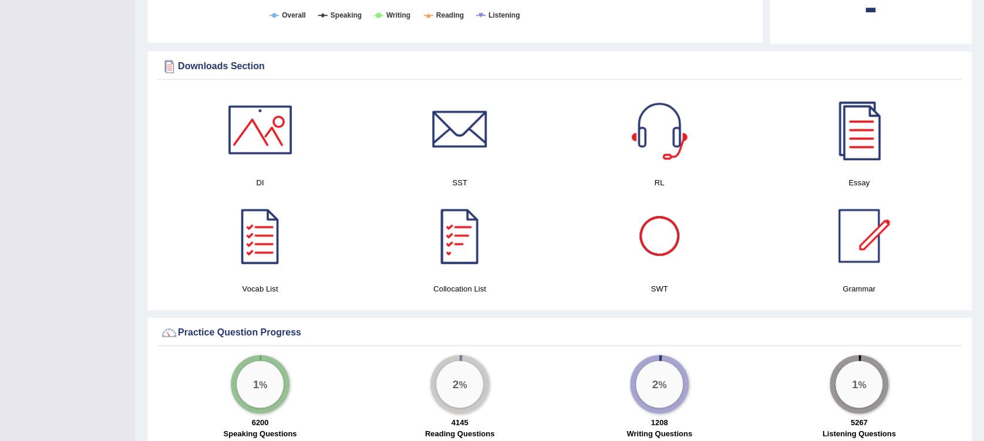
click at [653, 227] on div at bounding box center [659, 236] width 82 height 82
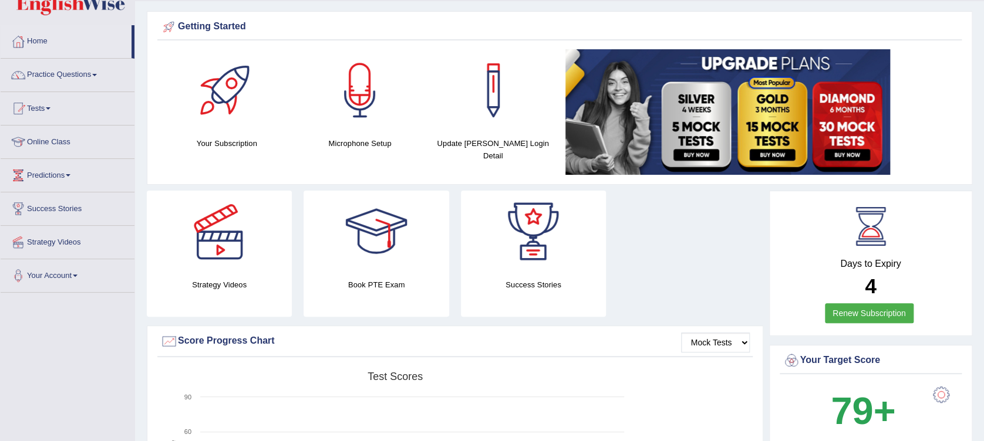
scroll to position [0, 0]
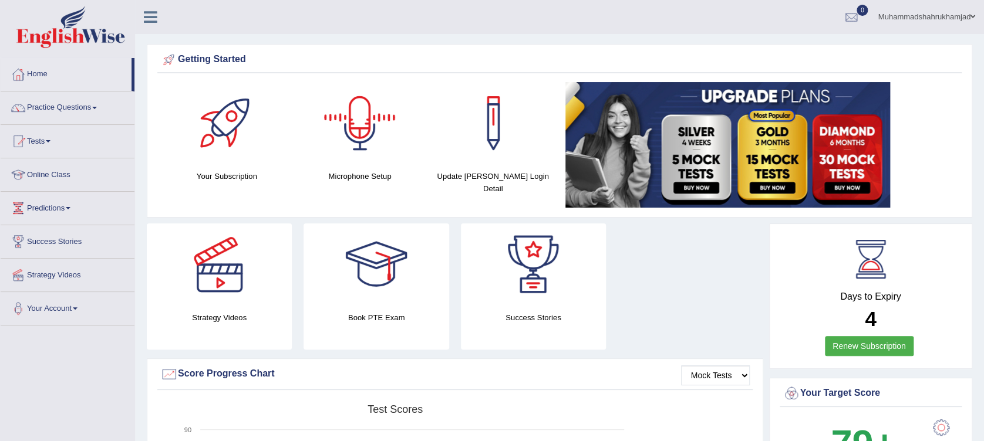
click at [356, 133] on div at bounding box center [360, 123] width 82 height 82
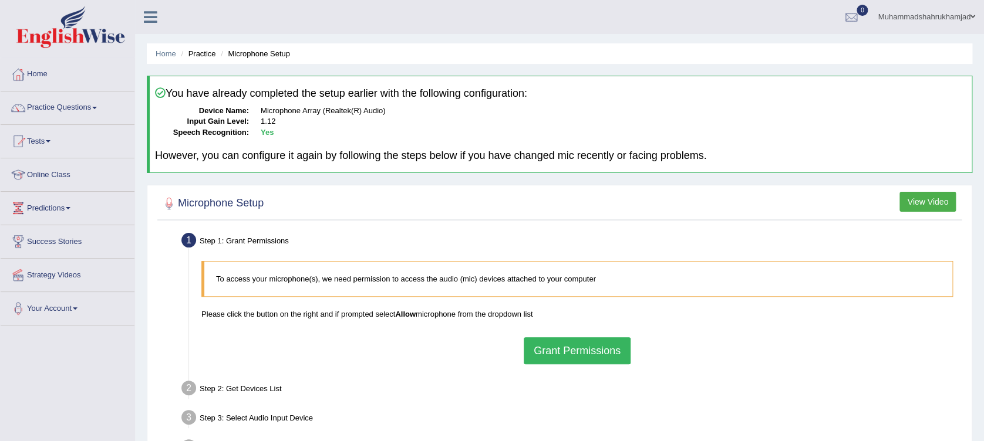
click at [578, 352] on button "Grant Permissions" at bounding box center [577, 351] width 107 height 27
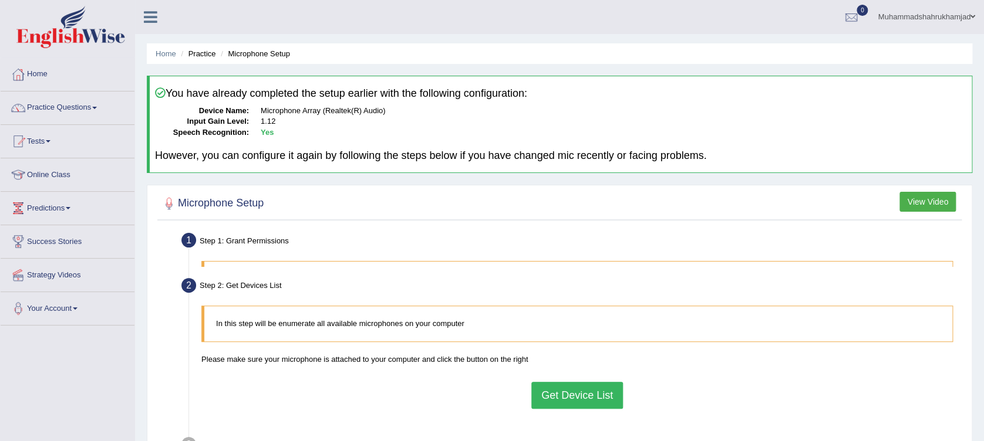
scroll to position [78, 0]
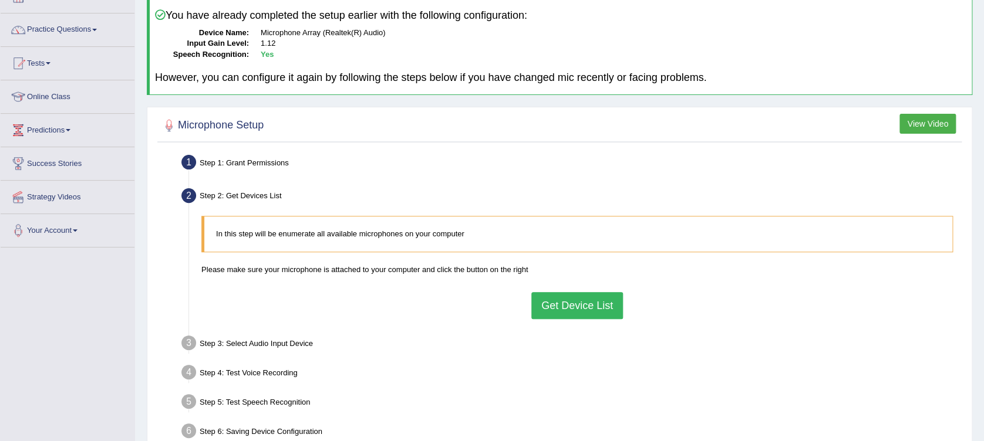
click at [551, 301] on button "Get Device List" at bounding box center [577, 305] width 92 height 27
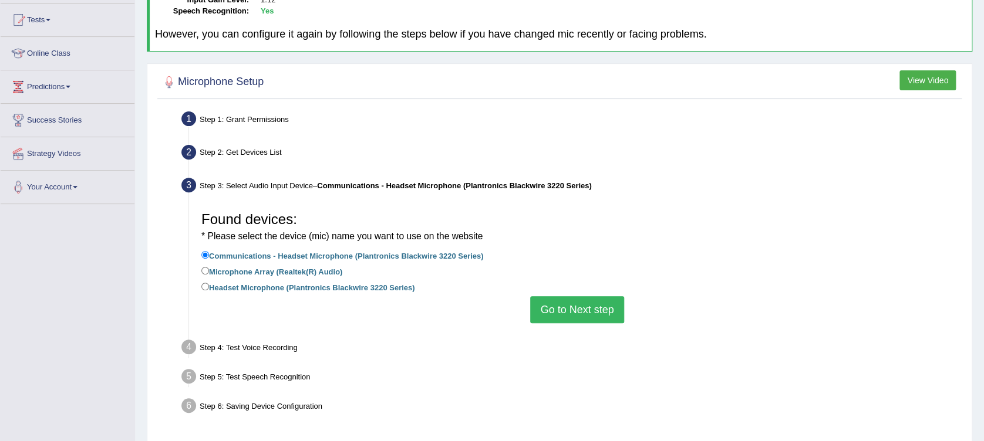
scroll to position [156, 0]
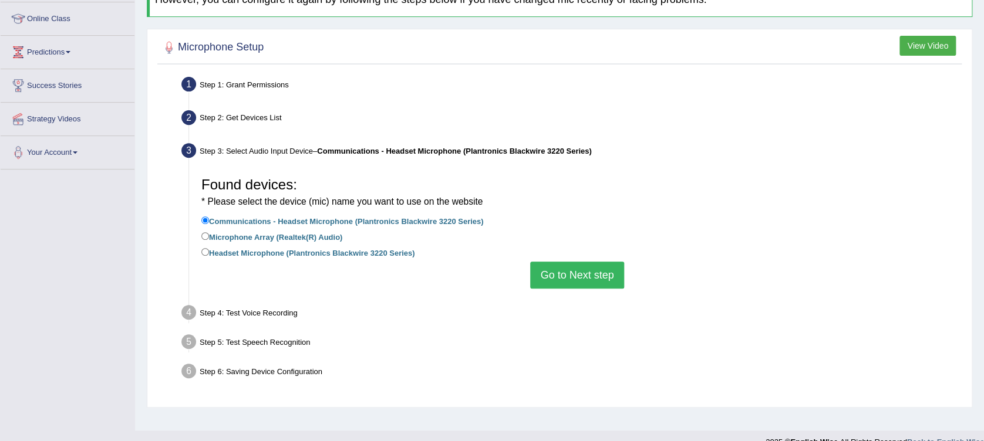
click at [363, 250] on label "Headset Microphone (Plantronics Blackwire 3220 Series)" at bounding box center [307, 252] width 213 height 13
click at [209, 250] on input "Headset Microphone (Plantronics Blackwire 3220 Series)" at bounding box center [205, 252] width 8 height 8
radio input "true"
click at [561, 277] on button "Go to Next step" at bounding box center [576, 275] width 93 height 27
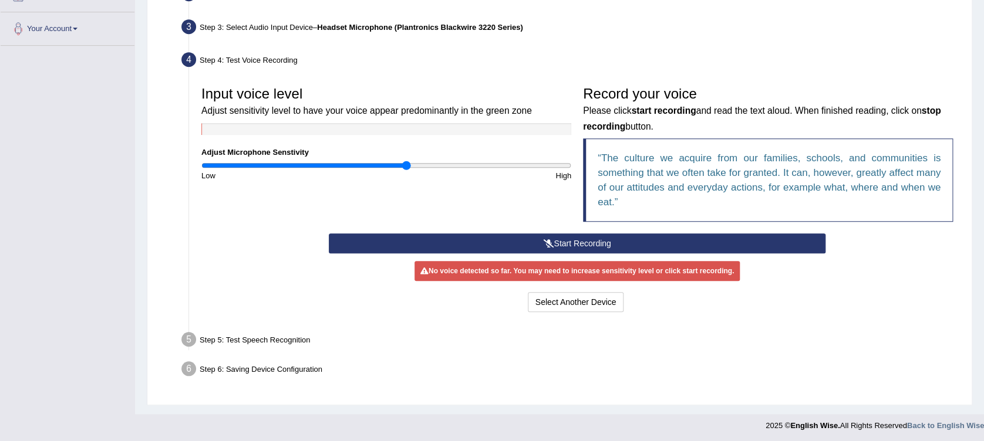
scroll to position [281, 0]
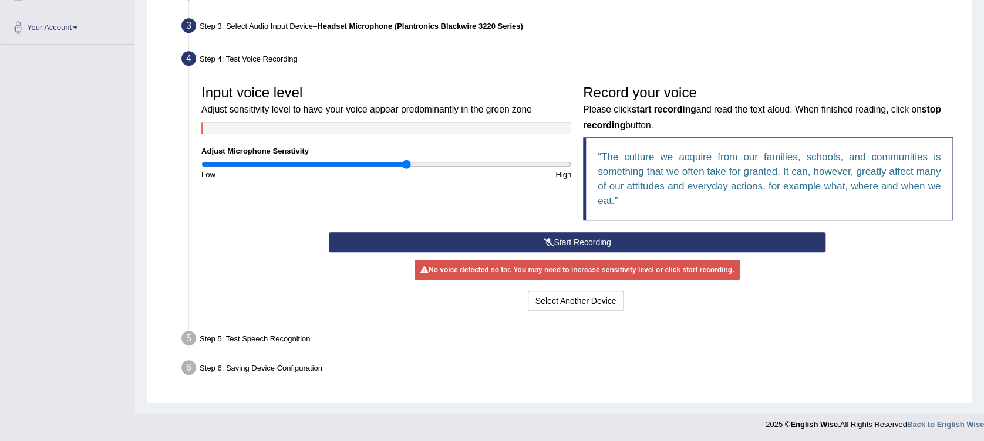
click at [602, 237] on button "Start Recording" at bounding box center [577, 242] width 497 height 20
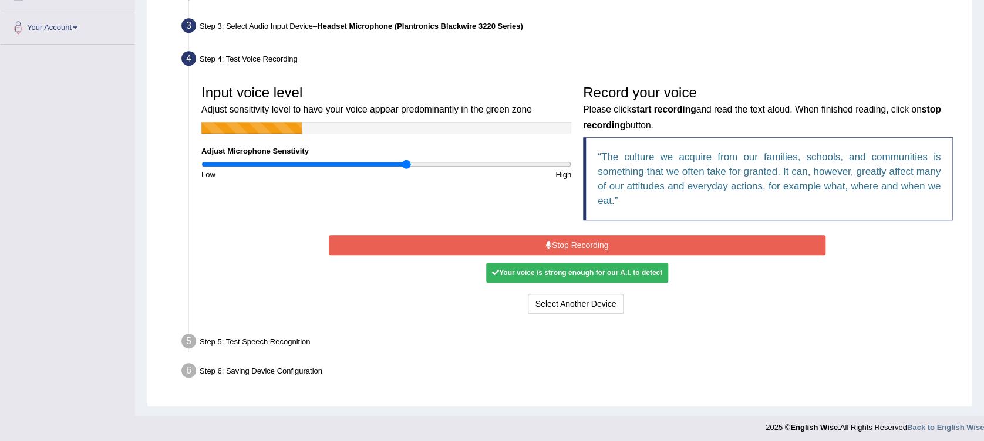
click at [596, 272] on div "Your voice is strong enough for our A.I. to detect" at bounding box center [577, 273] width 182 height 20
click at [543, 242] on button "Stop Recording" at bounding box center [577, 245] width 497 height 20
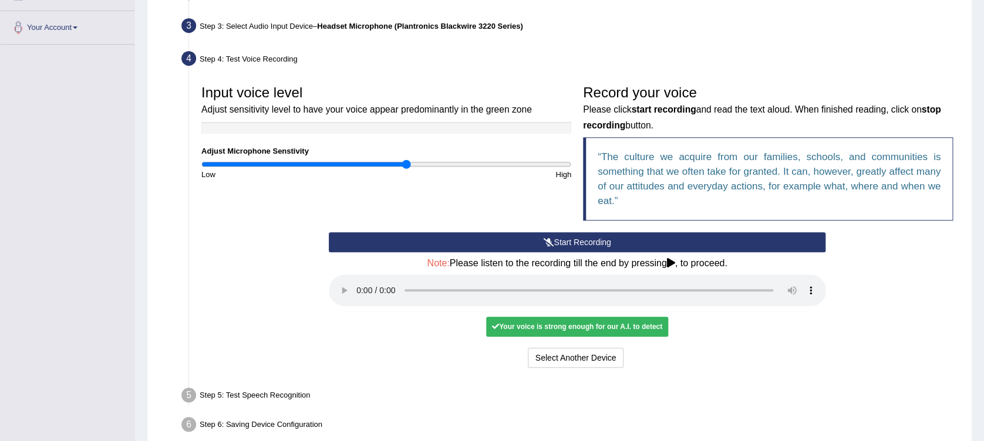
click at [515, 326] on div "Your voice is strong enough for our A.I. to detect" at bounding box center [577, 327] width 182 height 20
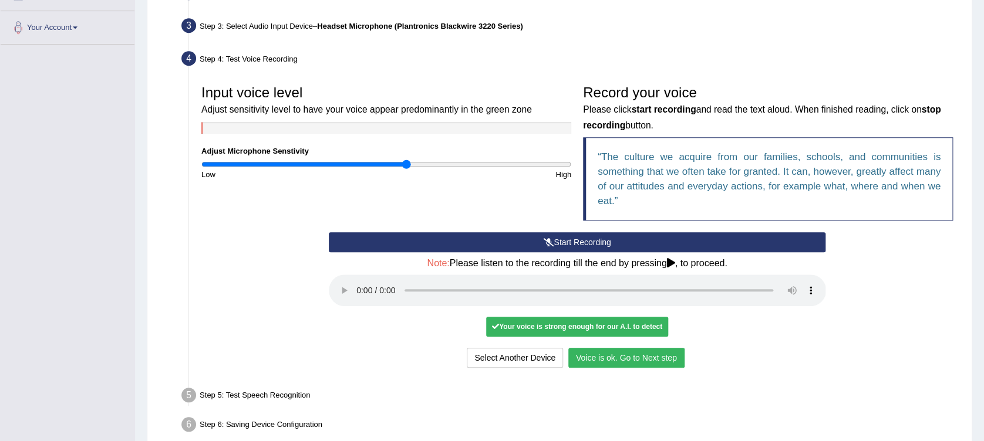
click at [606, 359] on button "Voice is ok. Go to Next step" at bounding box center [626, 358] width 116 height 20
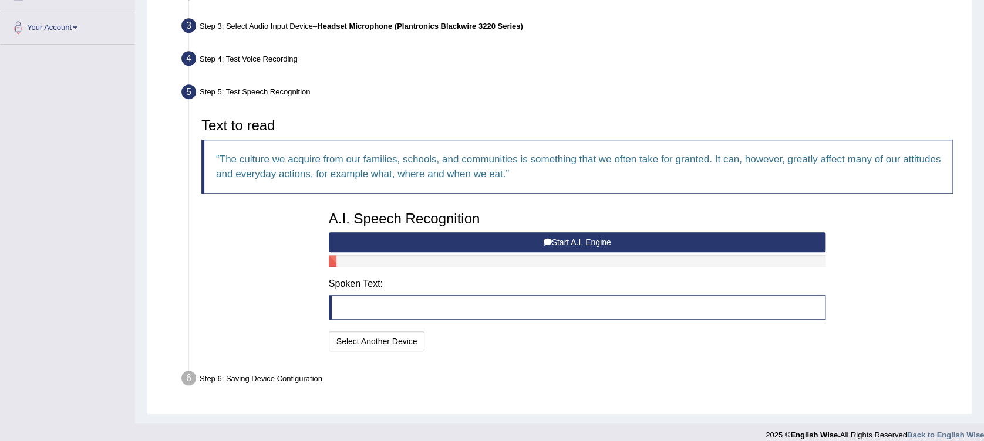
click at [510, 242] on button "Start A.I. Engine" at bounding box center [577, 242] width 497 height 20
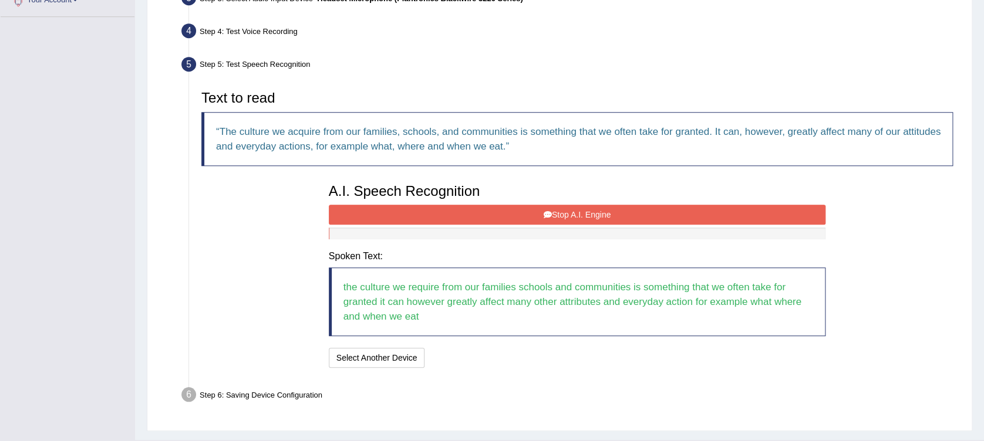
scroll to position [336, 0]
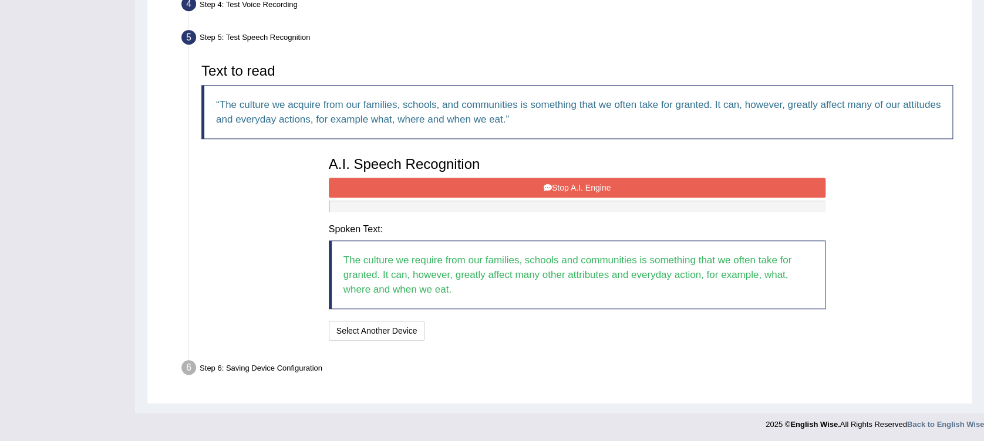
click at [436, 183] on button "Stop A.I. Engine" at bounding box center [577, 188] width 497 height 20
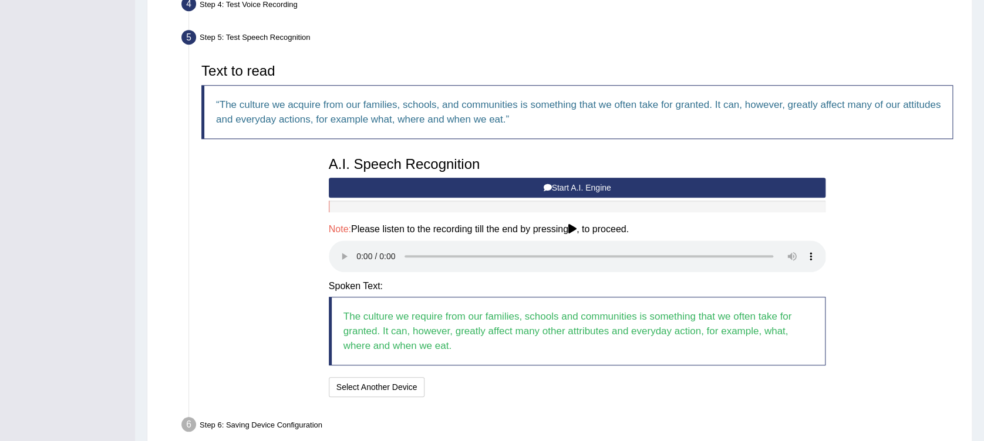
click at [282, 424] on div "Step 6: Saving Device Configuration" at bounding box center [571, 427] width 790 height 26
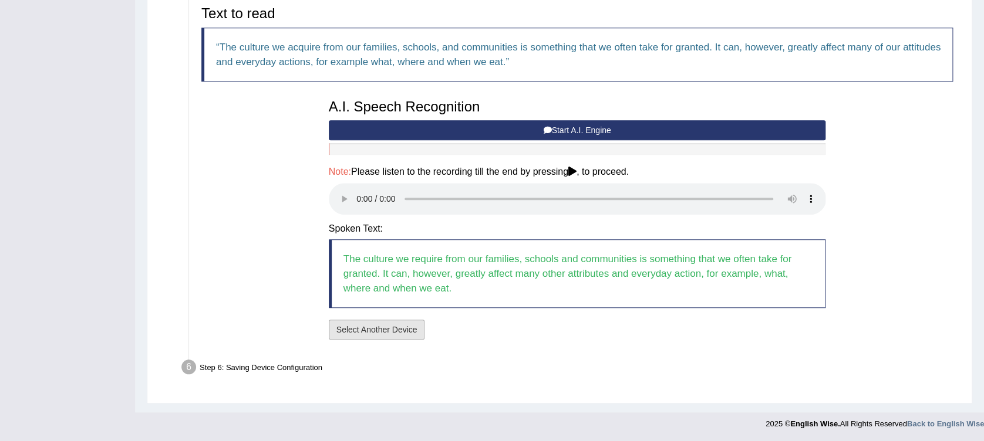
click at [409, 331] on button "Select Another Device" at bounding box center [377, 330] width 96 height 20
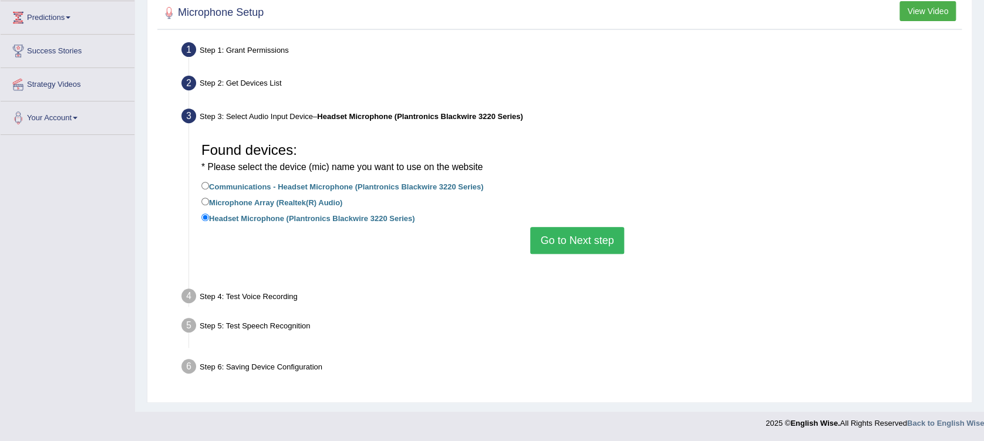
scroll to position [174, 0]
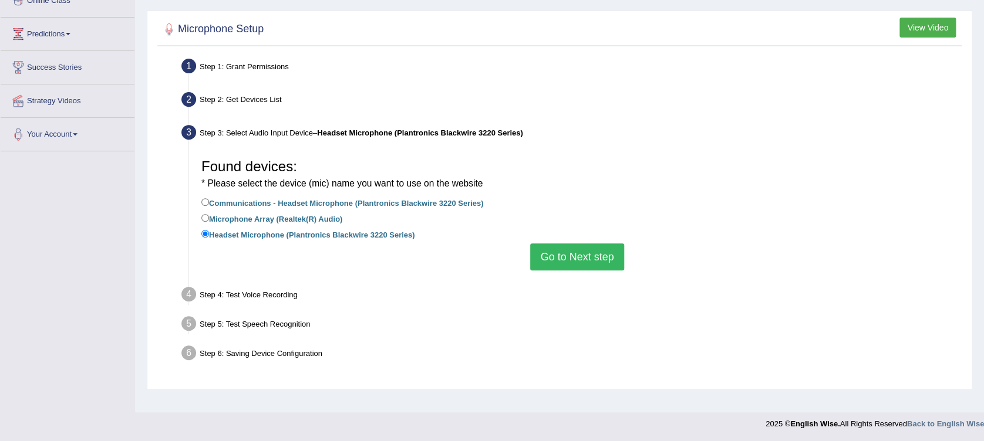
click at [343, 200] on label "Communications - Headset Microphone (Plantronics Blackwire 3220 Series)" at bounding box center [342, 202] width 282 height 13
click at [209, 200] on input "Communications - Headset Microphone (Plantronics Blackwire 3220 Series)" at bounding box center [205, 202] width 8 height 8
radio input "true"
click at [563, 254] on button "Go to Next step" at bounding box center [576, 257] width 93 height 27
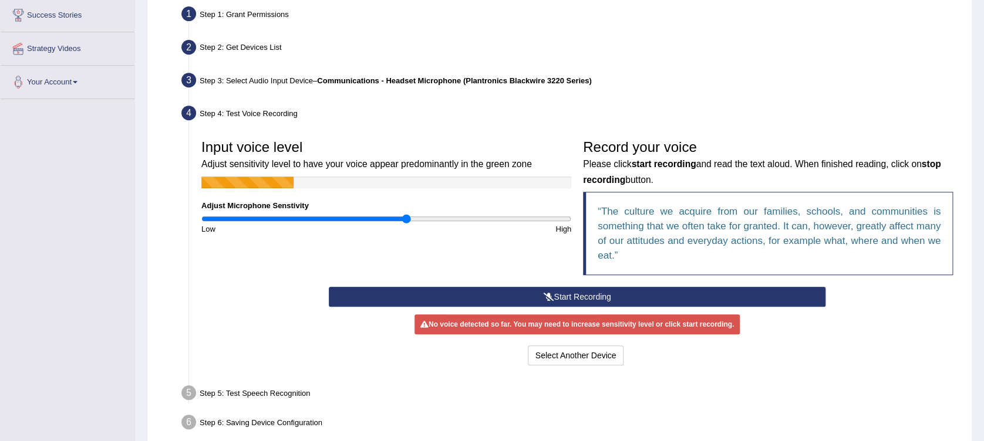
scroll to position [281, 0]
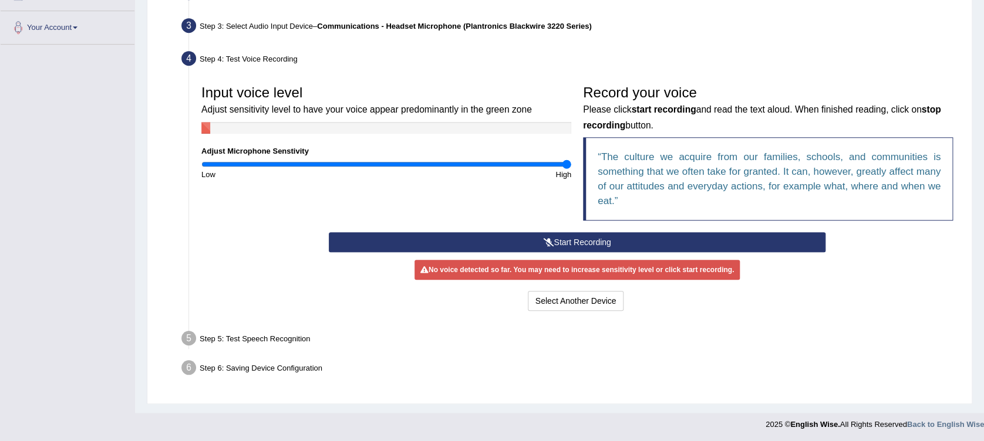
drag, startPoint x: 404, startPoint y: 160, endPoint x: 569, endPoint y: 166, distance: 165.1
click at [569, 166] on input "range" at bounding box center [386, 164] width 370 height 9
click at [595, 239] on button "Start Recording" at bounding box center [577, 242] width 497 height 20
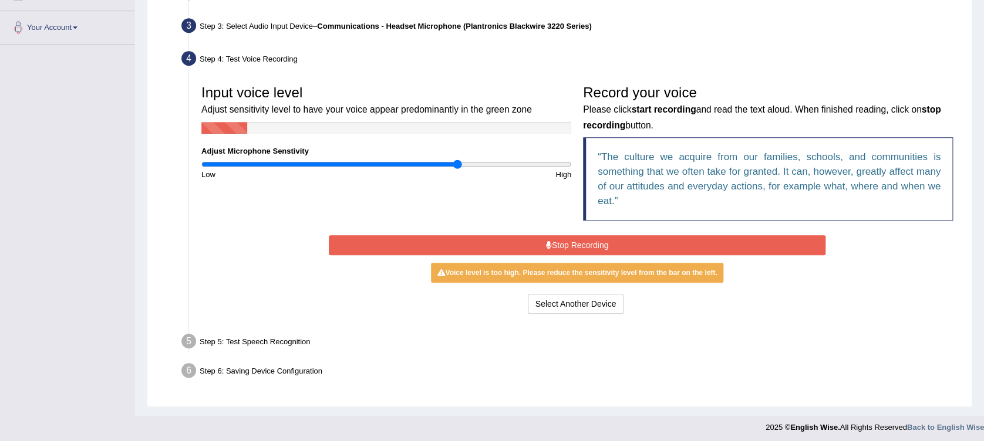
type input "1.4"
click at [456, 164] on input "range" at bounding box center [386, 164] width 370 height 9
click at [520, 244] on button "Stop Recording" at bounding box center [577, 245] width 497 height 20
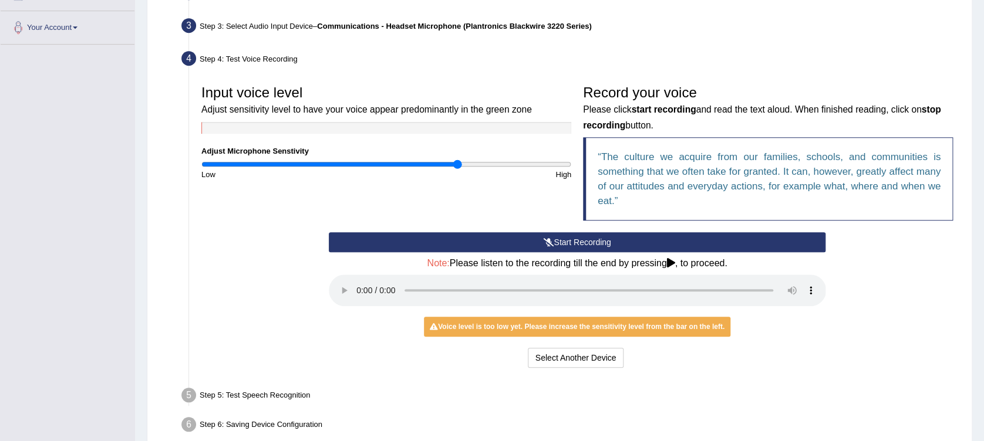
click at [520, 244] on button "Start Recording" at bounding box center [577, 242] width 497 height 20
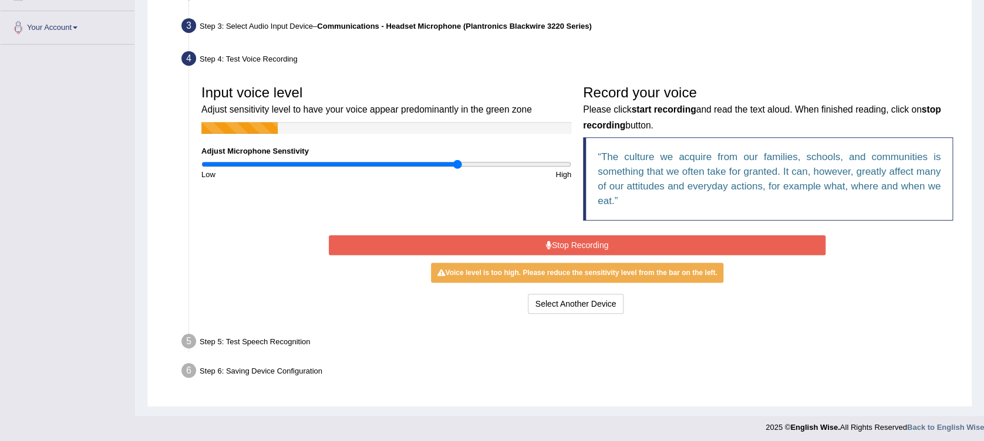
click at [527, 248] on button "Stop Recording" at bounding box center [577, 245] width 497 height 20
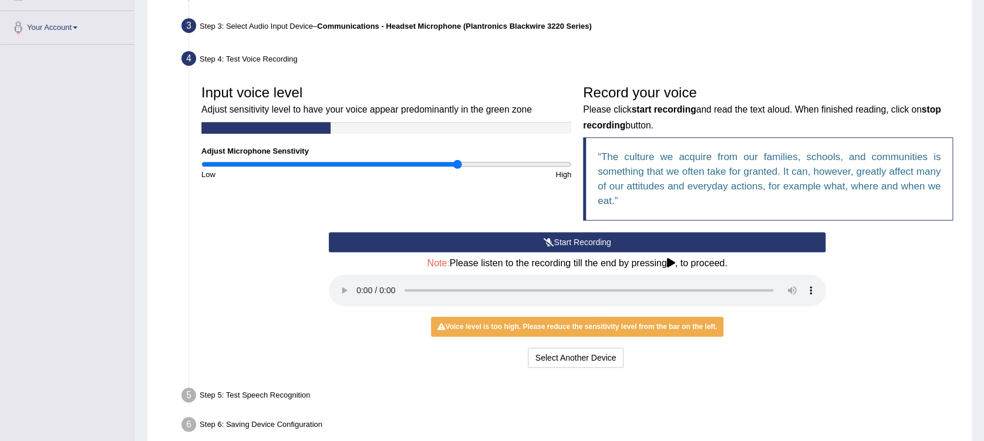
click at [579, 240] on button "Start Recording" at bounding box center [577, 242] width 497 height 20
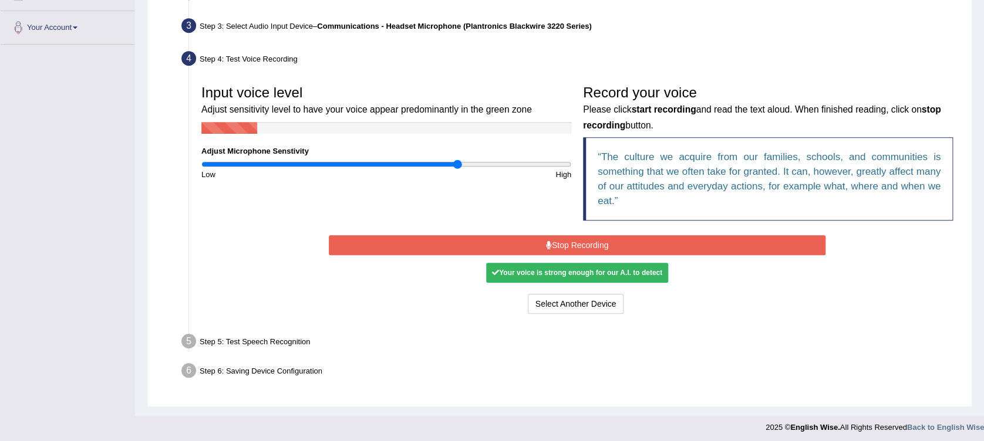
click at [629, 241] on button "Stop Recording" at bounding box center [577, 245] width 497 height 20
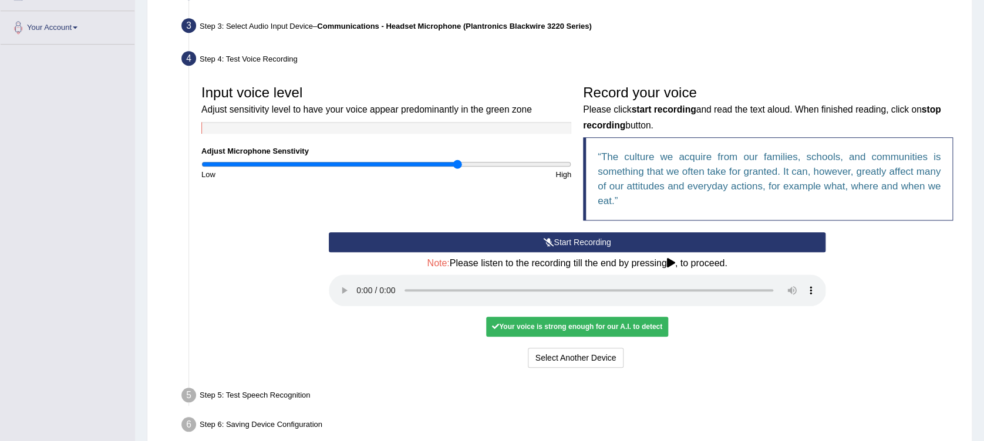
scroll to position [339, 0]
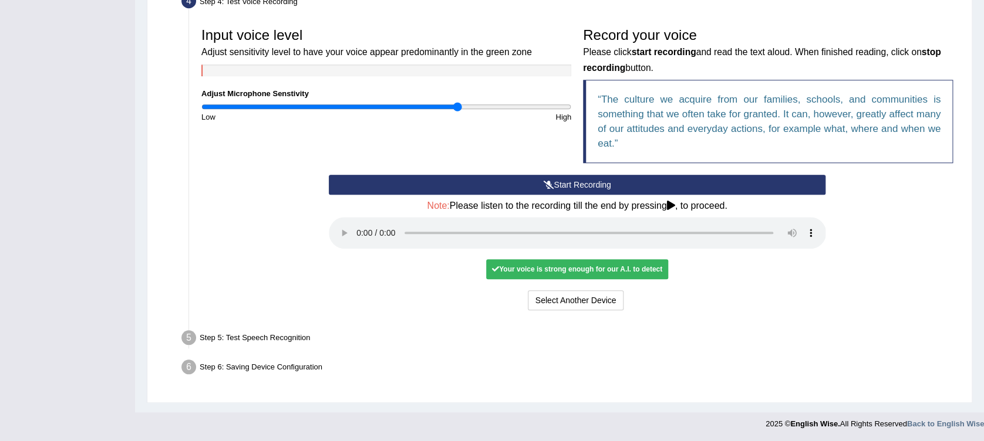
click at [272, 335] on div "Step 5: Test Speech Recognition" at bounding box center [571, 340] width 790 height 26
click at [568, 265] on div "Your voice is strong enough for our A.I. to detect" at bounding box center [577, 269] width 182 height 20
click at [661, 299] on button "Voice is ok. Go to Next step" at bounding box center [626, 301] width 116 height 20
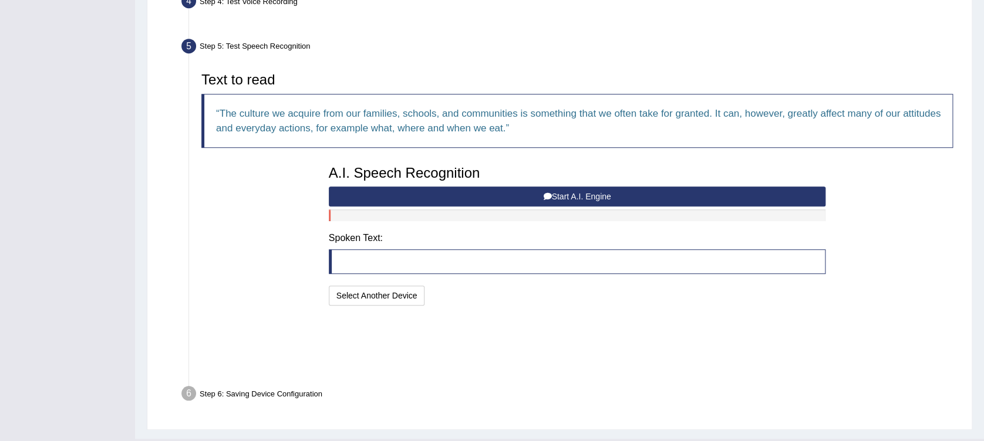
scroll to position [291, 0]
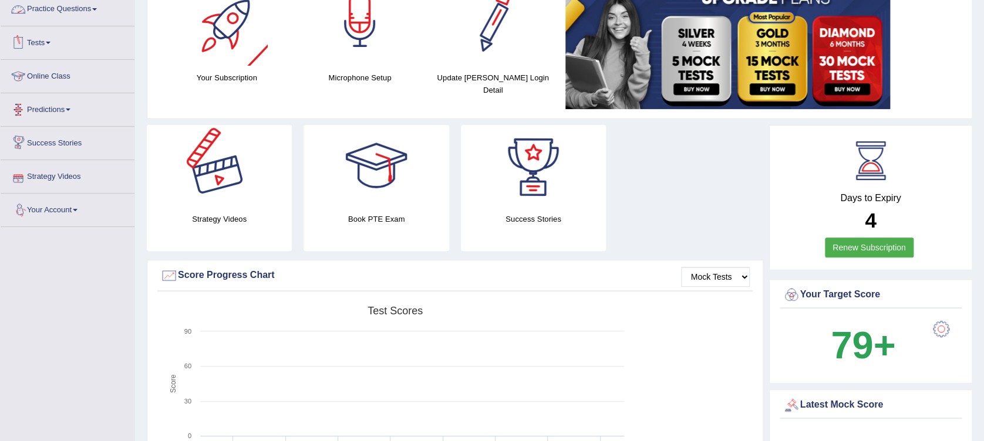
scroll to position [235, 0]
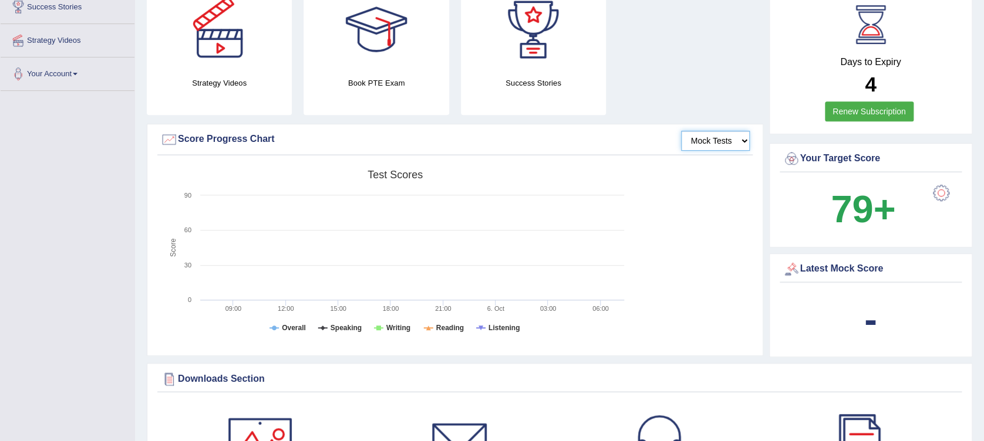
click at [719, 150] on select "Mock Tests" at bounding box center [715, 141] width 69 height 20
click at [675, 57] on div "Strategy Videos Book PTE Exam Success Stories" at bounding box center [455, 56] width 628 height 135
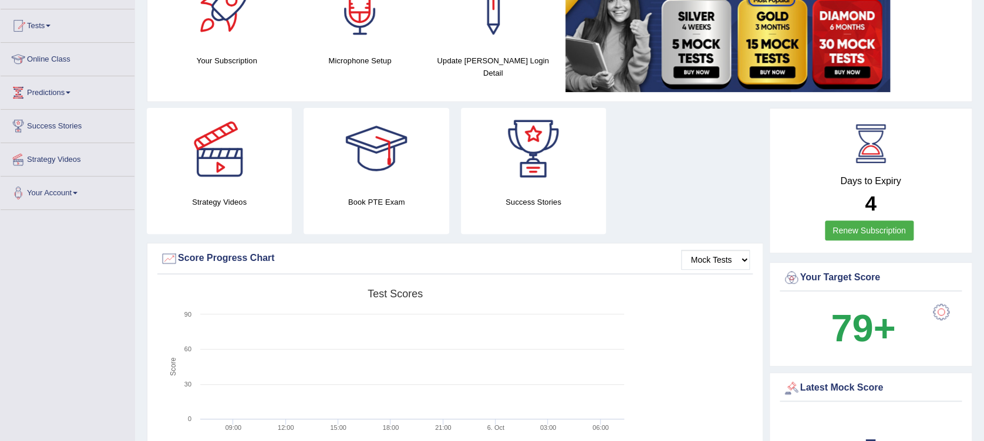
scroll to position [0, 0]
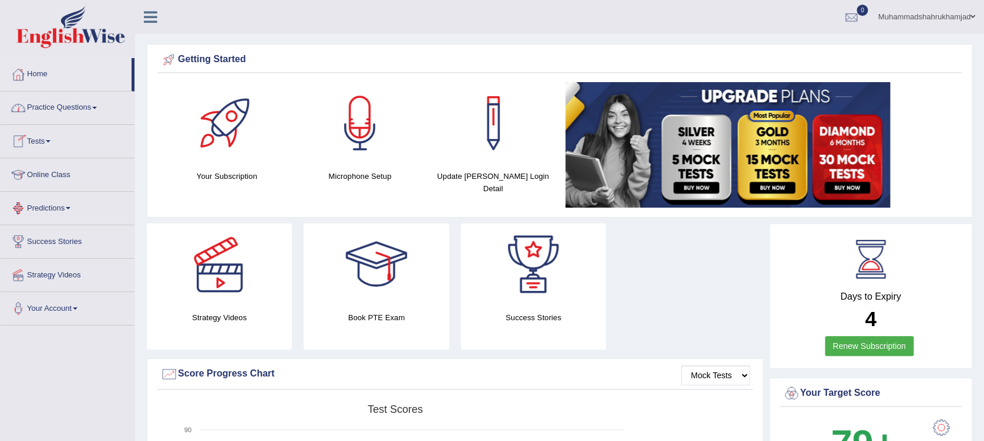
click at [53, 176] on link "Online Class" at bounding box center [68, 173] width 134 height 29
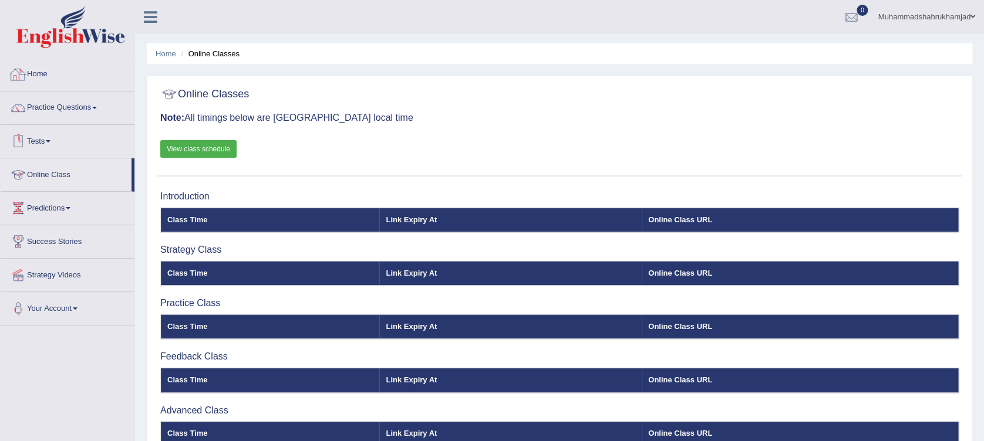
click at [43, 80] on link "Home" at bounding box center [68, 72] width 134 height 29
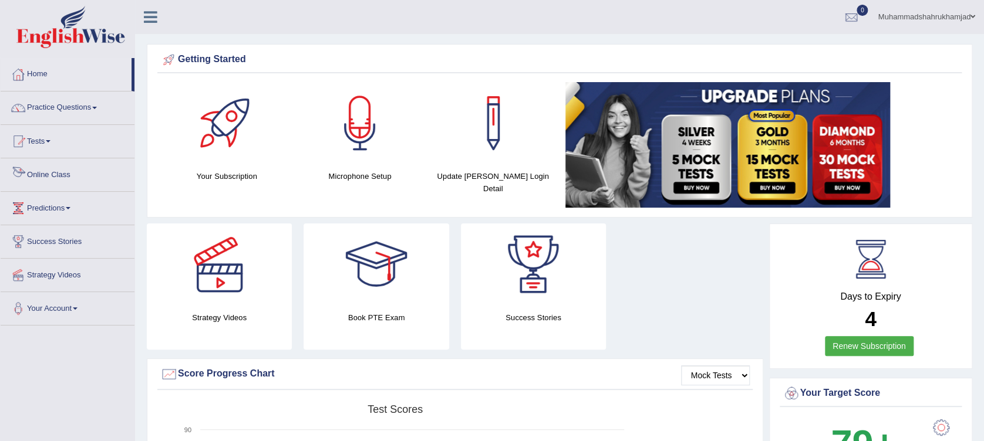
click at [60, 168] on link "Online Class" at bounding box center [68, 173] width 134 height 29
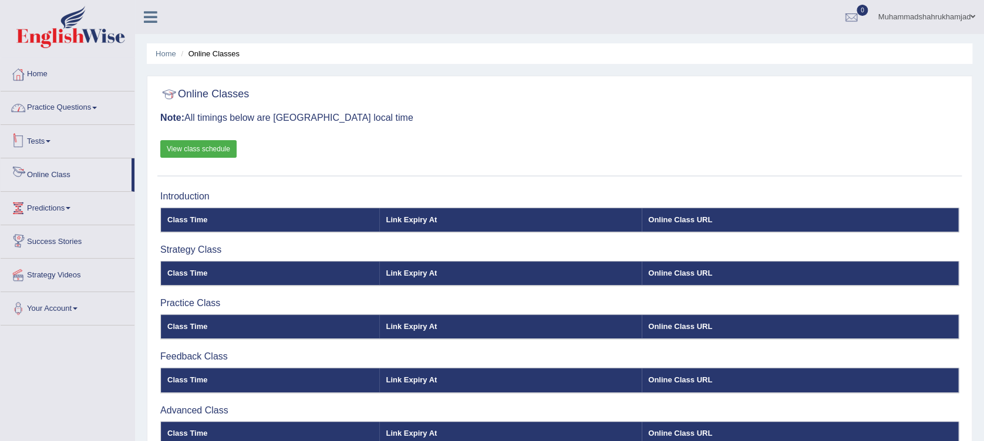
click at [58, 109] on link "Practice Questions" at bounding box center [68, 106] width 134 height 29
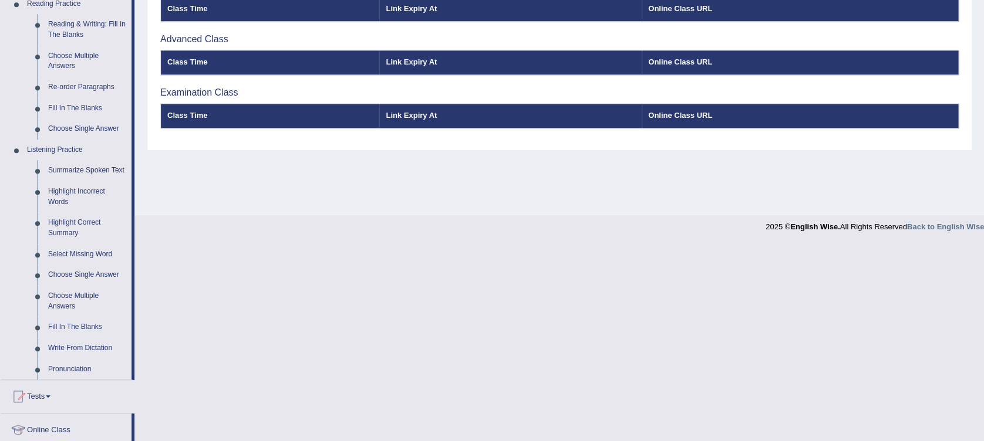
scroll to position [470, 0]
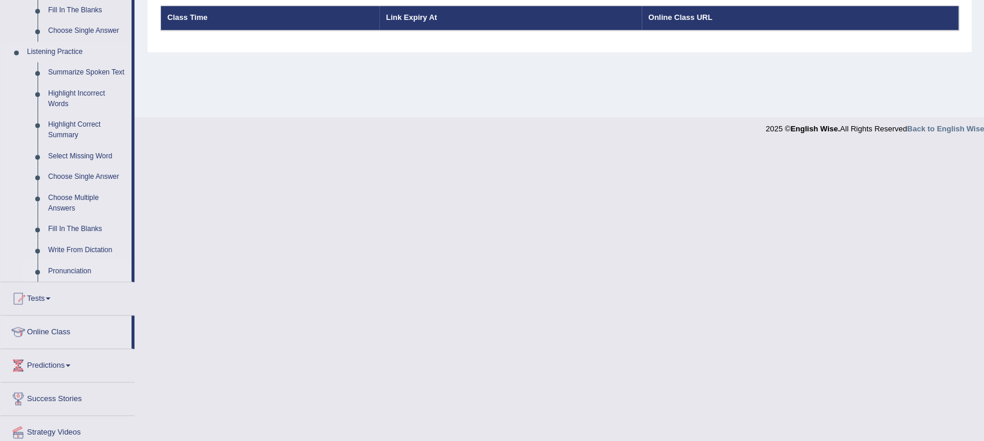
click at [82, 272] on link "Pronunciation" at bounding box center [87, 271] width 89 height 21
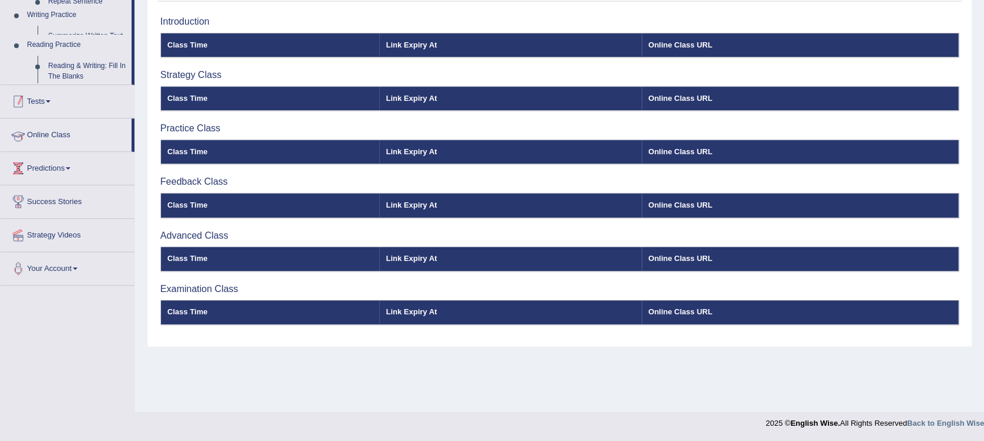
scroll to position [174, 0]
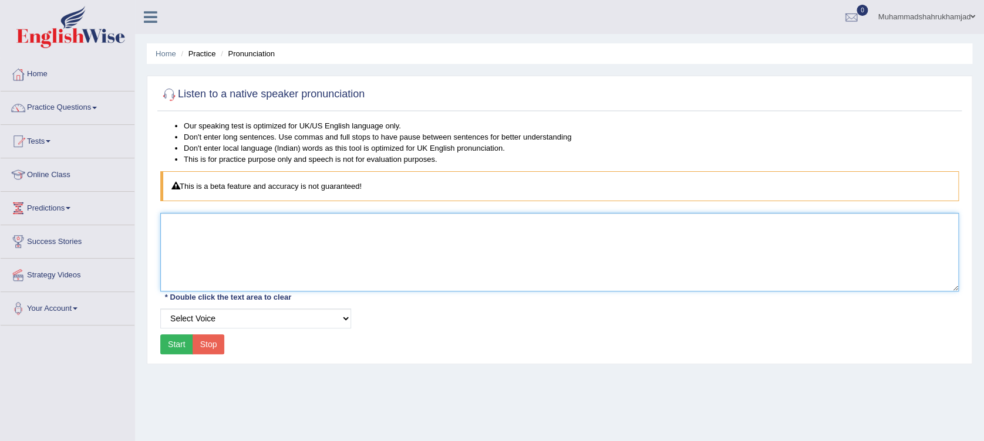
click at [225, 241] on textarea at bounding box center [559, 252] width 798 height 79
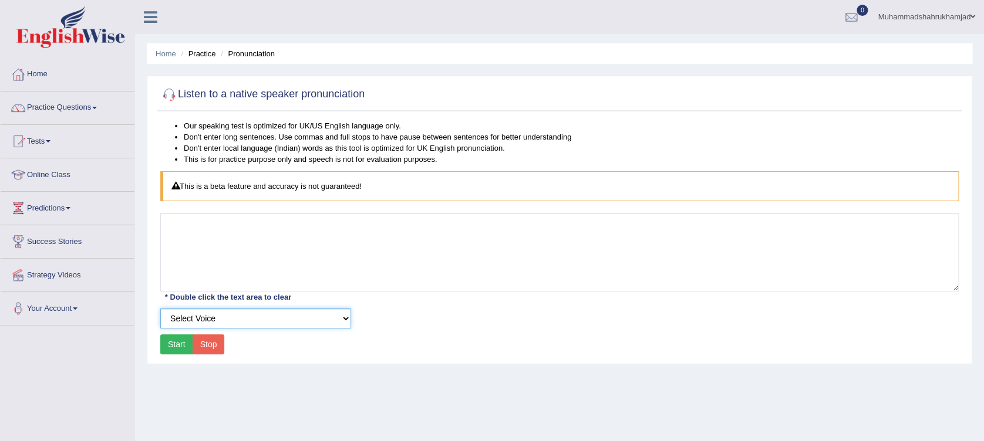
click at [258, 324] on select "Select Voice" at bounding box center [255, 319] width 191 height 20
click at [160, 309] on select "Select Voice" at bounding box center [255, 319] width 191 height 20
click at [168, 346] on button "Start" at bounding box center [176, 345] width 33 height 20
click at [175, 348] on button "Start" at bounding box center [176, 345] width 33 height 20
click at [200, 324] on select "Select Voice" at bounding box center [255, 319] width 191 height 20
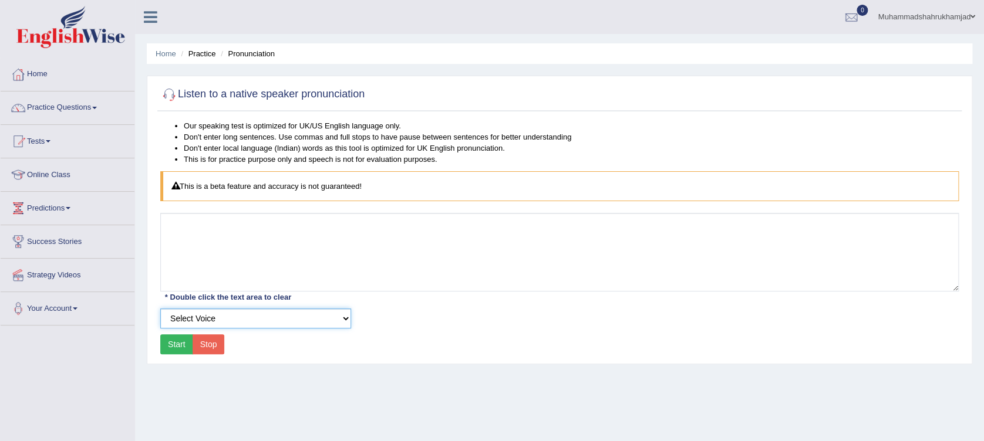
click at [160, 309] on select "Select Voice" at bounding box center [255, 319] width 191 height 20
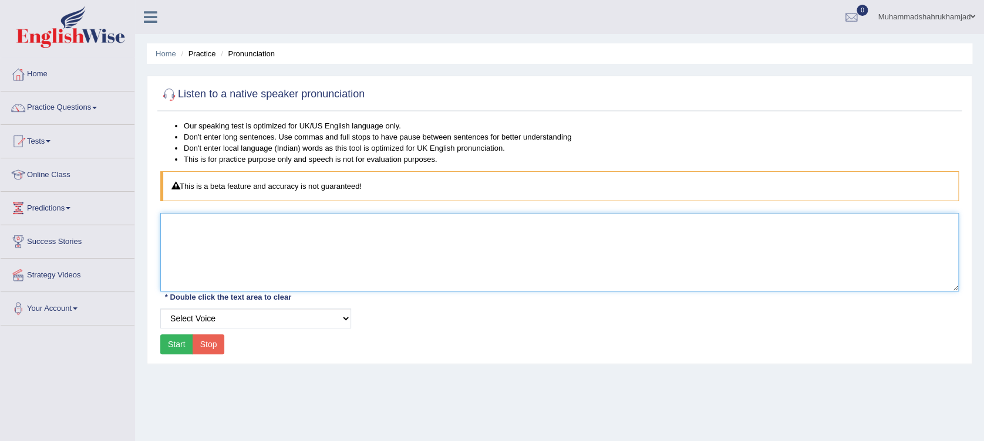
click at [194, 237] on textarea at bounding box center [559, 252] width 798 height 79
click at [218, 237] on textarea at bounding box center [559, 252] width 798 height 79
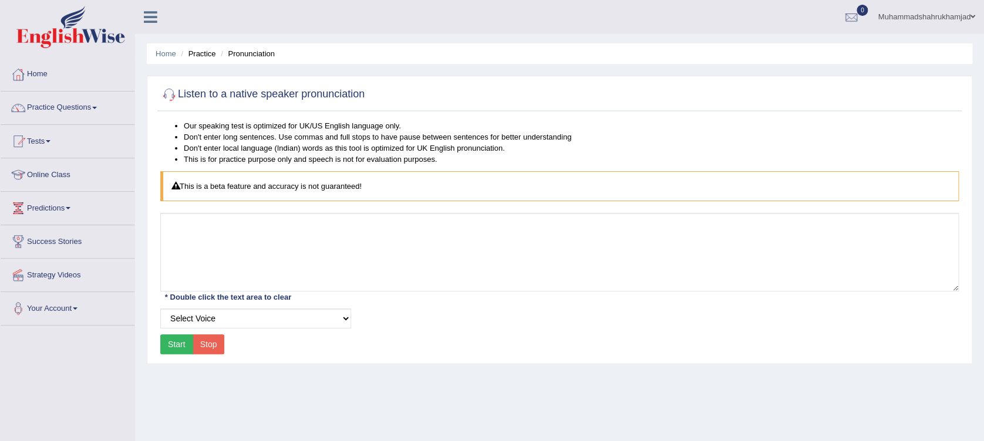
click at [170, 338] on button "Start" at bounding box center [176, 345] width 33 height 20
click at [56, 97] on link "Practice Questions" at bounding box center [68, 106] width 134 height 29
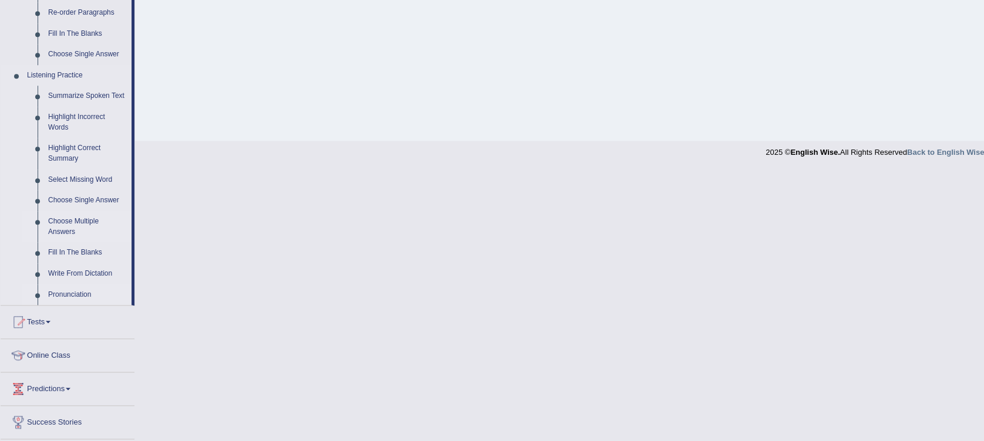
scroll to position [470, 0]
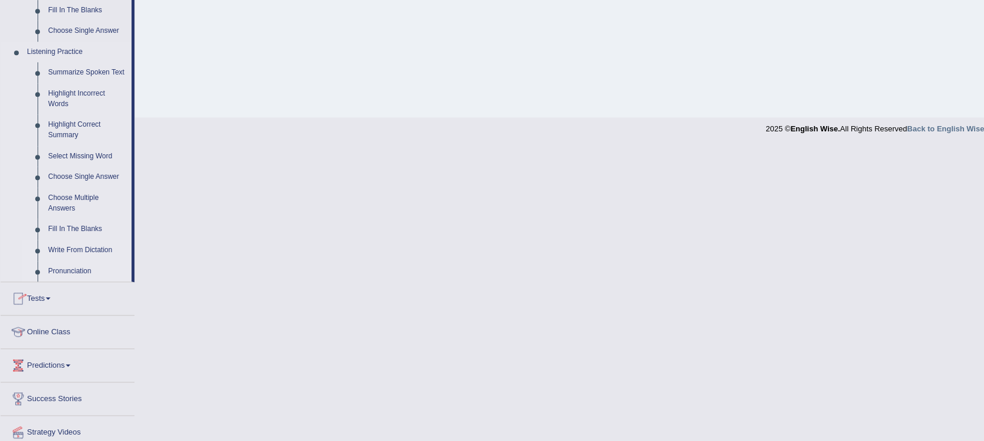
click at [67, 250] on link "Write From Dictation" at bounding box center [87, 250] width 89 height 21
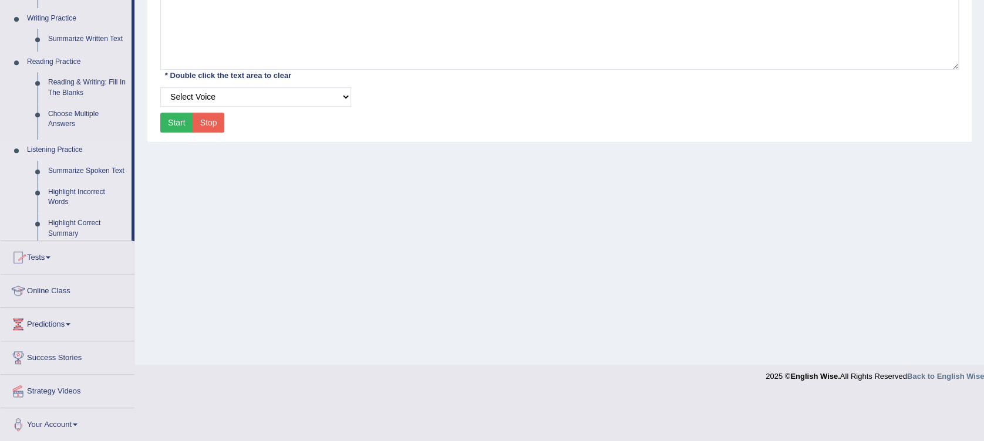
scroll to position [174, 0]
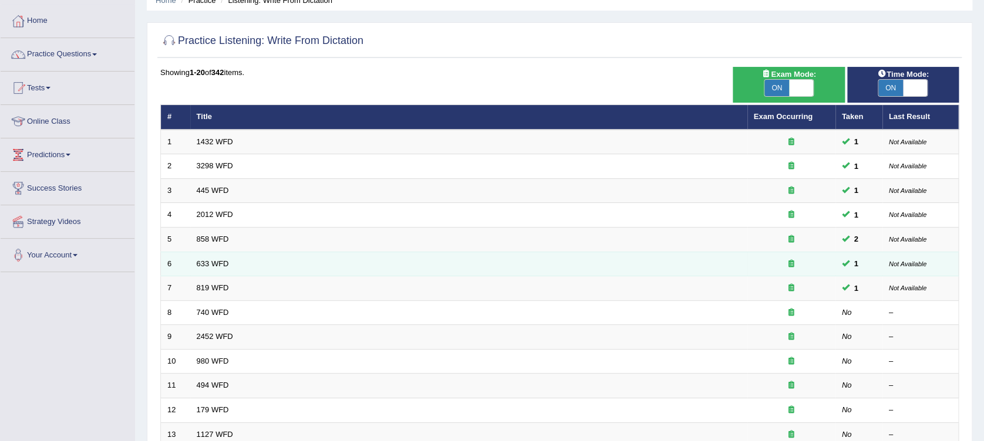
scroll to position [78, 0]
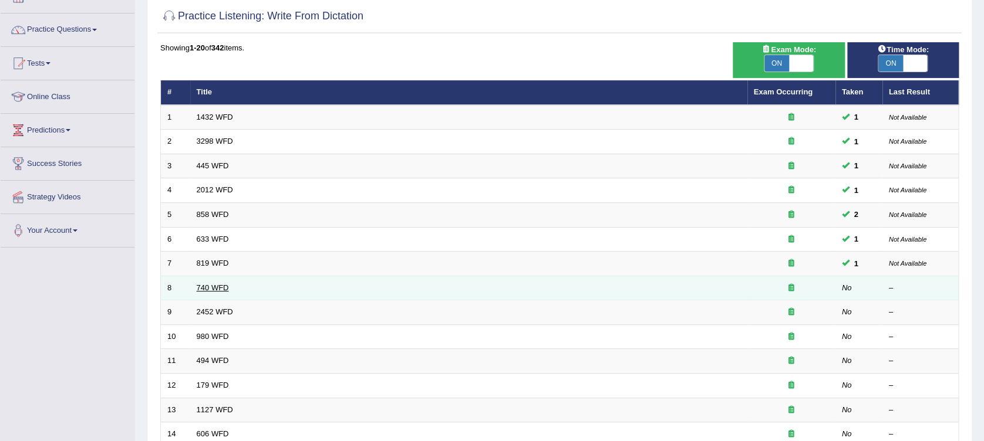
click at [213, 285] on link "740 WFD" at bounding box center [213, 288] width 32 height 9
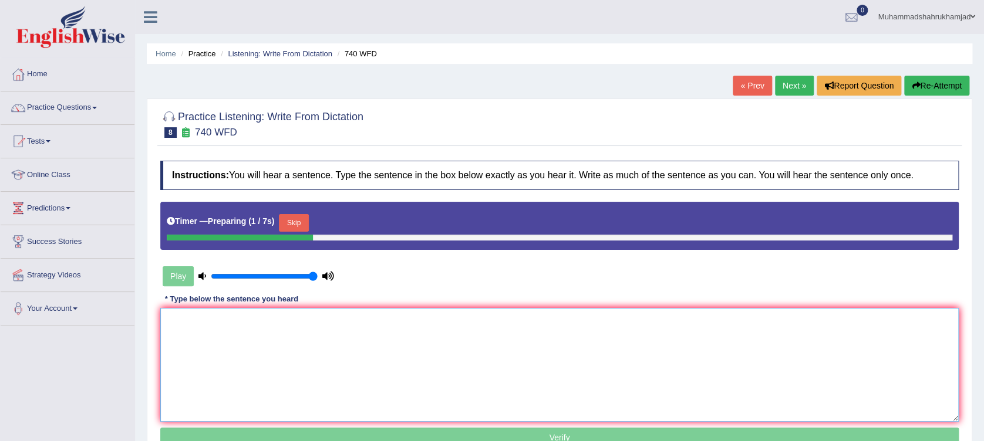
click at [210, 333] on textarea at bounding box center [559, 365] width 798 height 114
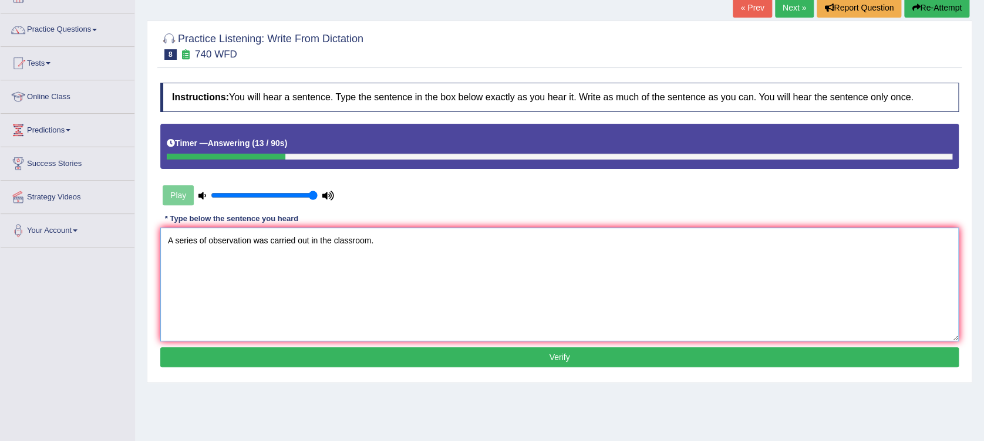
type textarea "A series of observation was carried out in the classroom."
click at [329, 350] on button "Verify" at bounding box center [559, 358] width 798 height 20
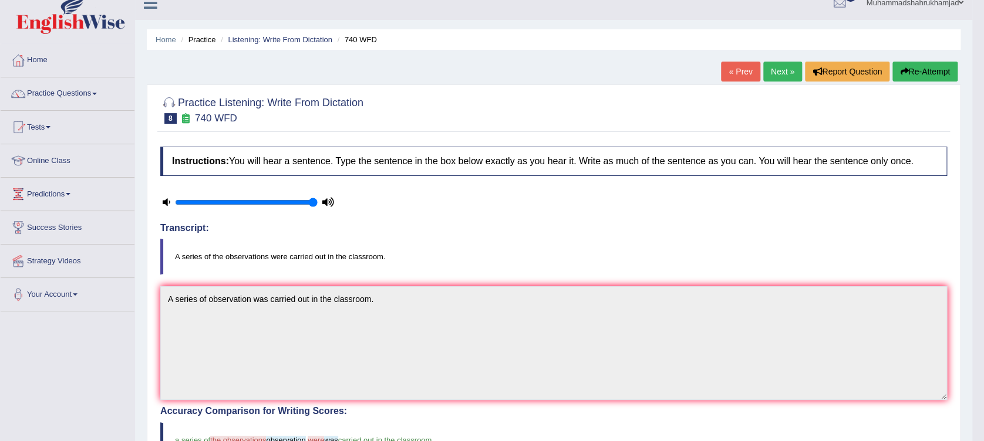
scroll to position [0, 0]
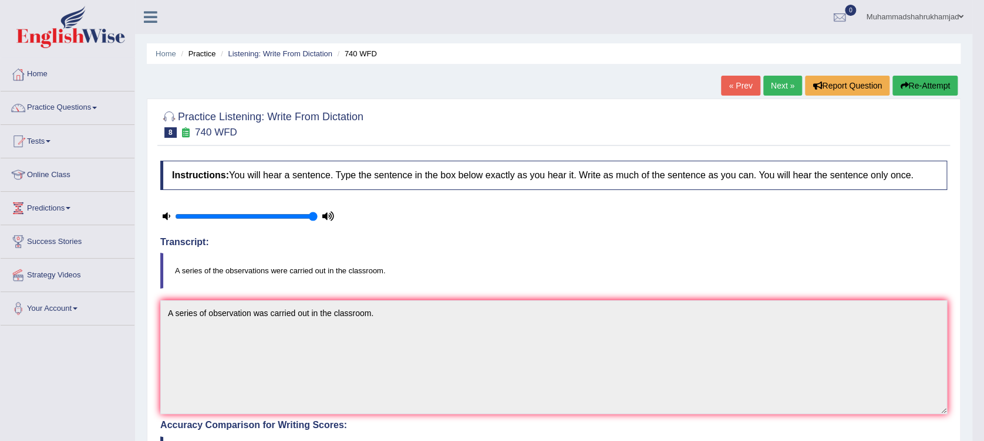
click at [778, 82] on link "Next »" at bounding box center [782, 86] width 39 height 20
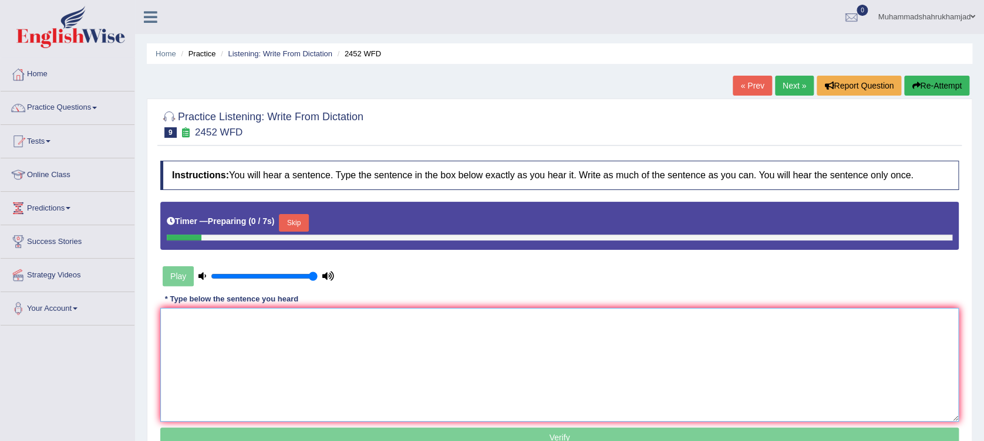
click at [195, 326] on textarea at bounding box center [559, 365] width 798 height 114
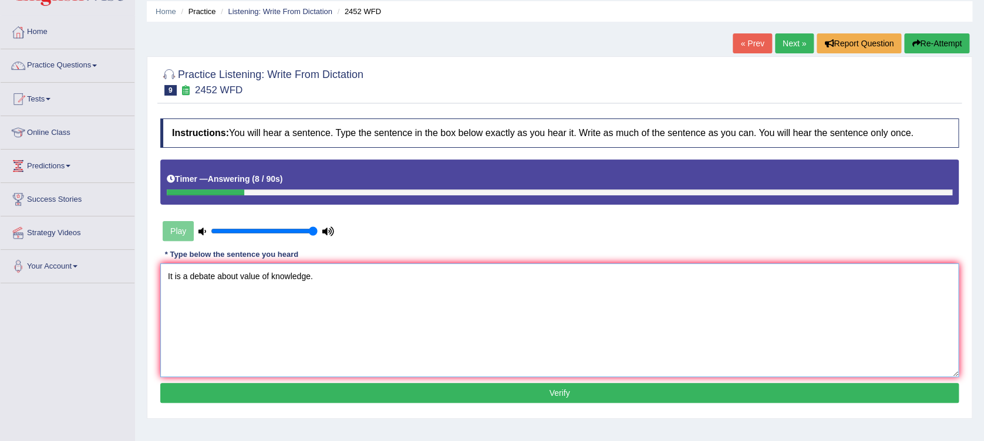
scroll to position [78, 0]
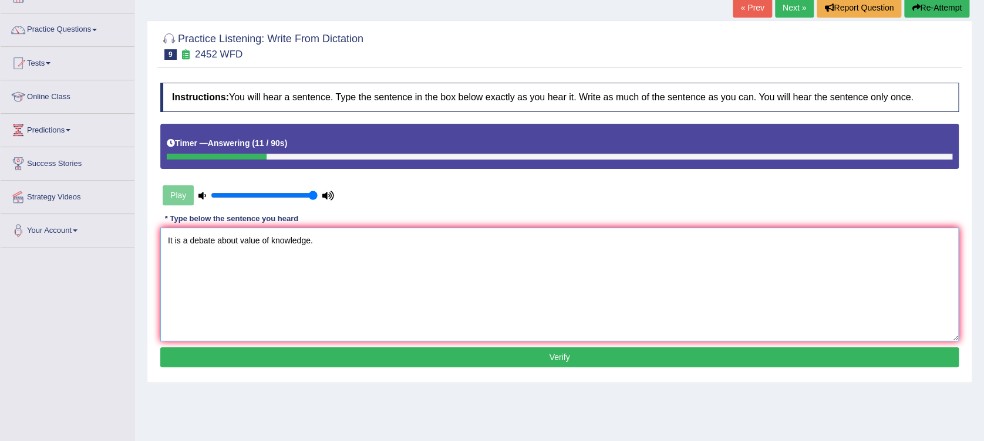
type textarea "It is a debate about value of knowledge."
click at [331, 352] on button "Verify" at bounding box center [559, 358] width 798 height 20
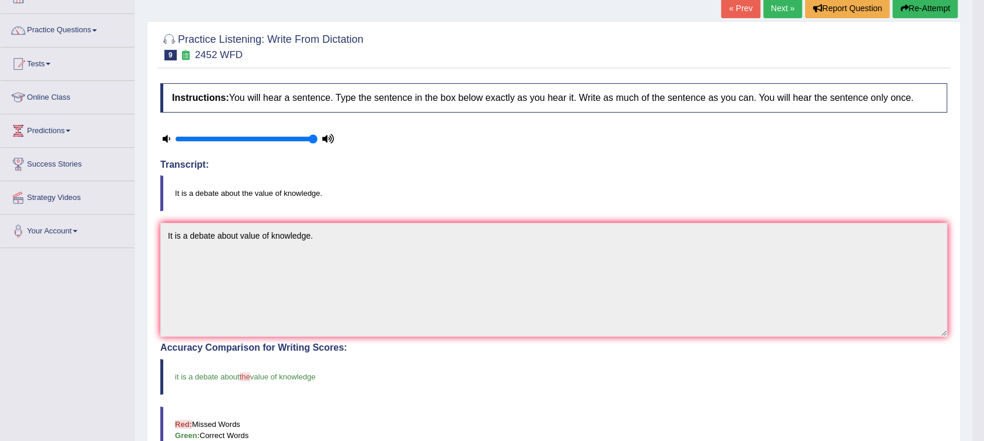
scroll to position [0, 0]
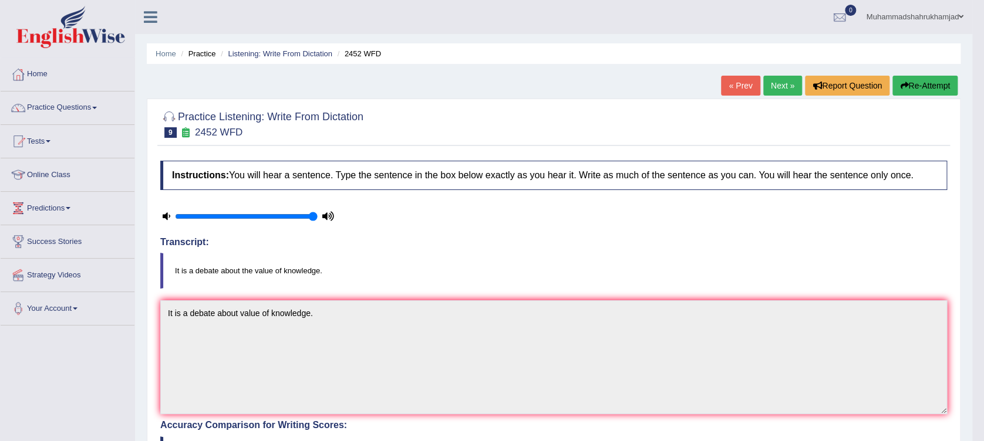
click at [767, 77] on link "Next »" at bounding box center [782, 86] width 39 height 20
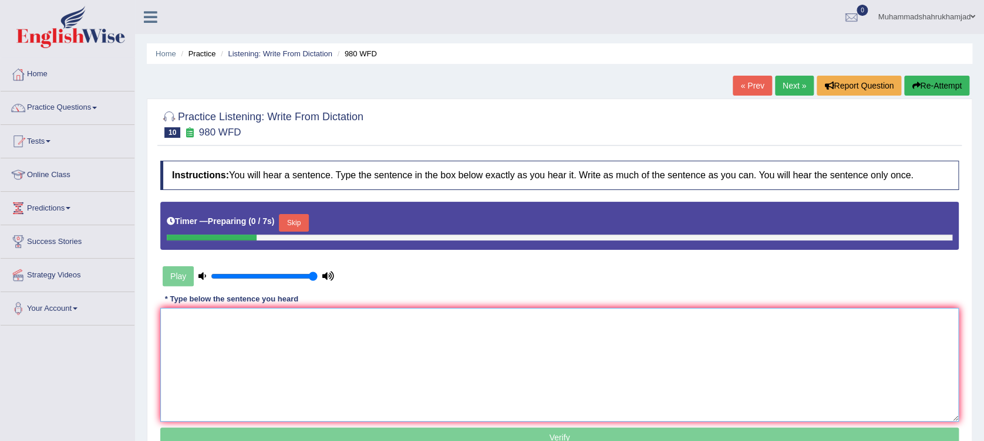
click at [323, 352] on textarea at bounding box center [559, 365] width 798 height 114
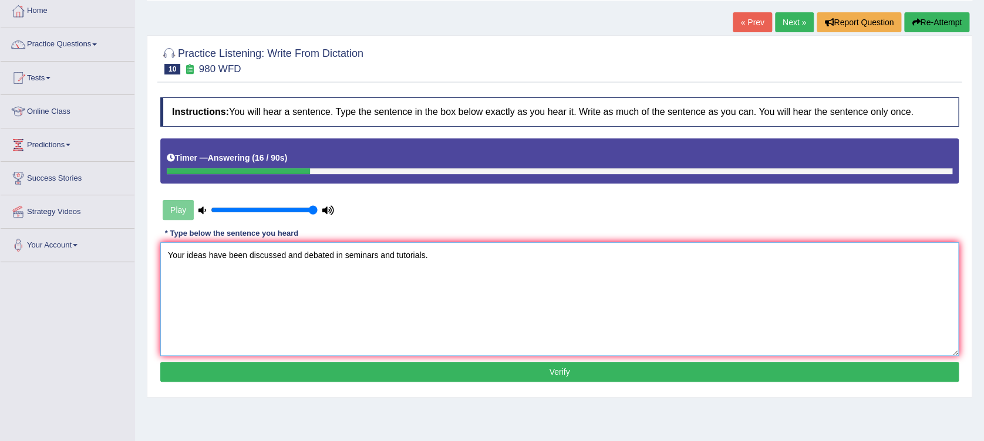
scroll to position [78, 0]
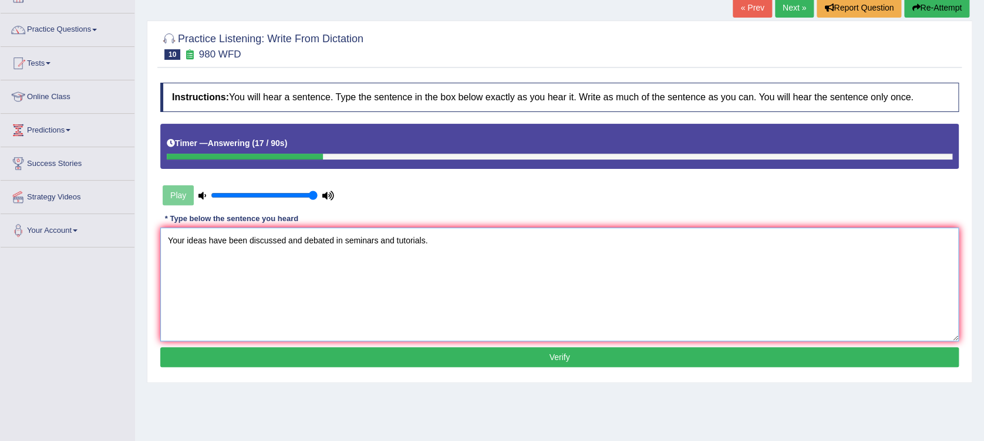
type textarea "Your ideas have been discussed and debated in seminars and tutorials."
click at [515, 356] on button "Verify" at bounding box center [559, 358] width 798 height 20
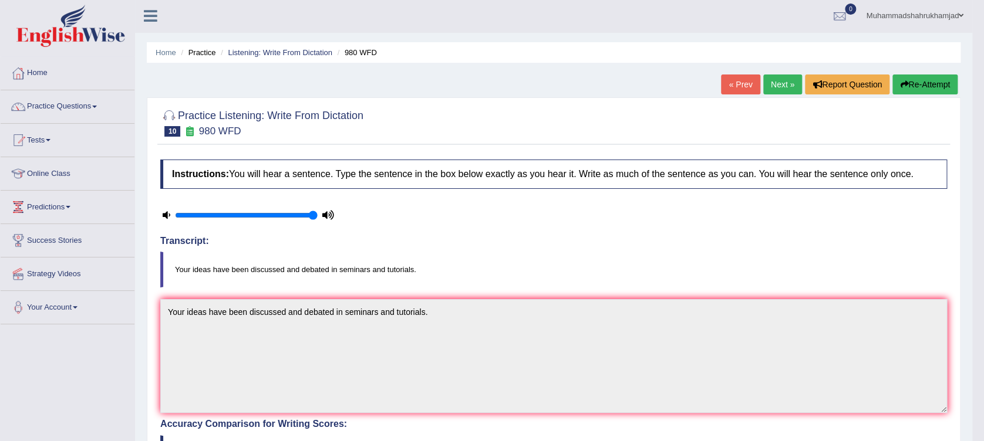
scroll to position [0, 0]
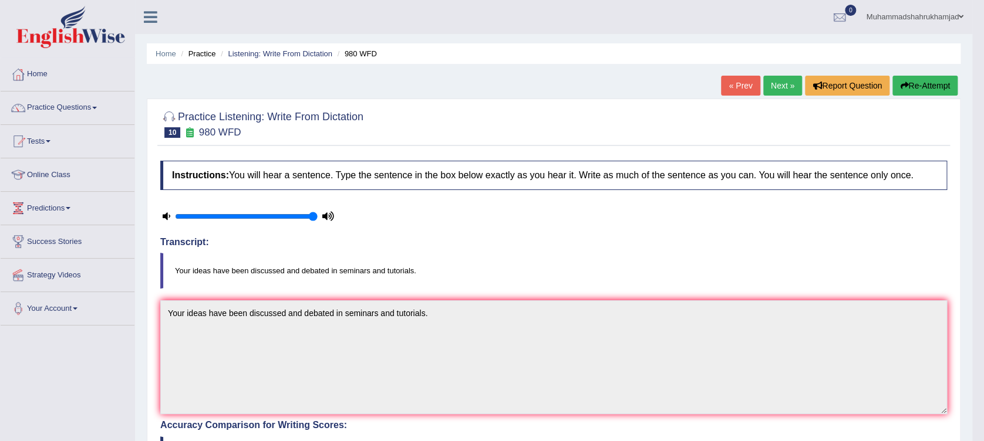
click at [777, 80] on link "Next »" at bounding box center [782, 86] width 39 height 20
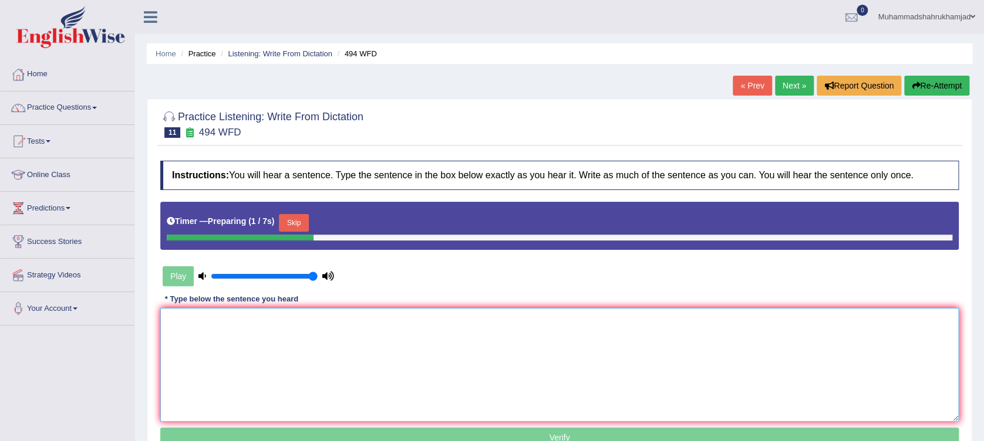
click at [249, 349] on textarea at bounding box center [559, 365] width 798 height 114
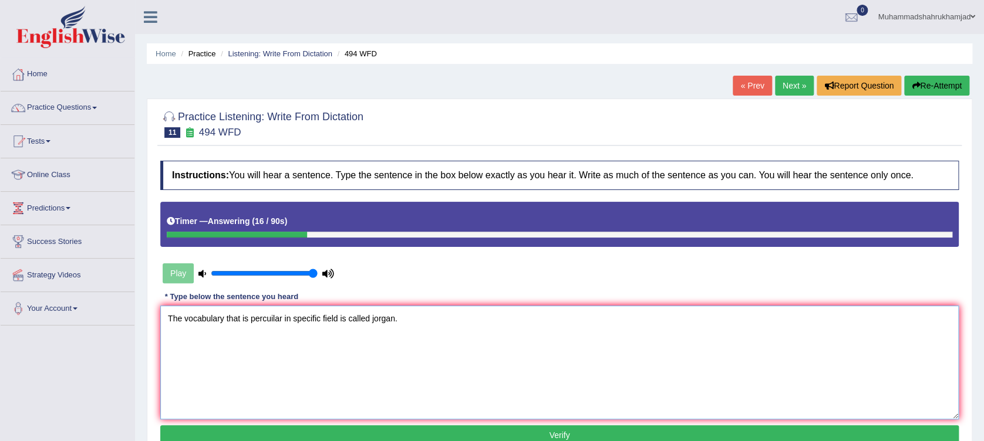
click at [262, 322] on textarea "The vocabulary that is percuilar in specific field is called jorgan." at bounding box center [559, 363] width 798 height 114
click at [270, 318] on textarea "The vocabulary that is pecuilar in specific field is called jorgan." at bounding box center [559, 363] width 798 height 114
click at [290, 316] on textarea "The vocabulary that is peculiar in specific field is called jorgan." at bounding box center [559, 363] width 798 height 114
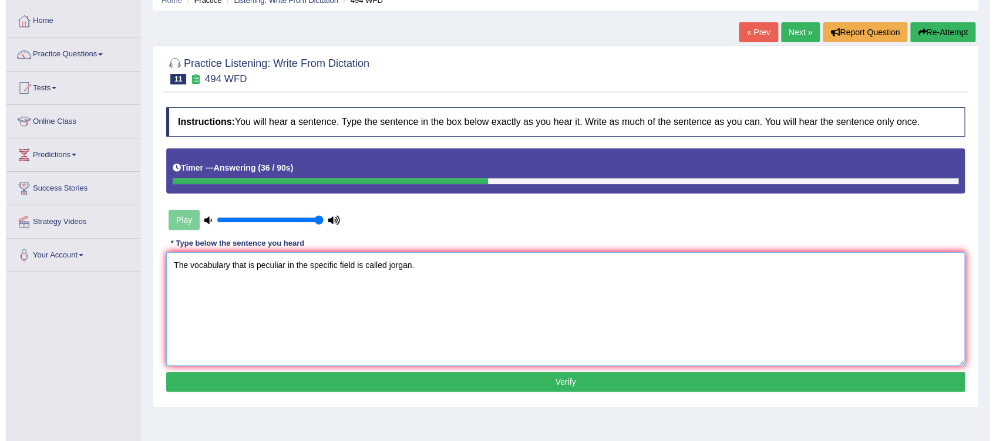
scroll to position [78, 0]
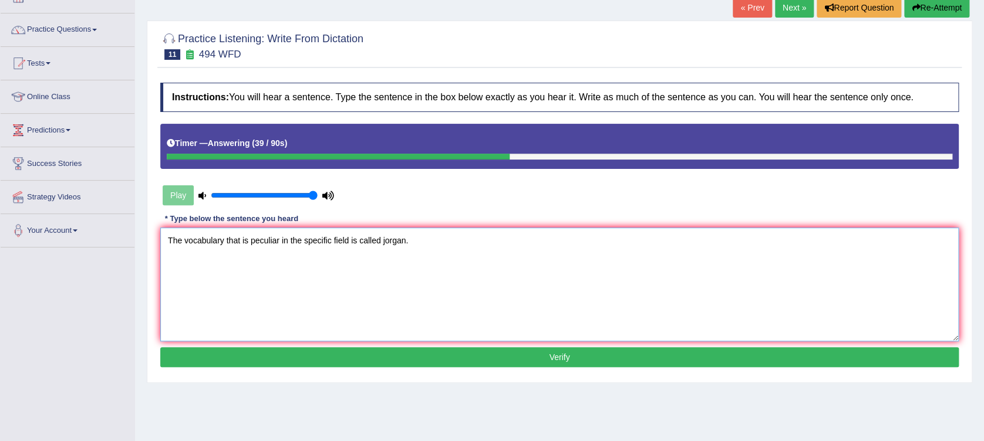
type textarea "The vocabulary that is peculiar in the specific field is called jorgan."
click at [444, 354] on button "Verify" at bounding box center [559, 358] width 798 height 20
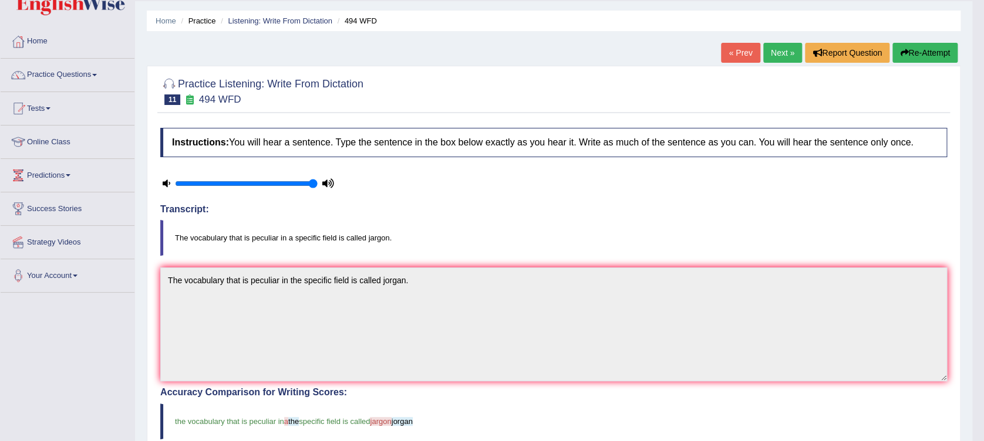
scroll to position [30, 0]
